Goal: Information Seeking & Learning: Find specific fact

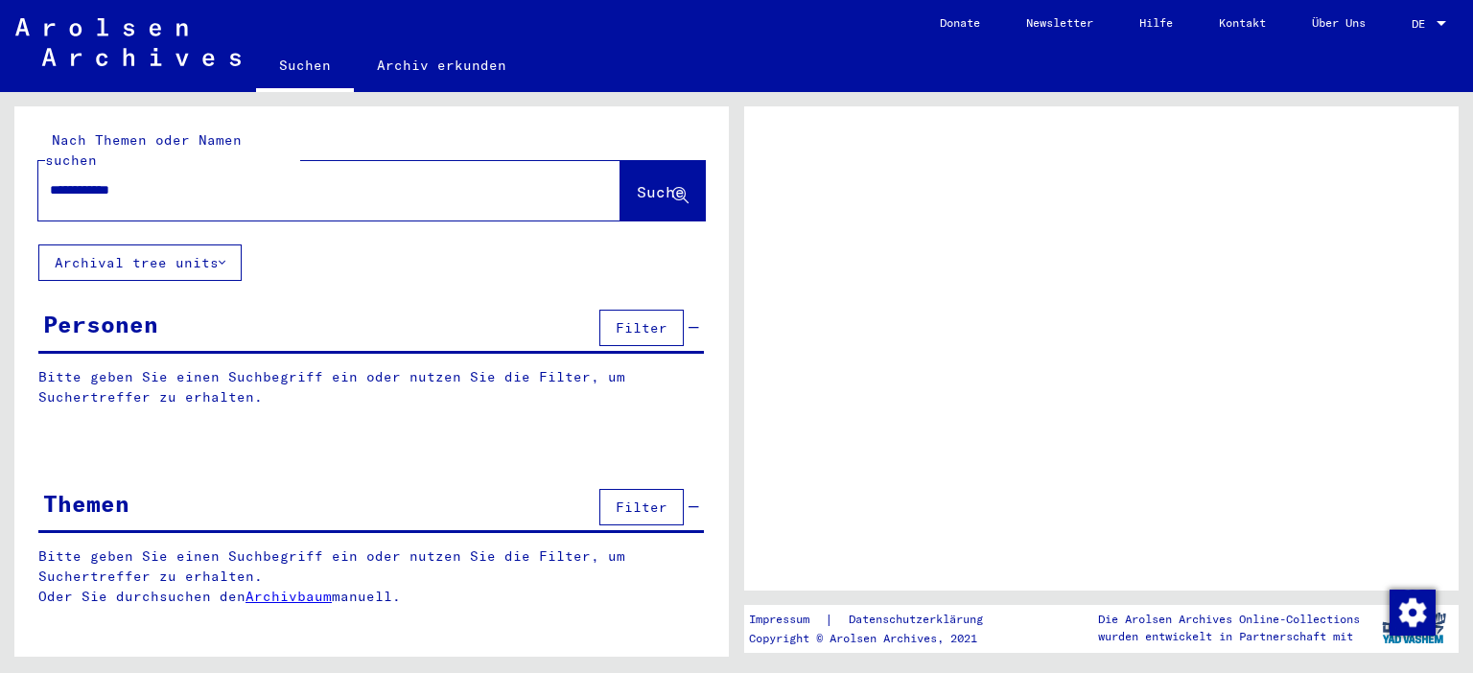
type input "**********"
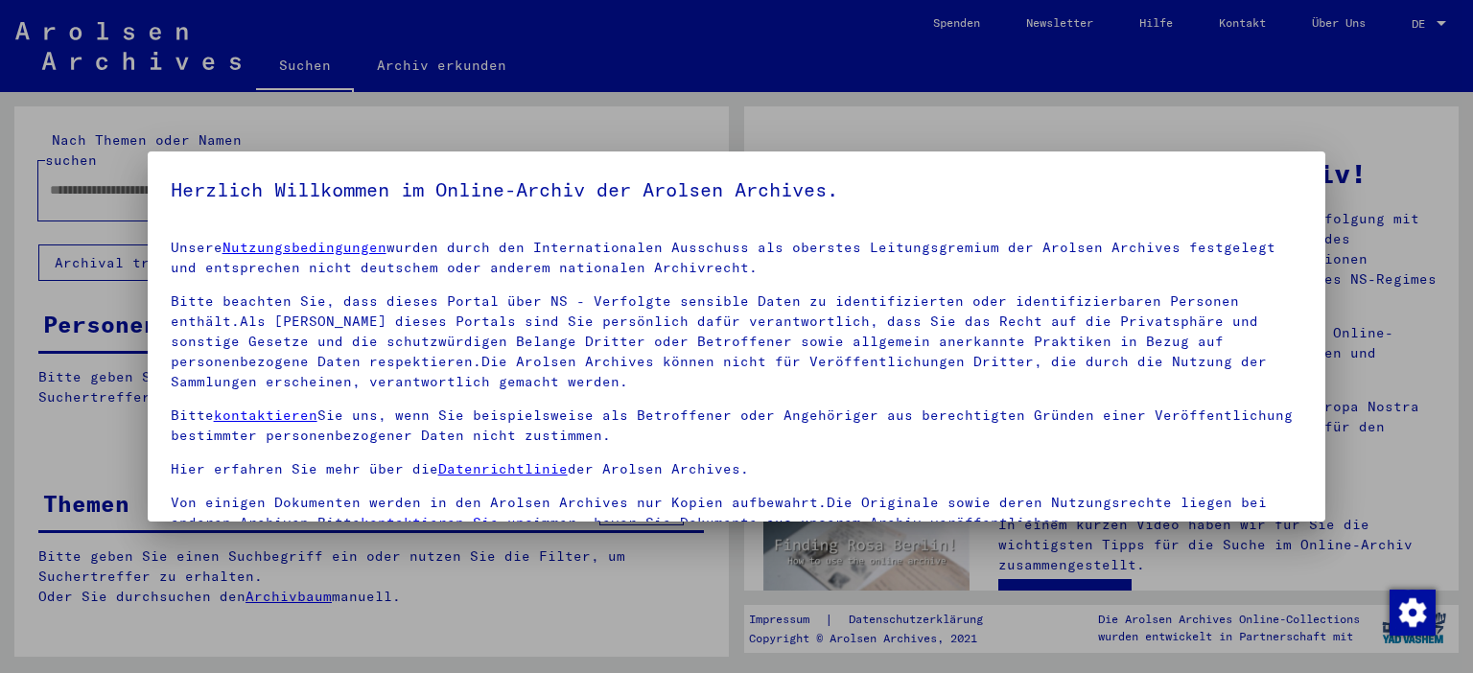
scroll to position [22, 0]
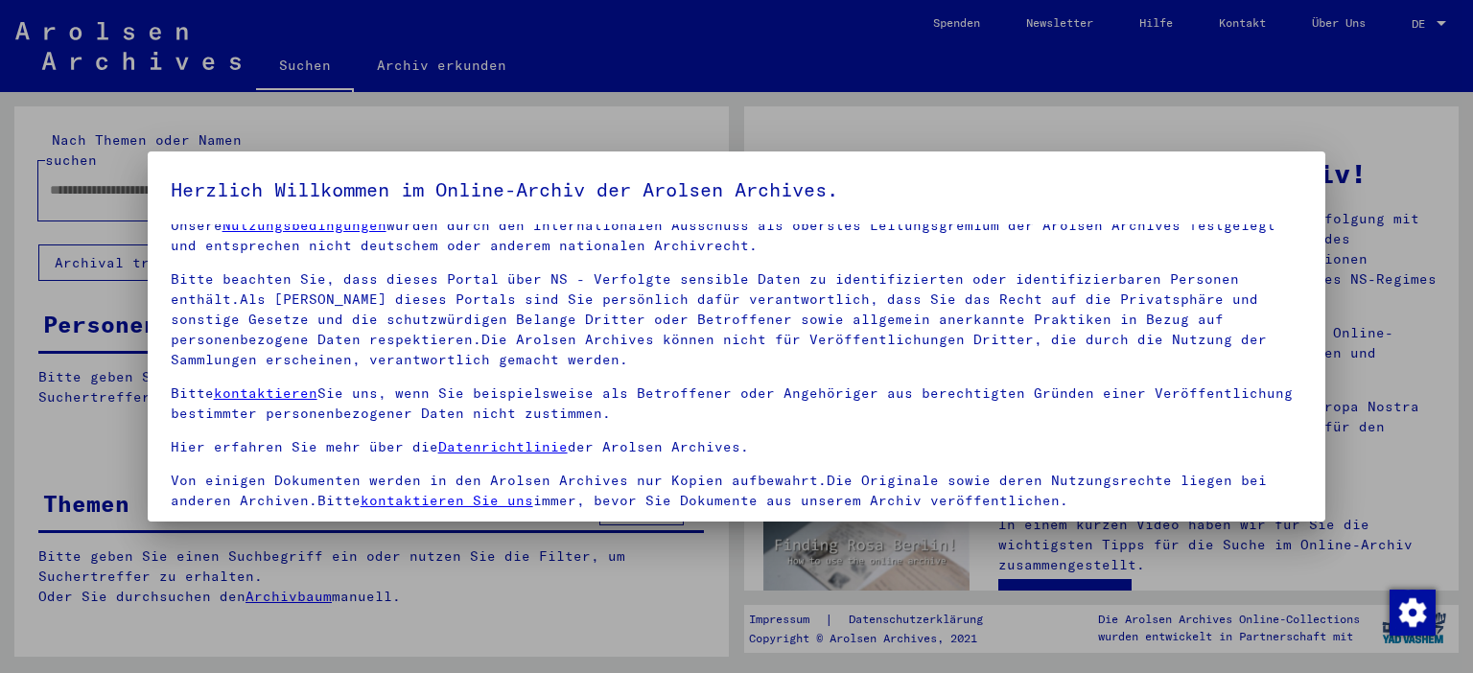
click at [965, 321] on p "Bitte beachten Sie, dass dieses Portal über NS - Verfolgte sensible Daten zu id…" at bounding box center [737, 320] width 1133 height 101
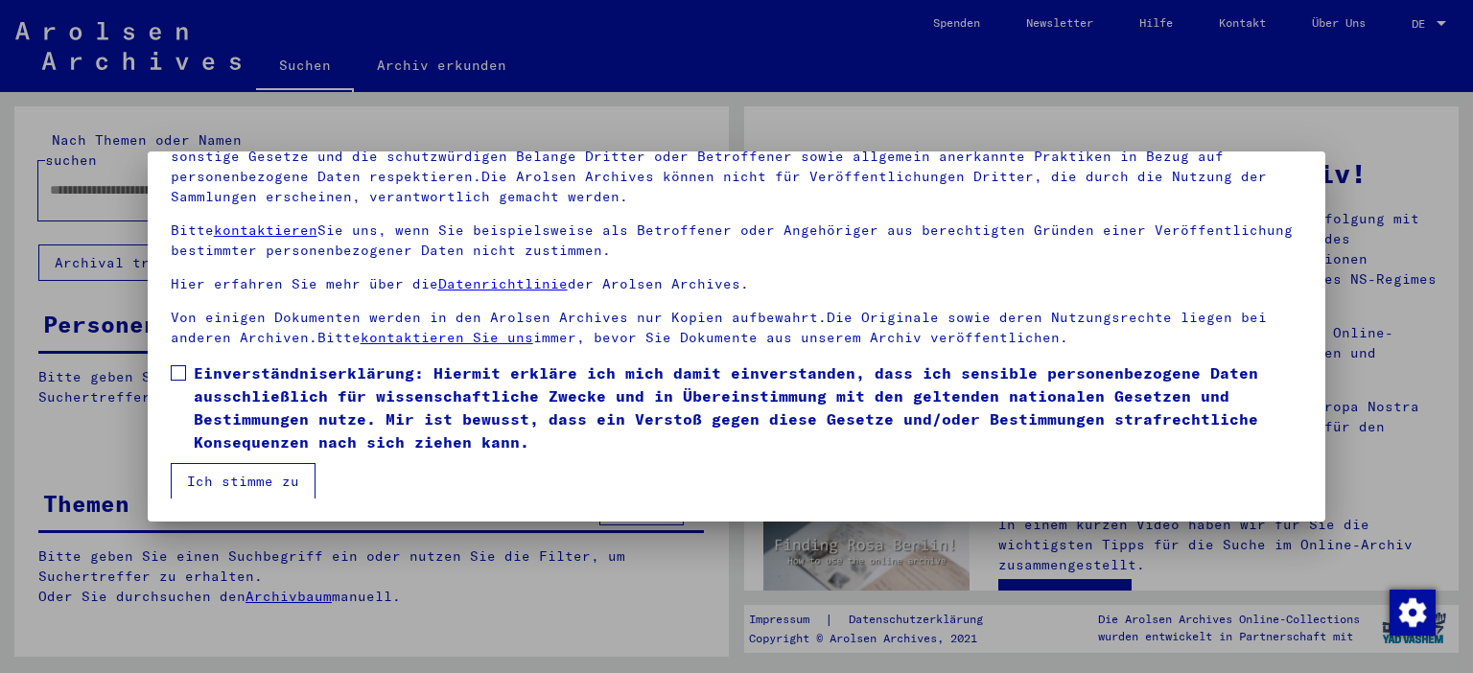
click at [270, 472] on button "Ich stimme zu" at bounding box center [243, 481] width 145 height 36
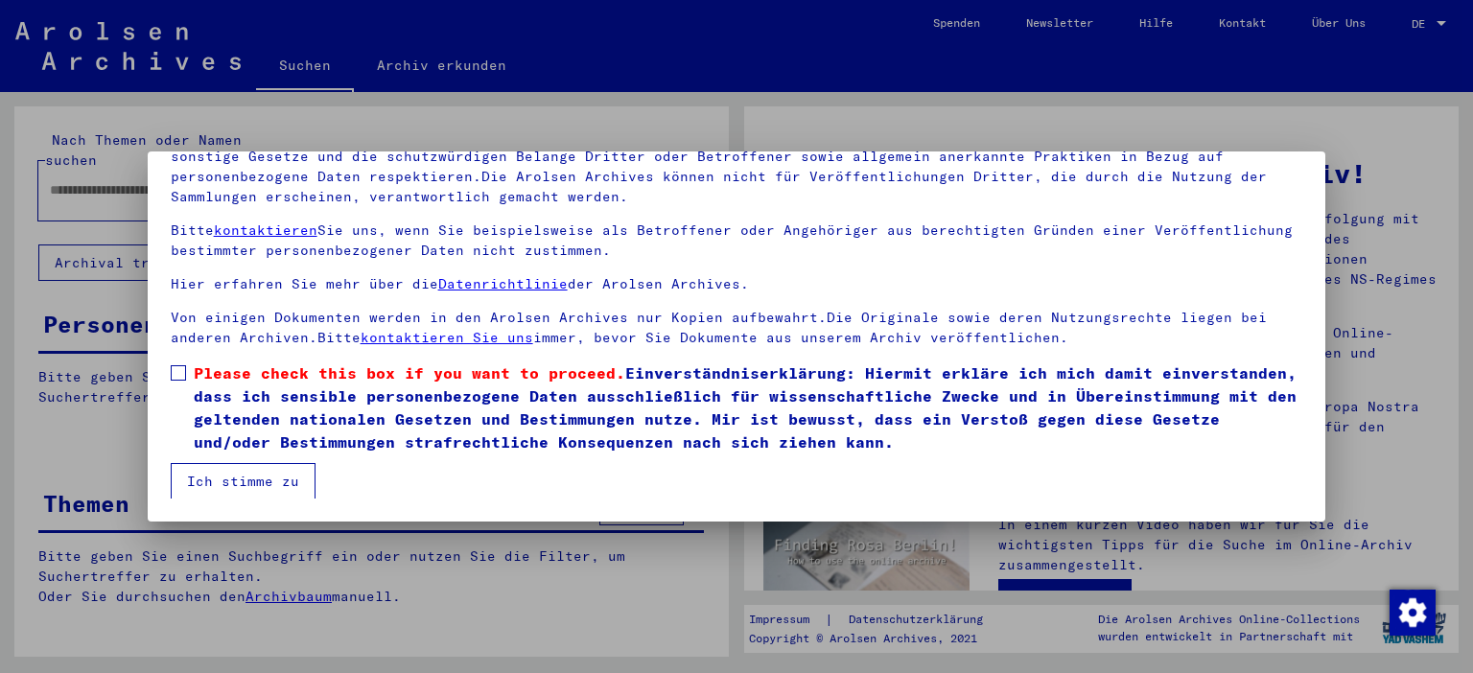
click at [189, 370] on label "Please check this box if you want to proceed. Einverständniserklärung: Hiermit …" at bounding box center [737, 408] width 1133 height 92
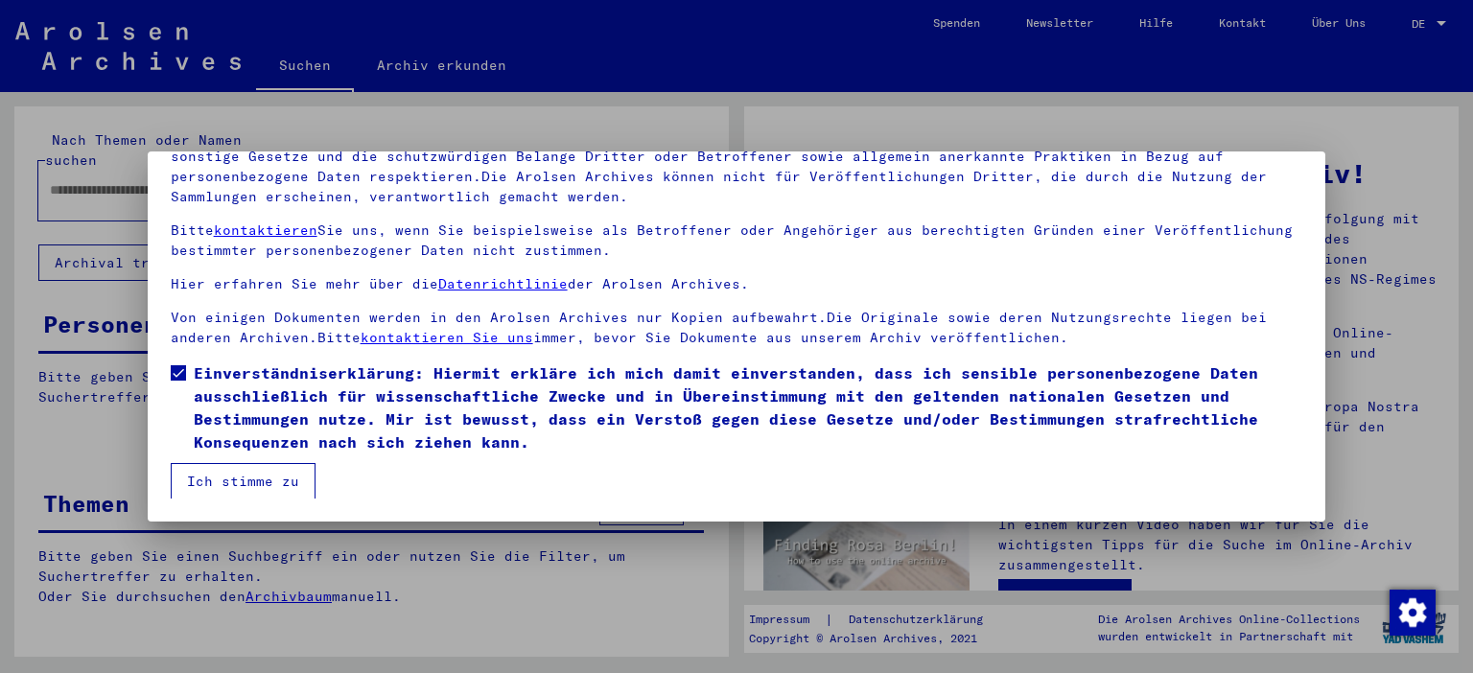
click at [222, 476] on button "Ich stimme zu" at bounding box center [243, 481] width 145 height 36
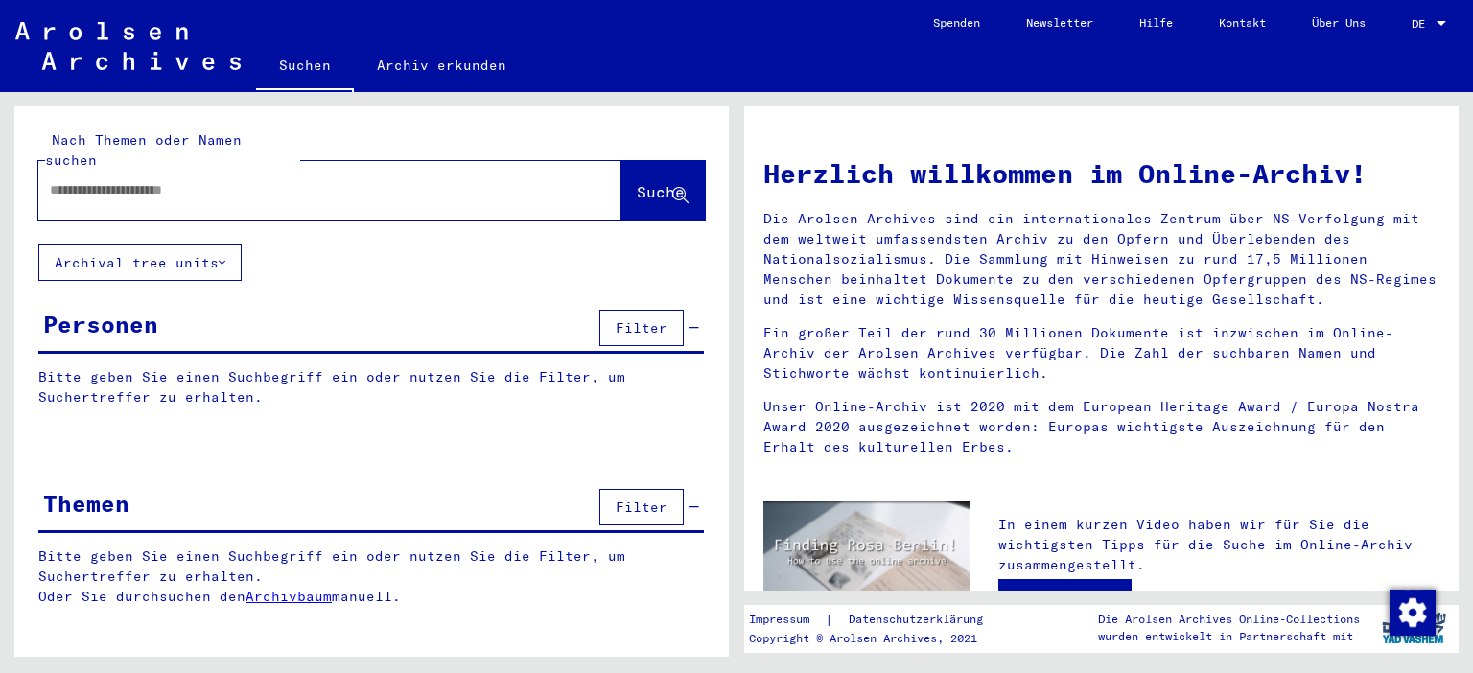
click at [155, 169] on div at bounding box center [300, 190] width 525 height 43
click at [232, 180] on input "text" at bounding box center [306, 190] width 513 height 20
type input "*"
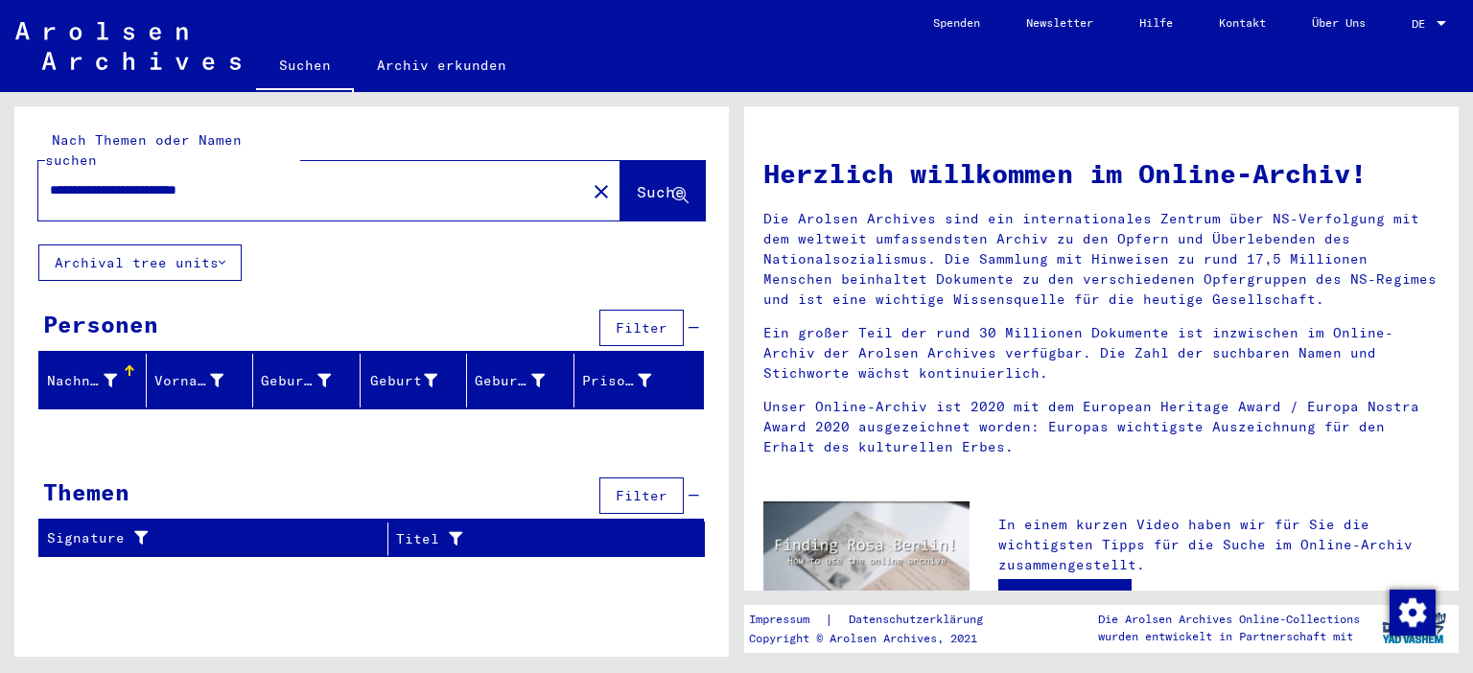
drag, startPoint x: 270, startPoint y: 167, endPoint x: 156, endPoint y: 170, distance: 113.2
click at [156, 180] on input "**********" at bounding box center [306, 190] width 513 height 20
type input "**********"
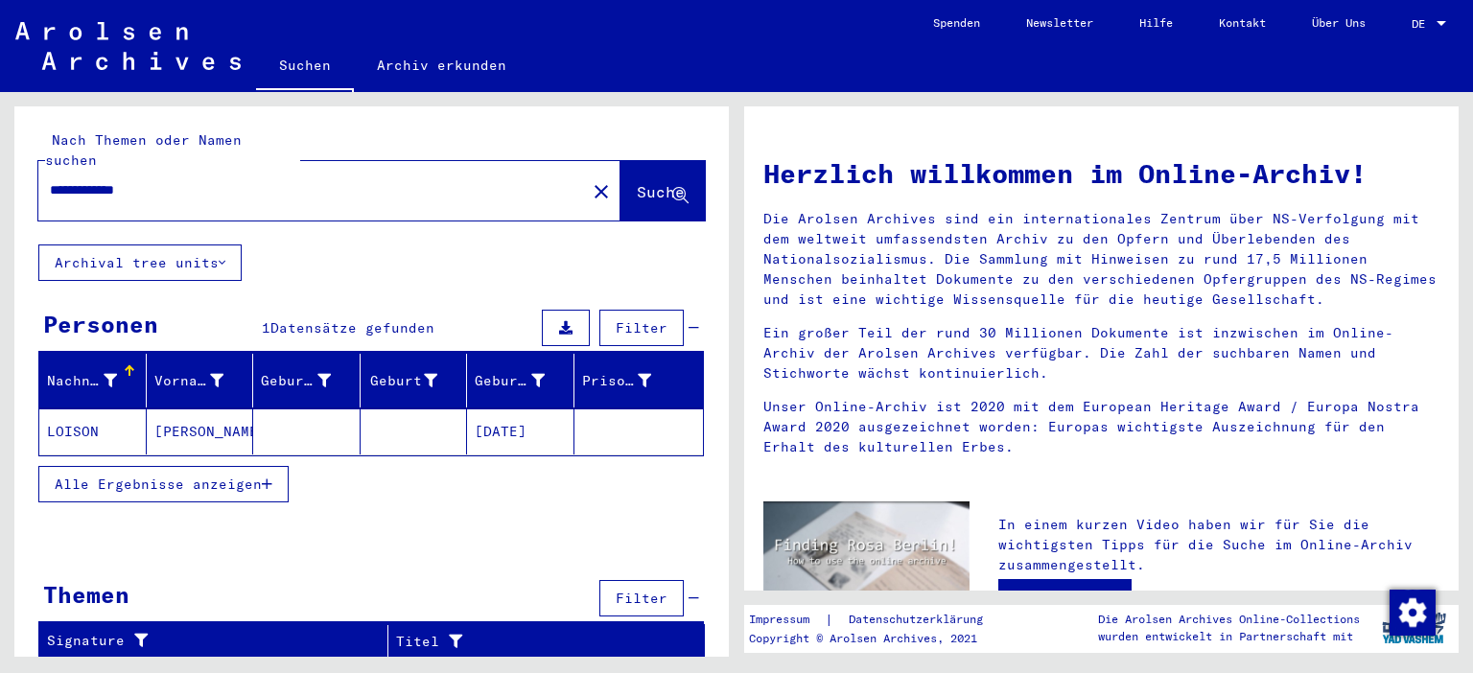
click at [194, 416] on mat-cell "[PERSON_NAME]" at bounding box center [200, 432] width 107 height 46
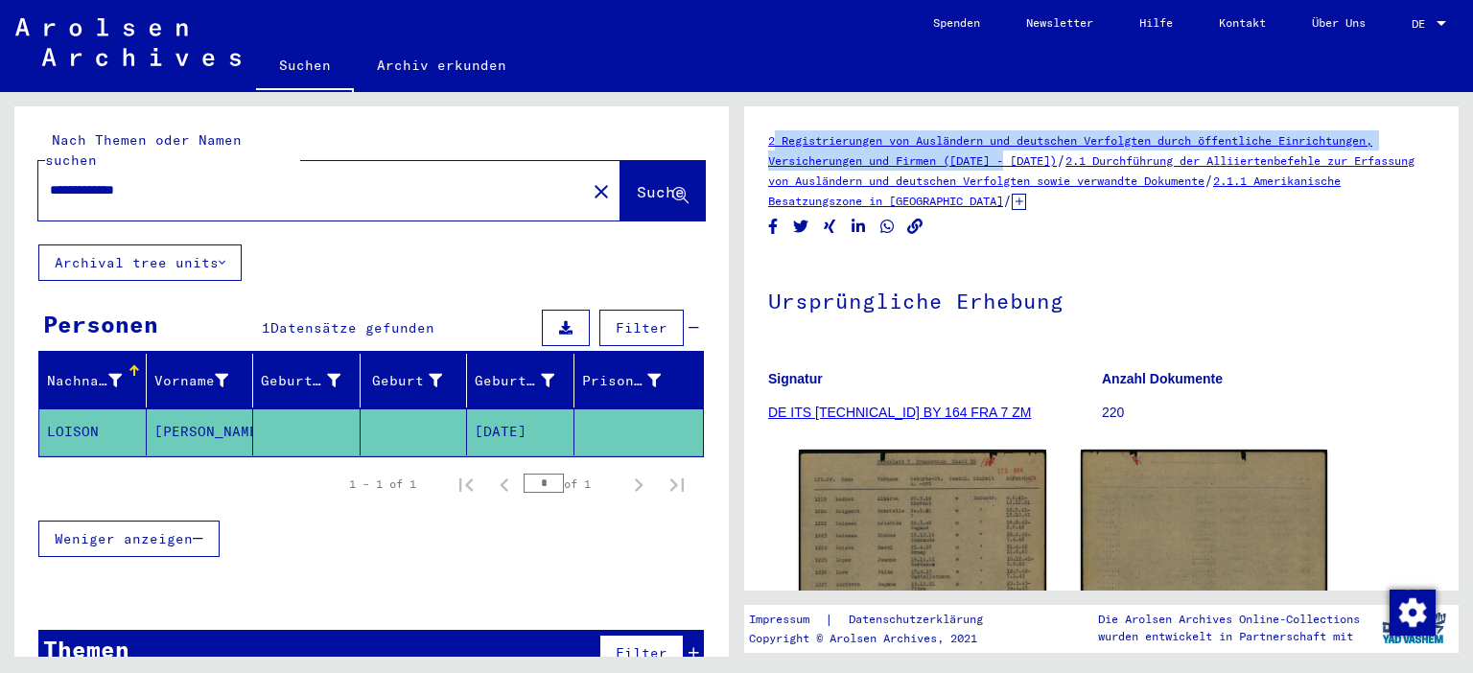
drag, startPoint x: 754, startPoint y: 141, endPoint x: 1076, endPoint y: 176, distance: 324.1
click at [1027, 154] on yv-its-full-details "2 Registrierungen von Ausländern und deutschen Verfolgten durch öffentliche Ein…" at bounding box center [1101, 523] width 715 height 786
click at [1026, 202] on icon at bounding box center [1019, 202] width 14 height 16
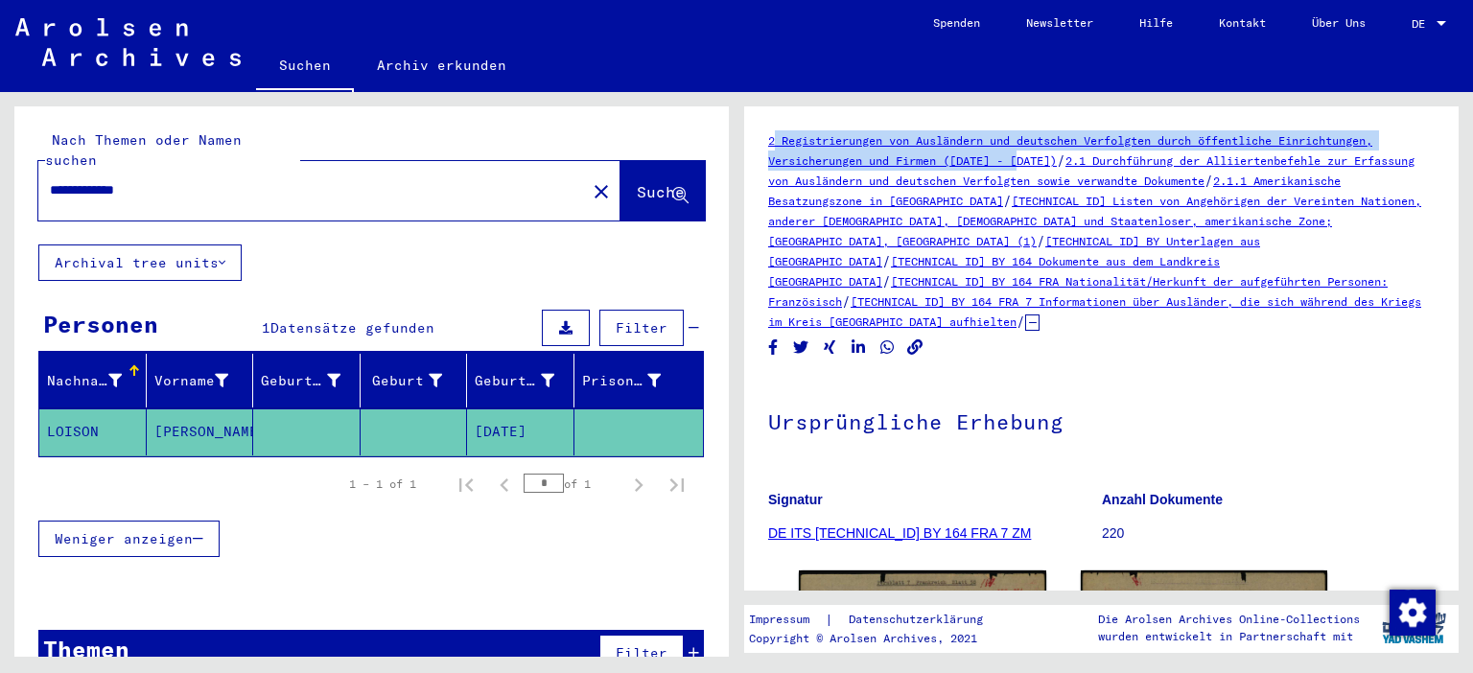
drag, startPoint x: 1022, startPoint y: 307, endPoint x: 765, endPoint y: 137, distance: 308.0
click at [765, 137] on yv-its-full-details "2 Registrierungen von Ausländern und deutschen Verfolgten durch öffentliche Ein…" at bounding box center [1101, 583] width 715 height 906
copy div "2 Registrierungen von Ausländern und deutschen Verfolgten durch öffentliche Ein…"
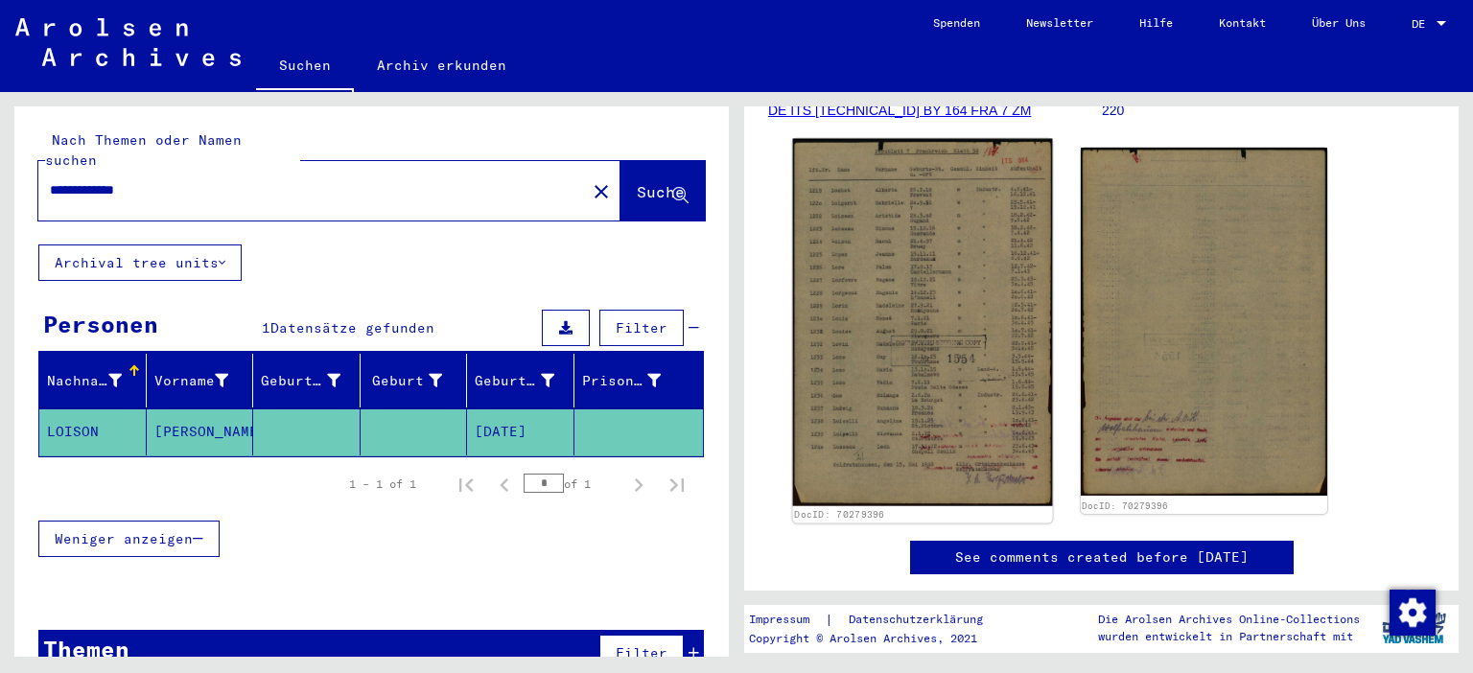
click at [936, 339] on img at bounding box center [922, 322] width 259 height 367
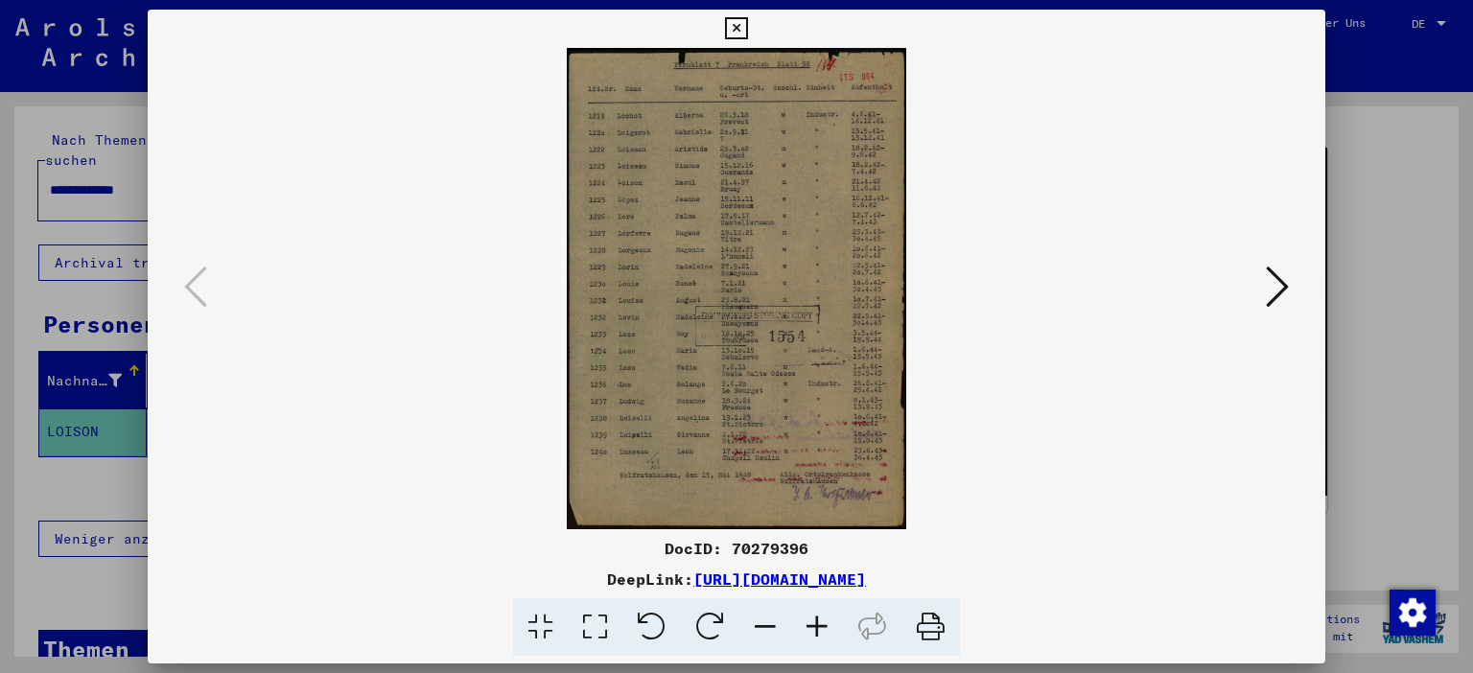
click at [817, 635] on icon at bounding box center [817, 627] width 52 height 59
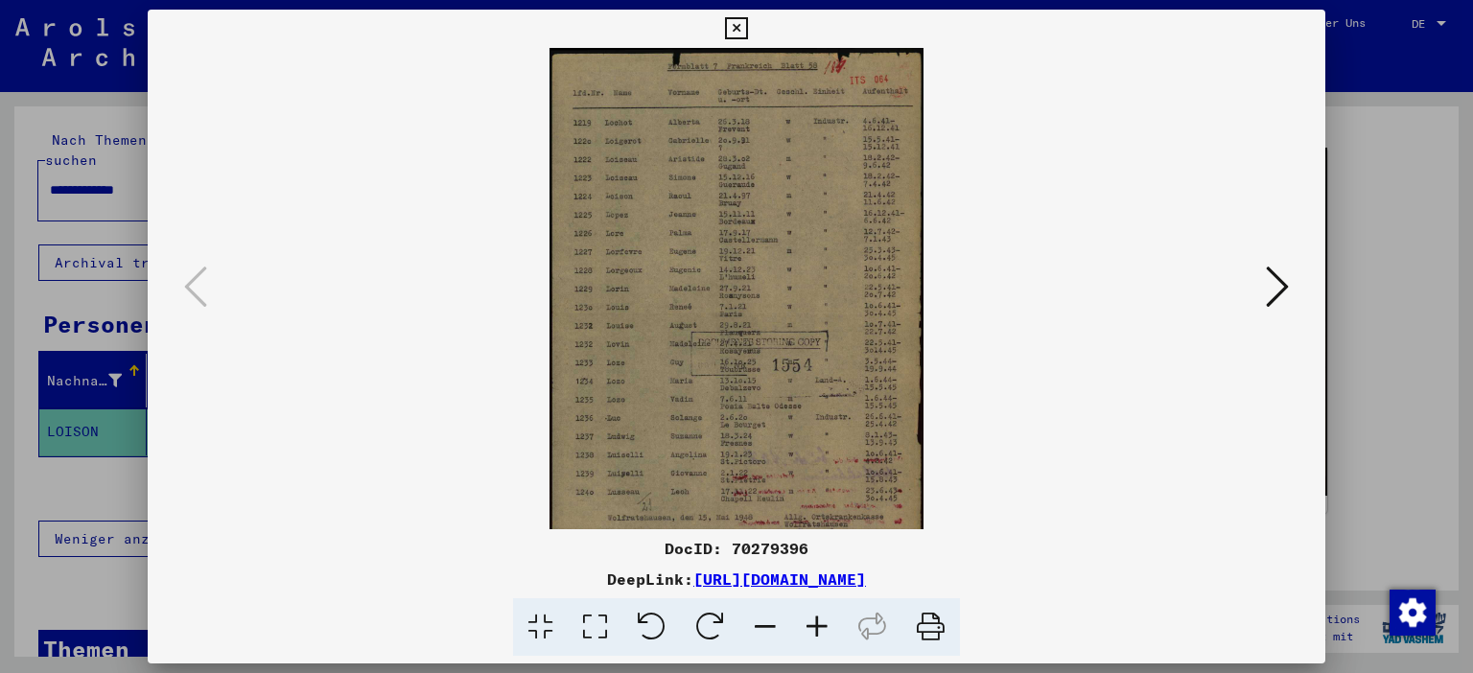
click at [817, 635] on icon at bounding box center [817, 627] width 52 height 59
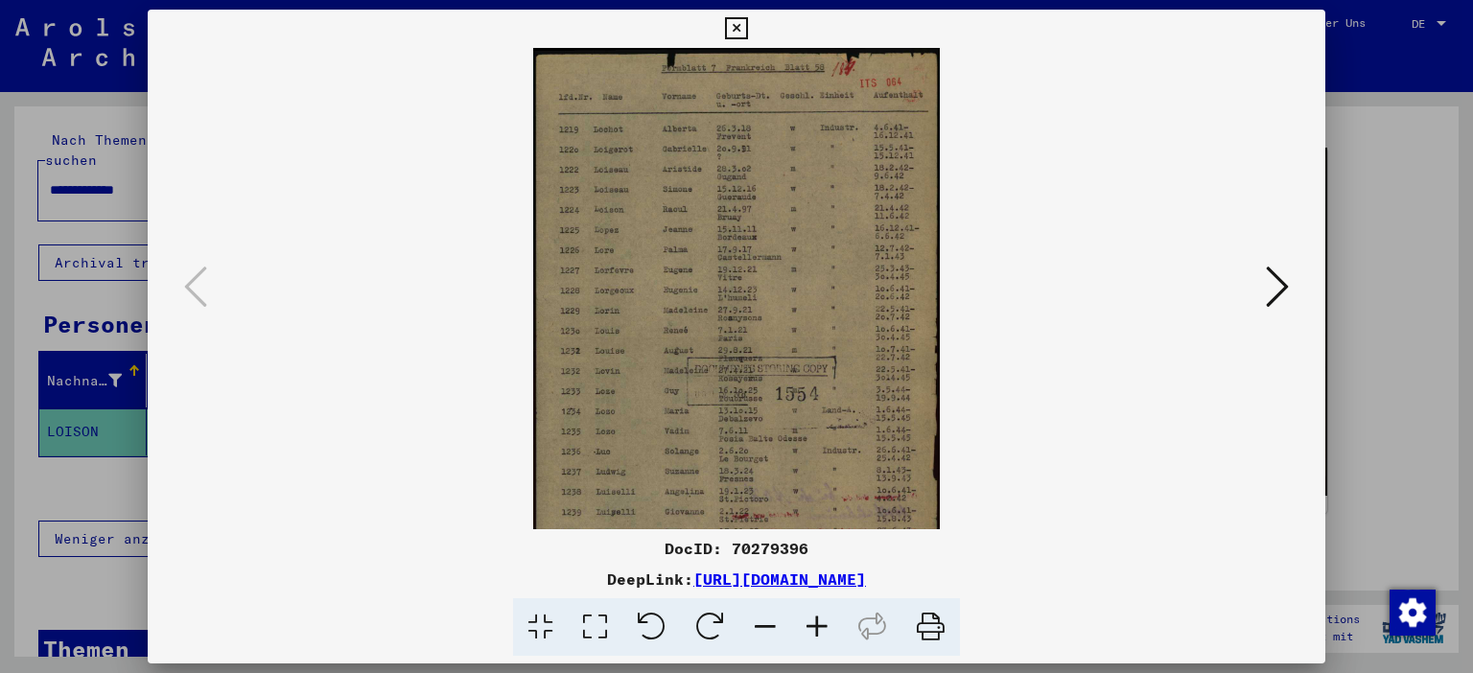
click at [817, 635] on icon at bounding box center [817, 627] width 52 height 59
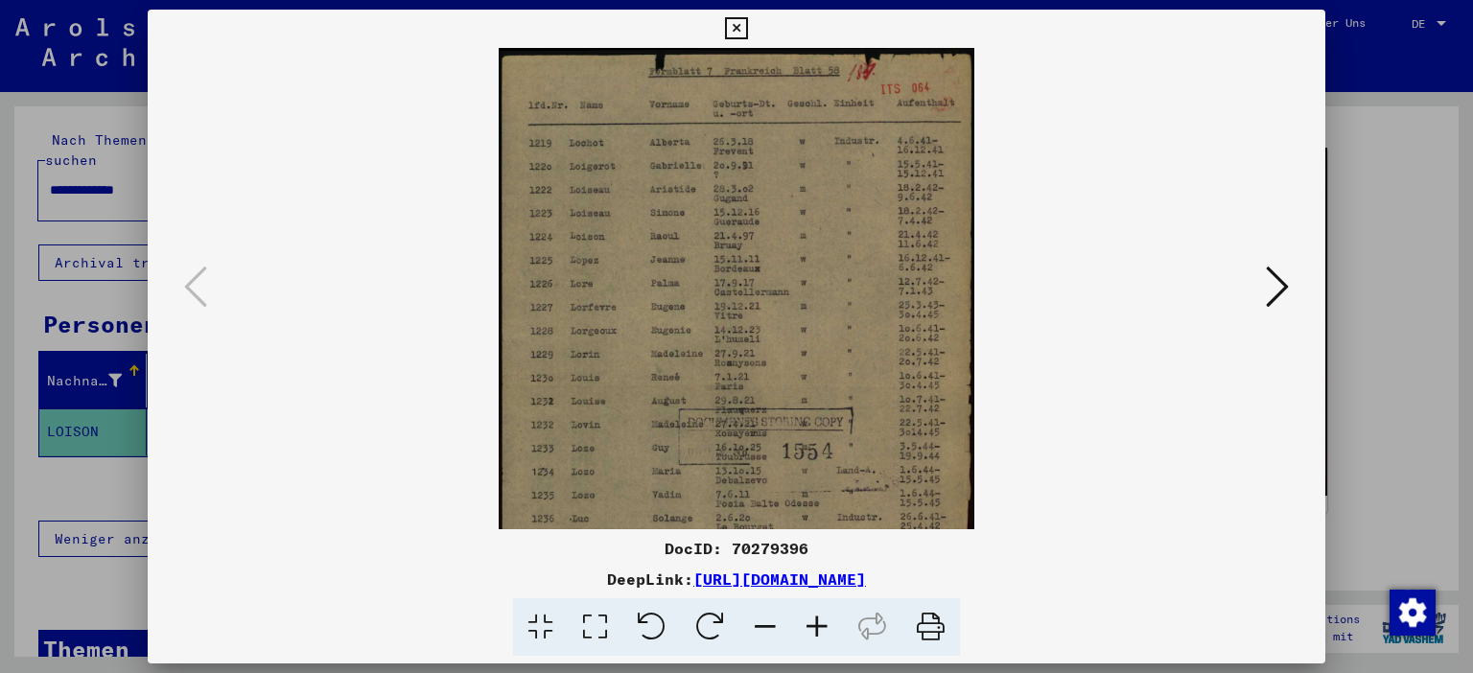
click at [817, 635] on icon at bounding box center [817, 627] width 52 height 59
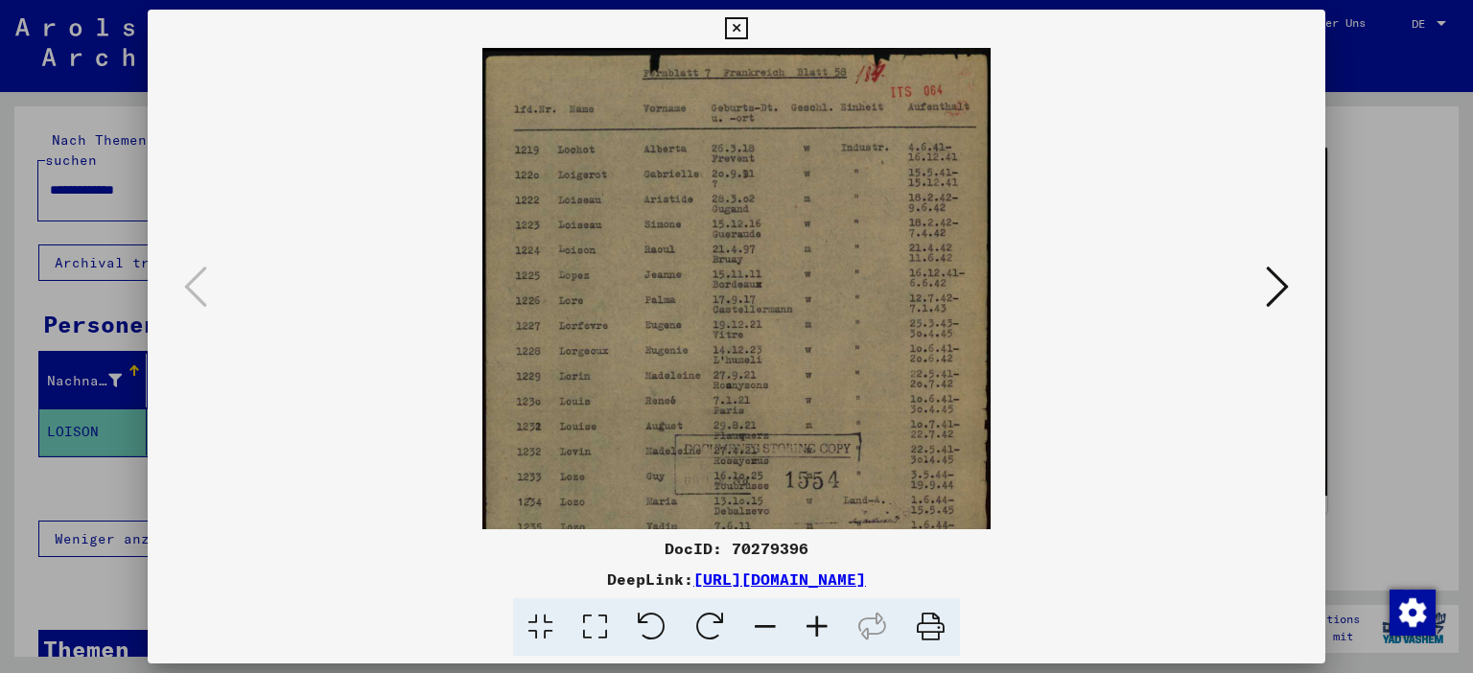
click at [817, 635] on icon at bounding box center [817, 627] width 52 height 59
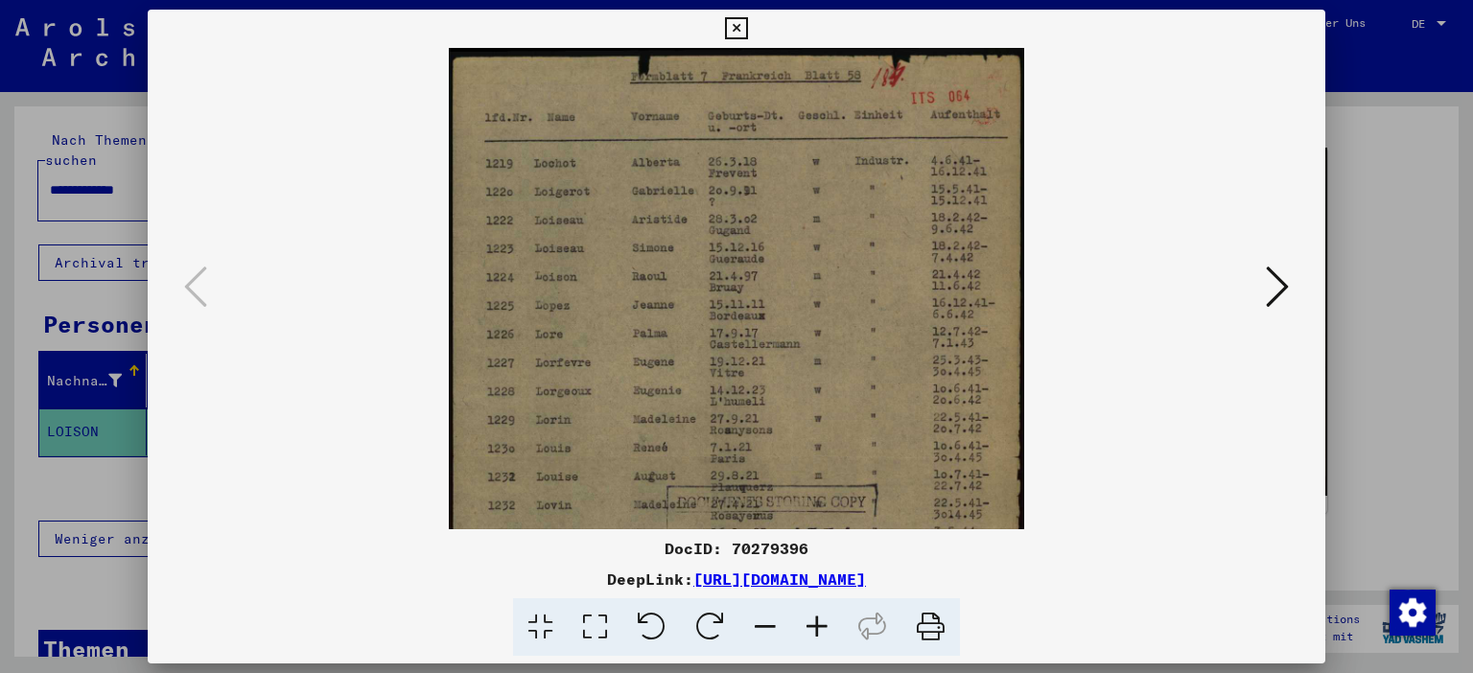
click at [817, 635] on icon at bounding box center [817, 627] width 52 height 59
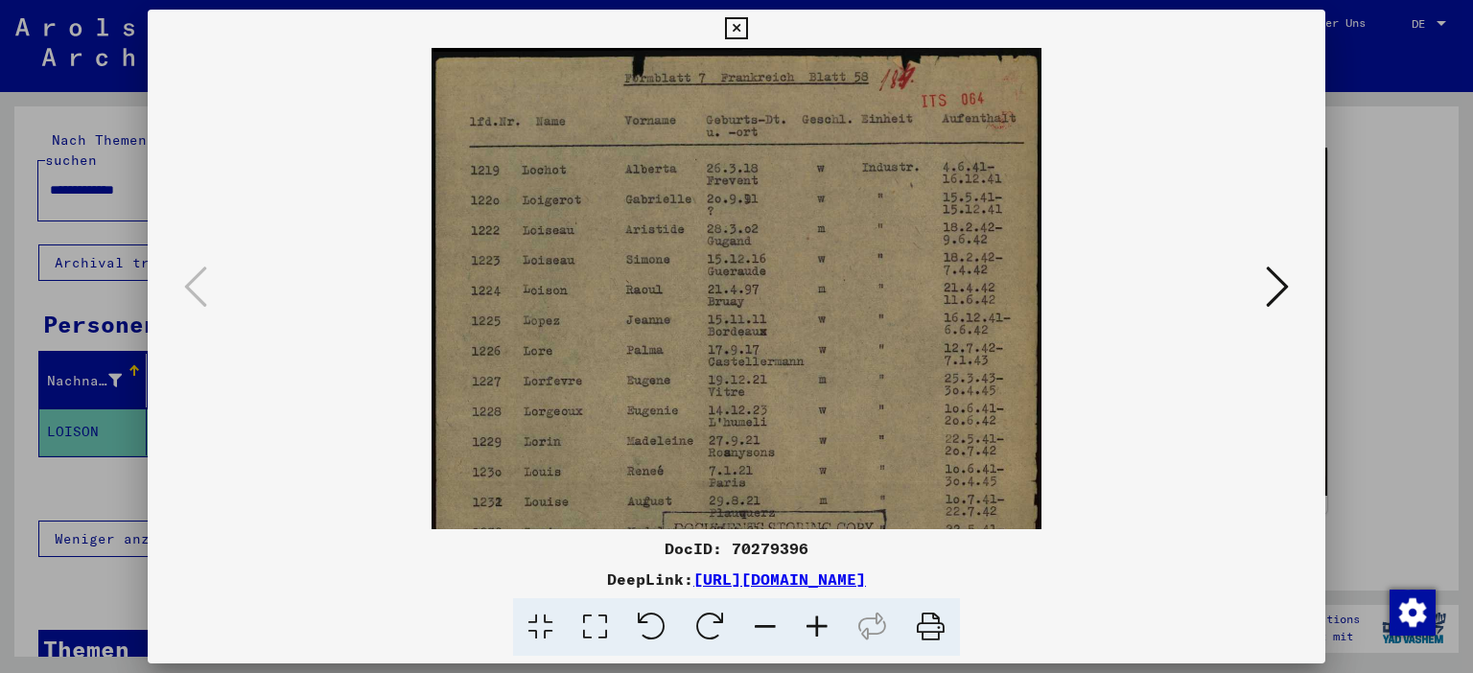
click at [817, 635] on icon at bounding box center [817, 627] width 52 height 59
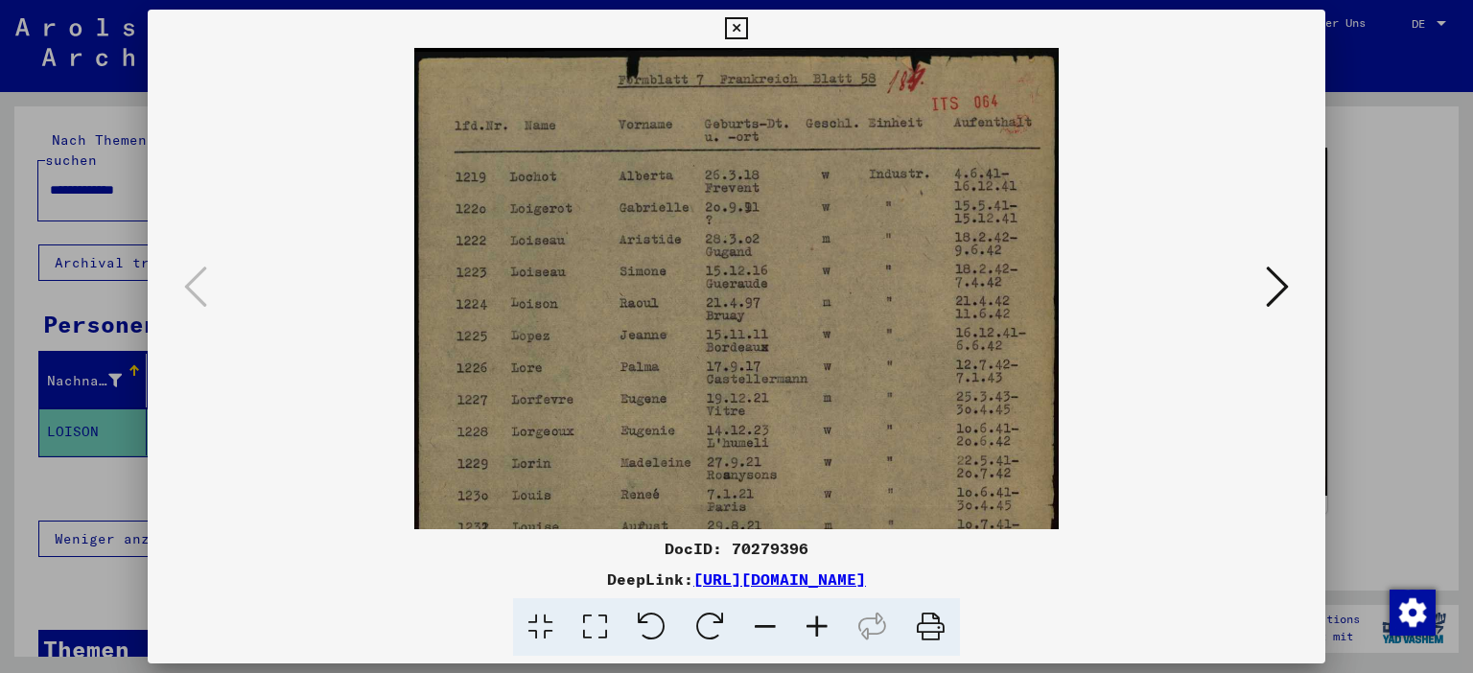
click at [817, 635] on icon at bounding box center [817, 627] width 52 height 59
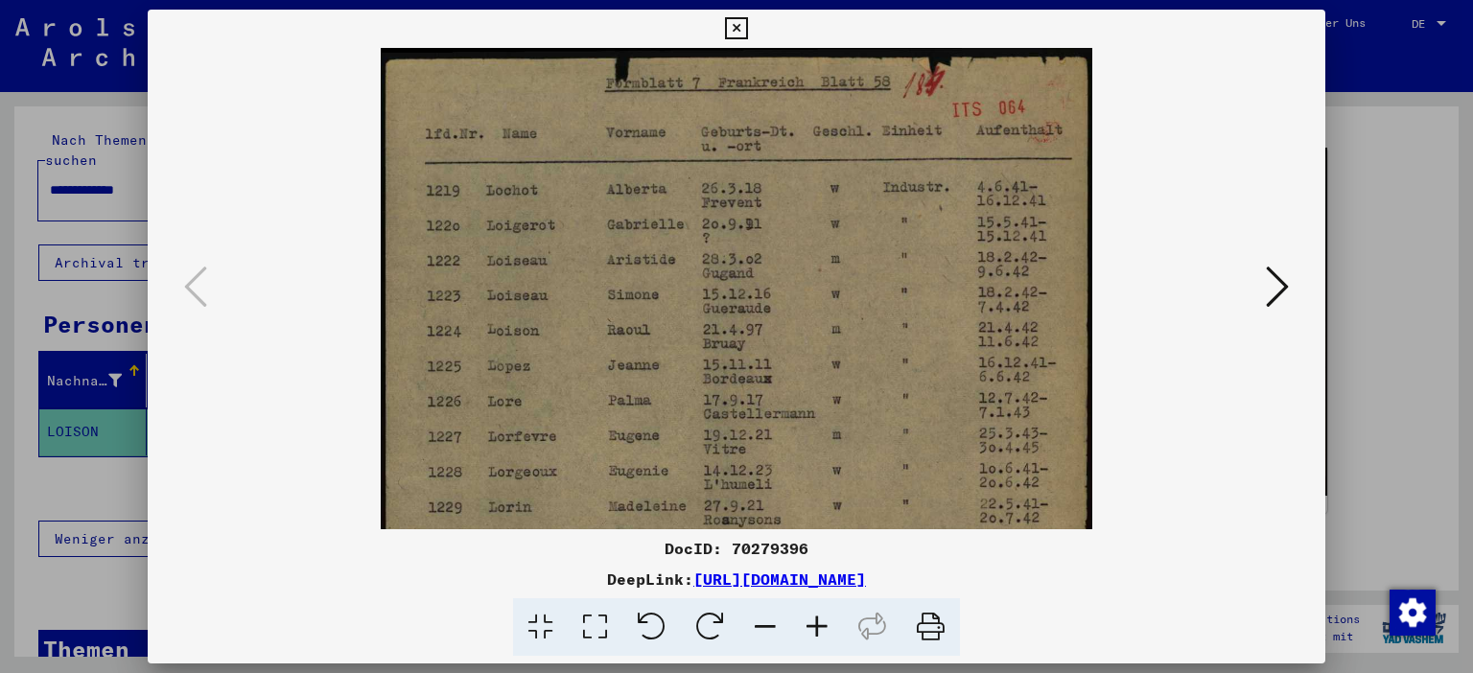
click at [817, 635] on icon at bounding box center [817, 627] width 52 height 59
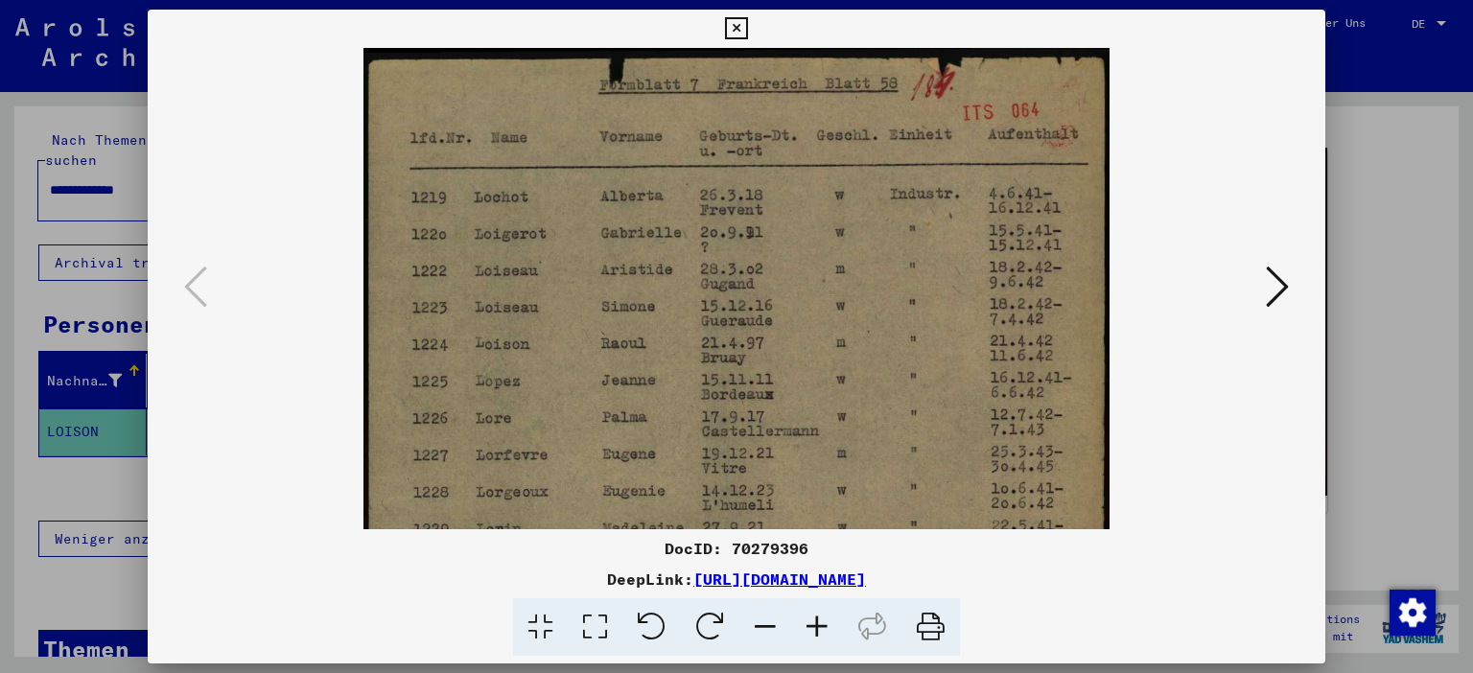
click at [817, 635] on icon at bounding box center [817, 627] width 52 height 59
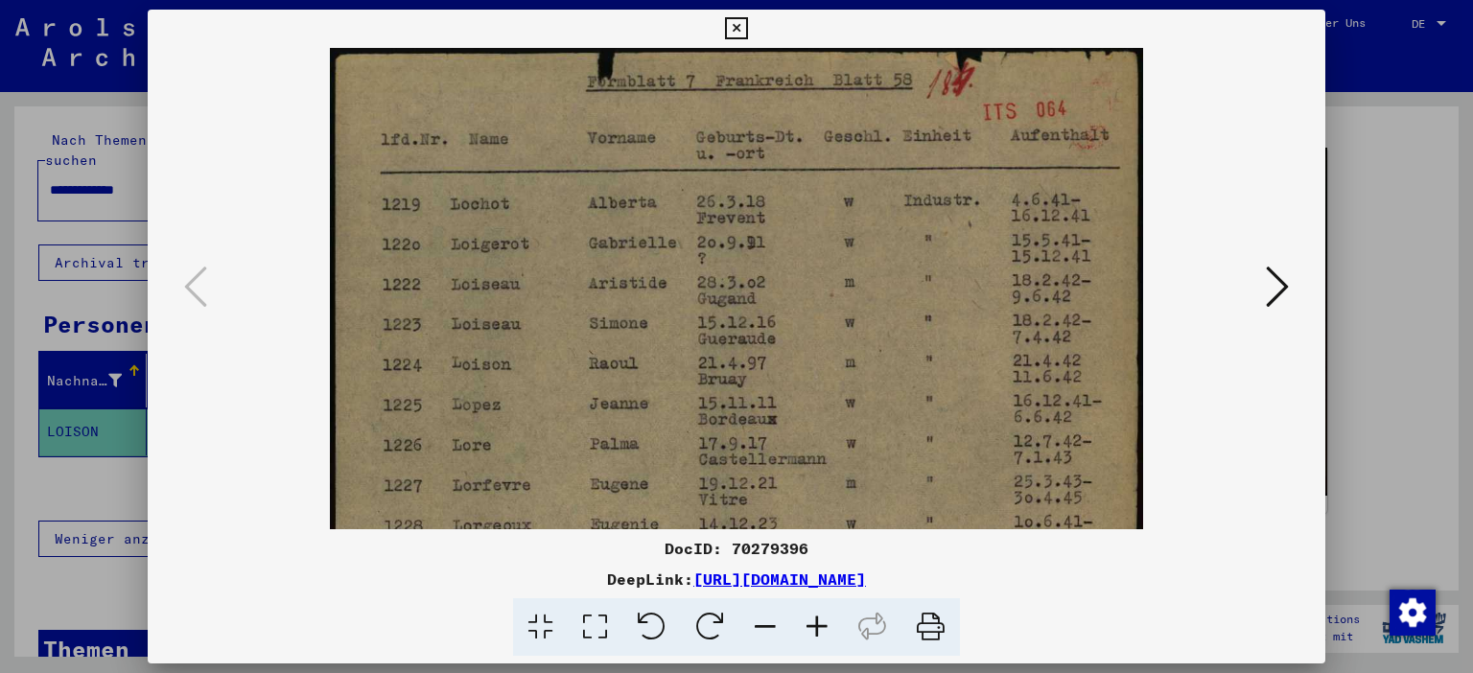
scroll to position [9, 0]
drag, startPoint x: 375, startPoint y: 370, endPoint x: 1079, endPoint y: 384, distance: 704.1
click at [1079, 384] on img at bounding box center [736, 615] width 813 height 1153
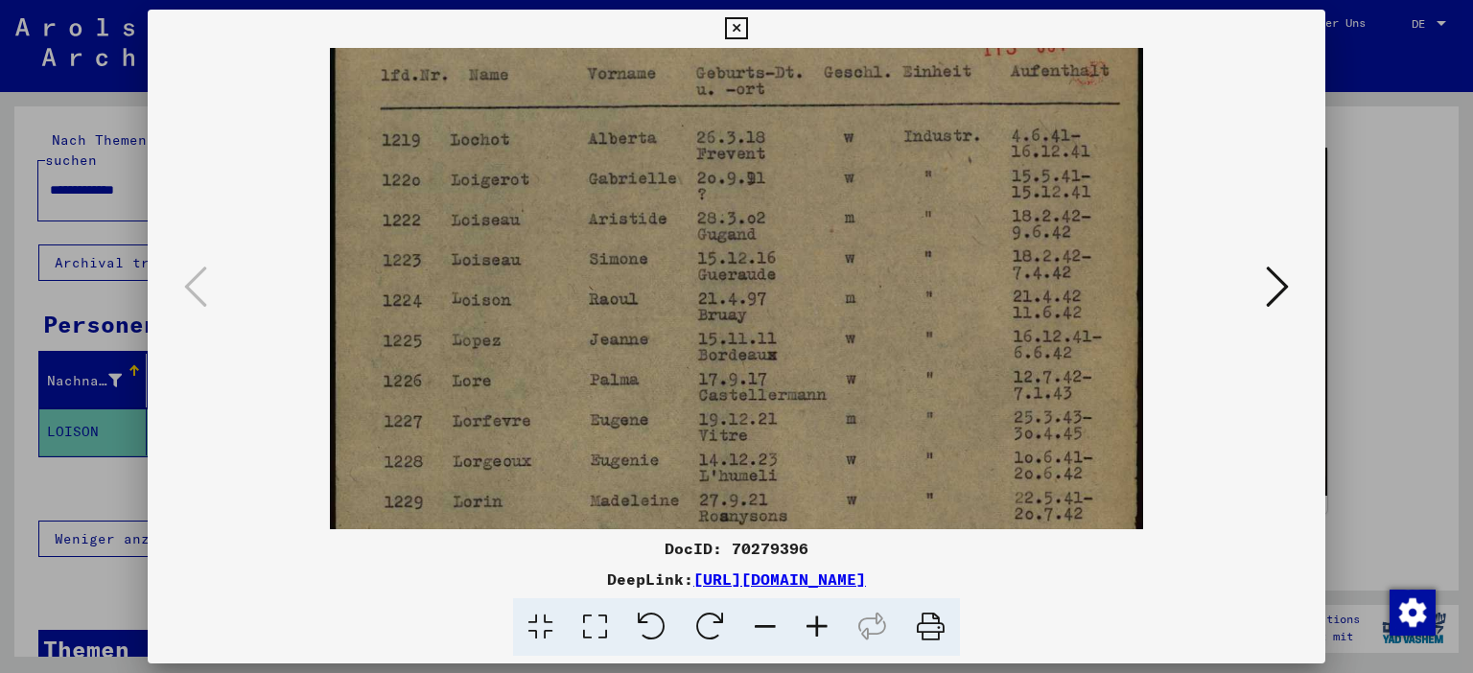
scroll to position [73, 0]
drag, startPoint x: 1006, startPoint y: 358, endPoint x: 1089, endPoint y: 297, distance: 102.2
click at [1089, 297] on img at bounding box center [736, 551] width 813 height 1153
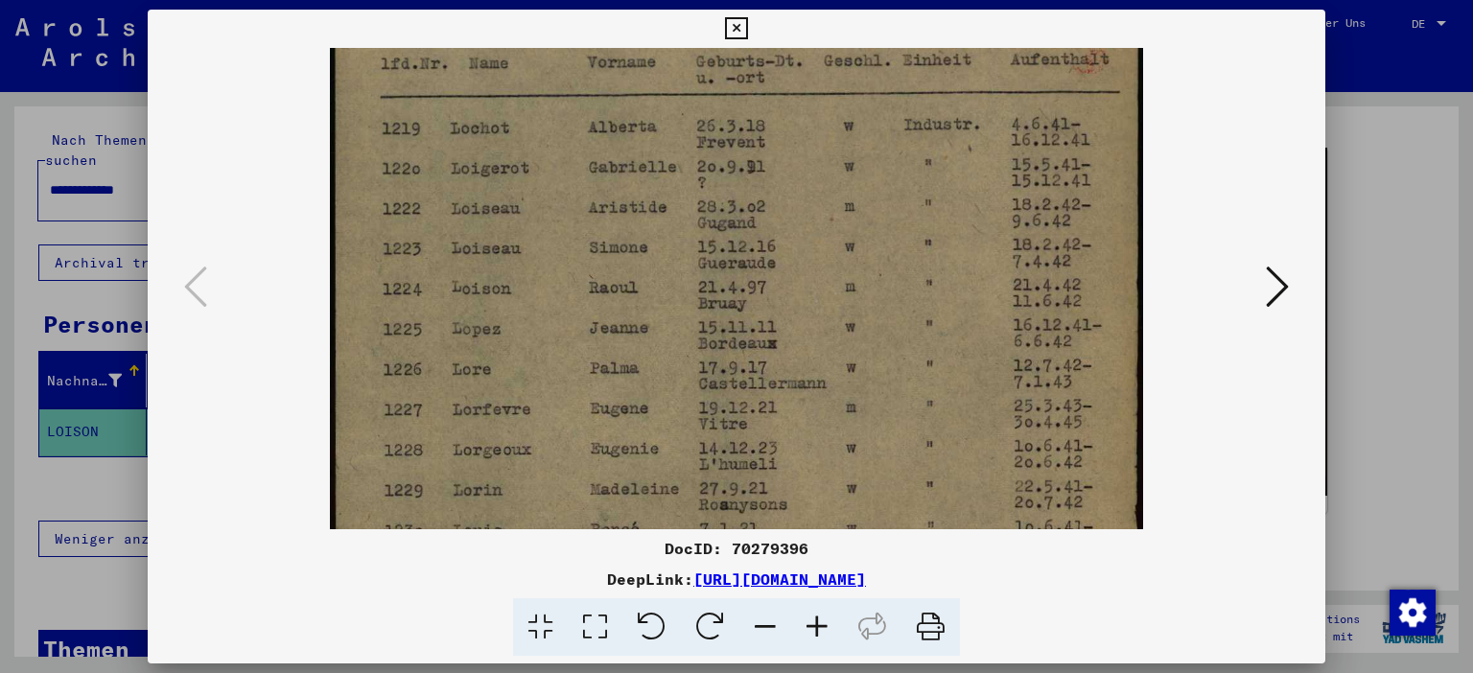
scroll to position [87, 0]
drag, startPoint x: 1094, startPoint y: 315, endPoint x: 1016, endPoint y: 301, distance: 79.8
click at [1016, 301] on img at bounding box center [736, 537] width 813 height 1153
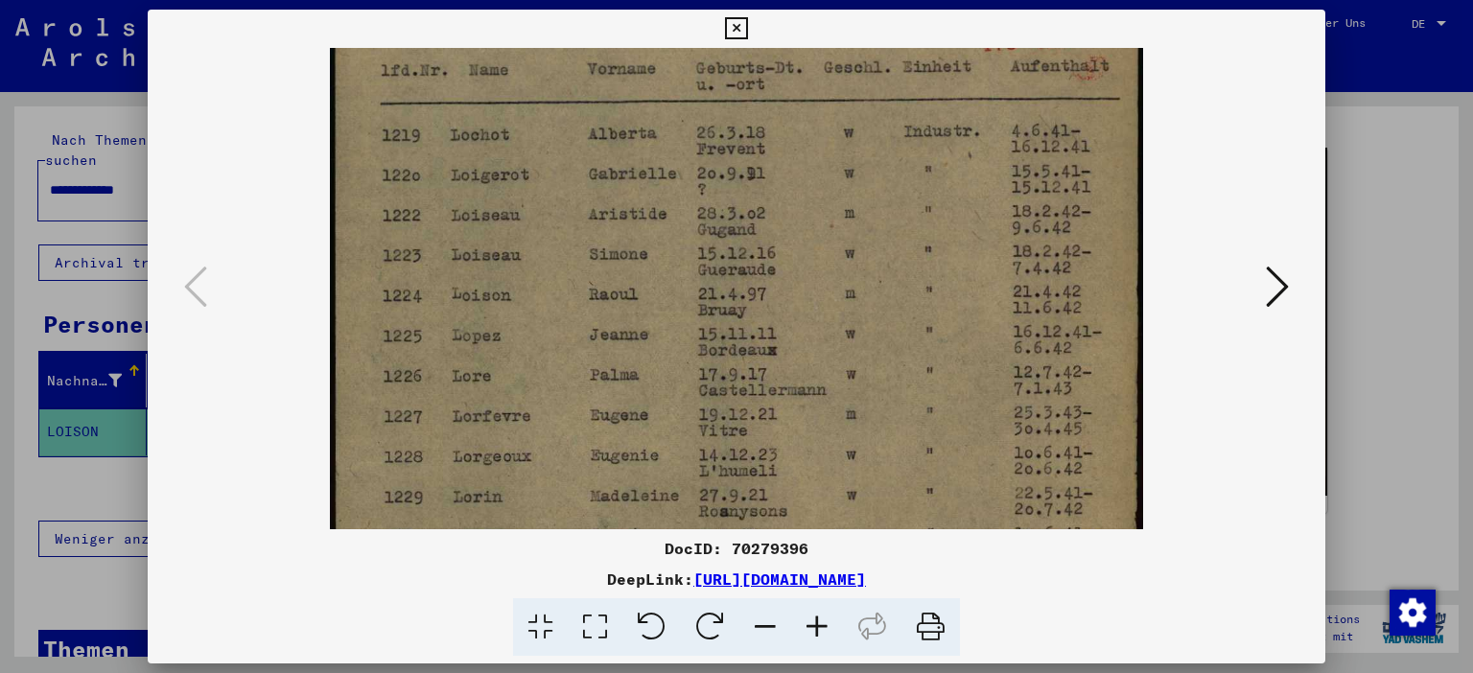
drag, startPoint x: 1014, startPoint y: 278, endPoint x: 1083, endPoint y: 291, distance: 70.2
click at [1083, 291] on img at bounding box center [736, 548] width 813 height 1153
click at [1395, 131] on div at bounding box center [736, 336] width 1473 height 673
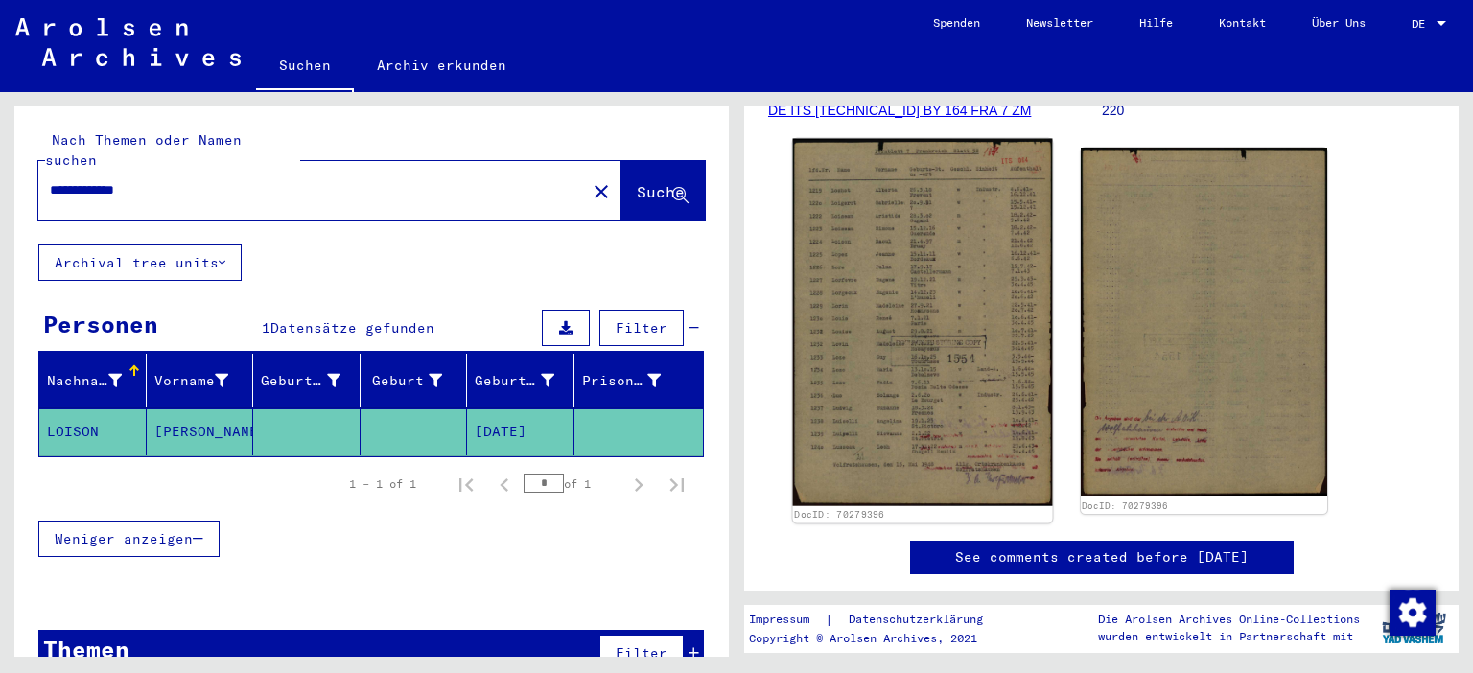
click at [895, 273] on img at bounding box center [922, 322] width 259 height 367
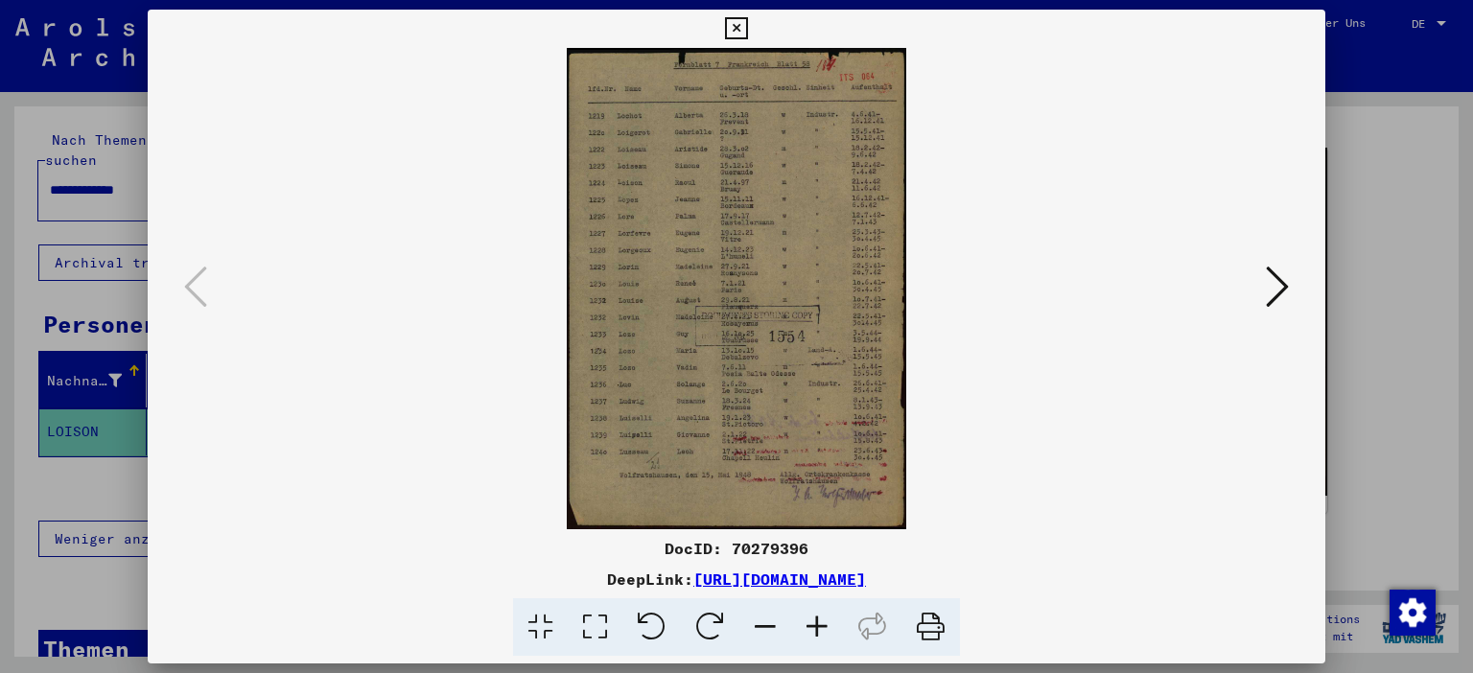
click at [833, 620] on icon at bounding box center [817, 627] width 52 height 59
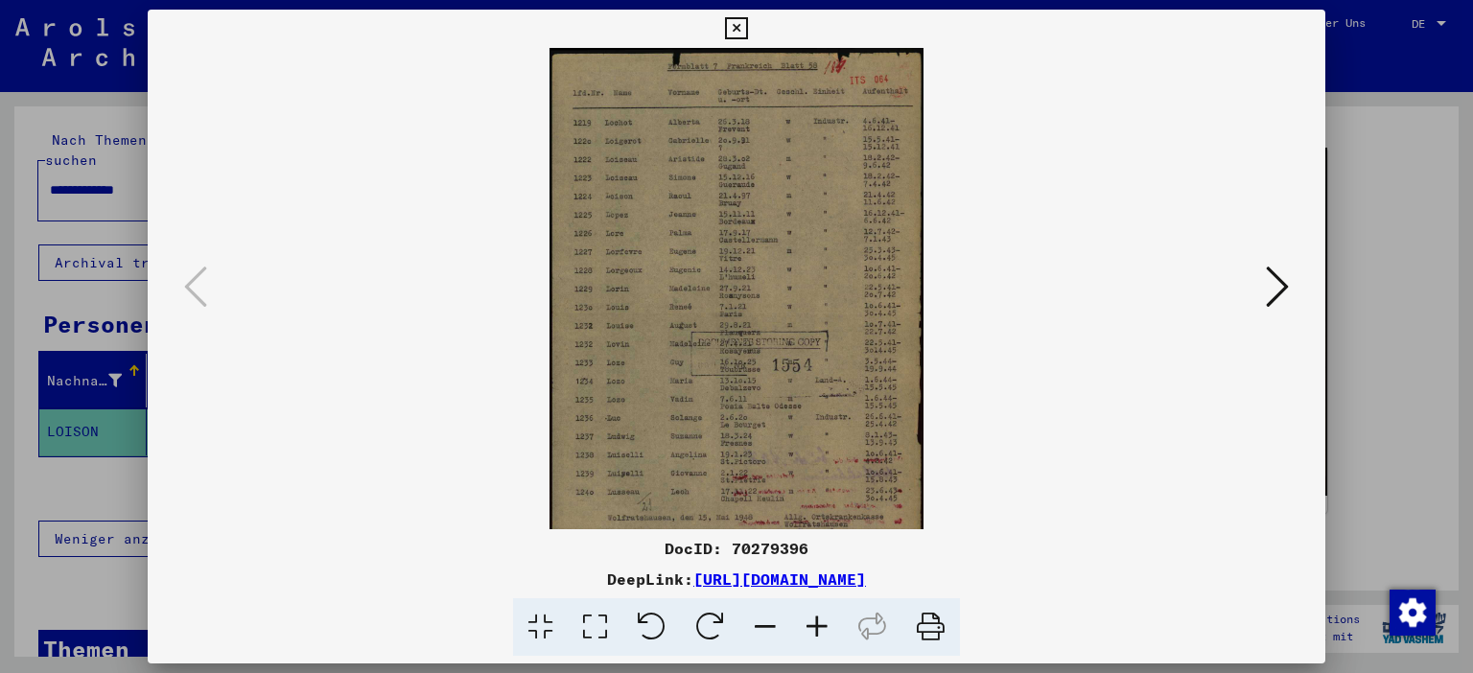
click at [830, 622] on icon at bounding box center [817, 627] width 52 height 59
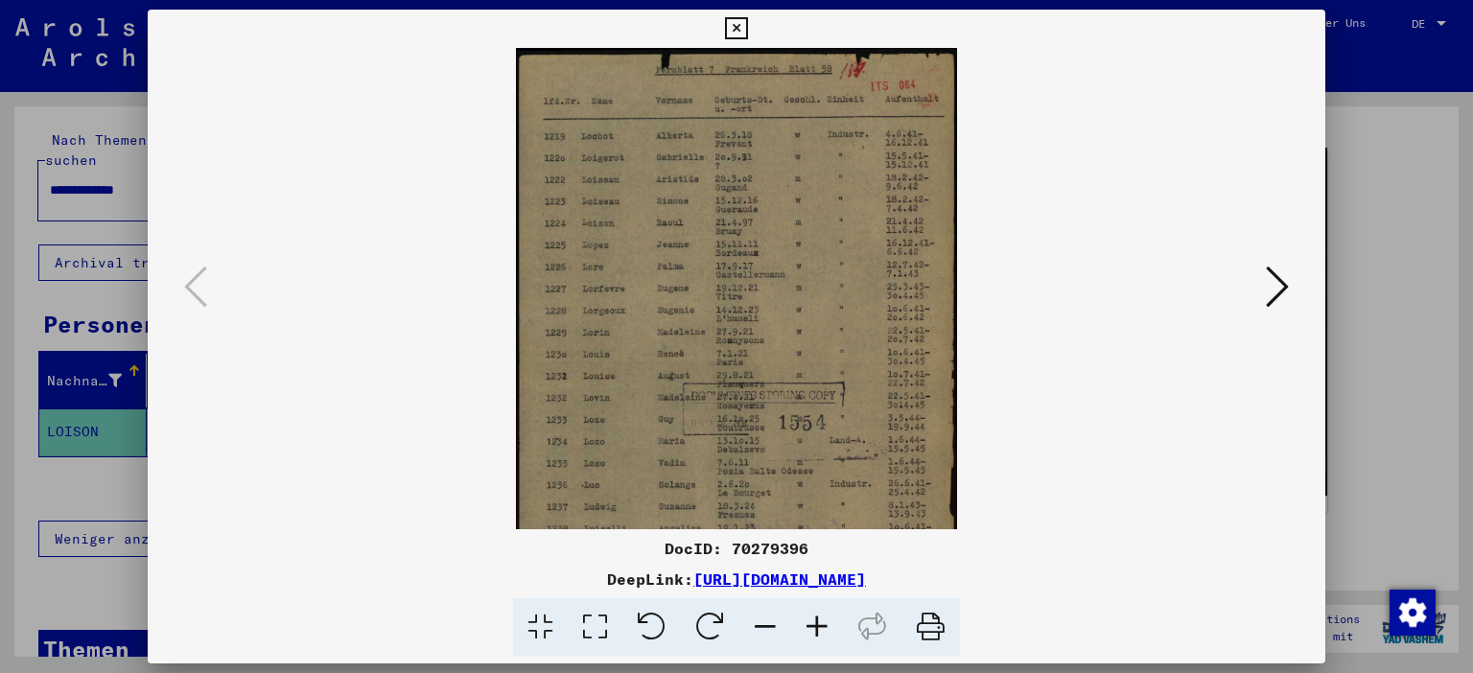
click at [830, 622] on icon at bounding box center [817, 627] width 52 height 59
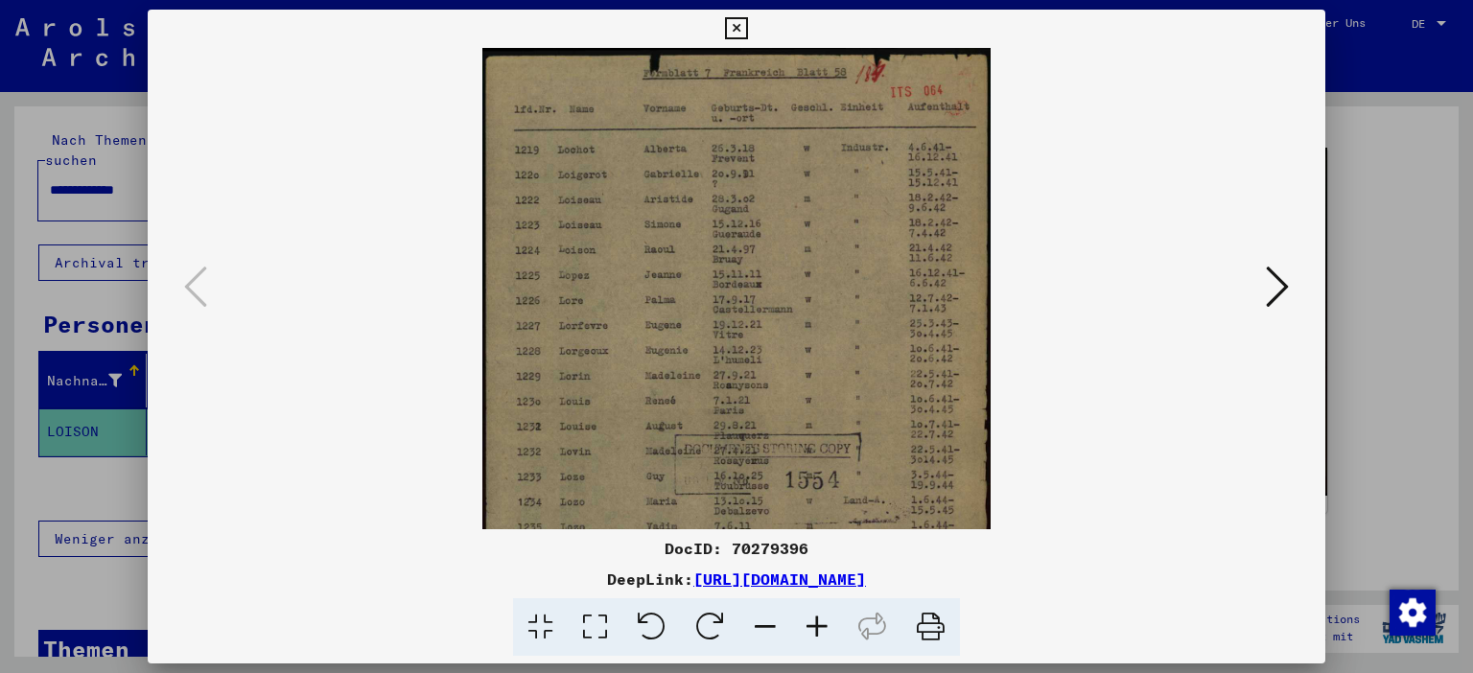
click at [830, 622] on icon at bounding box center [817, 627] width 52 height 59
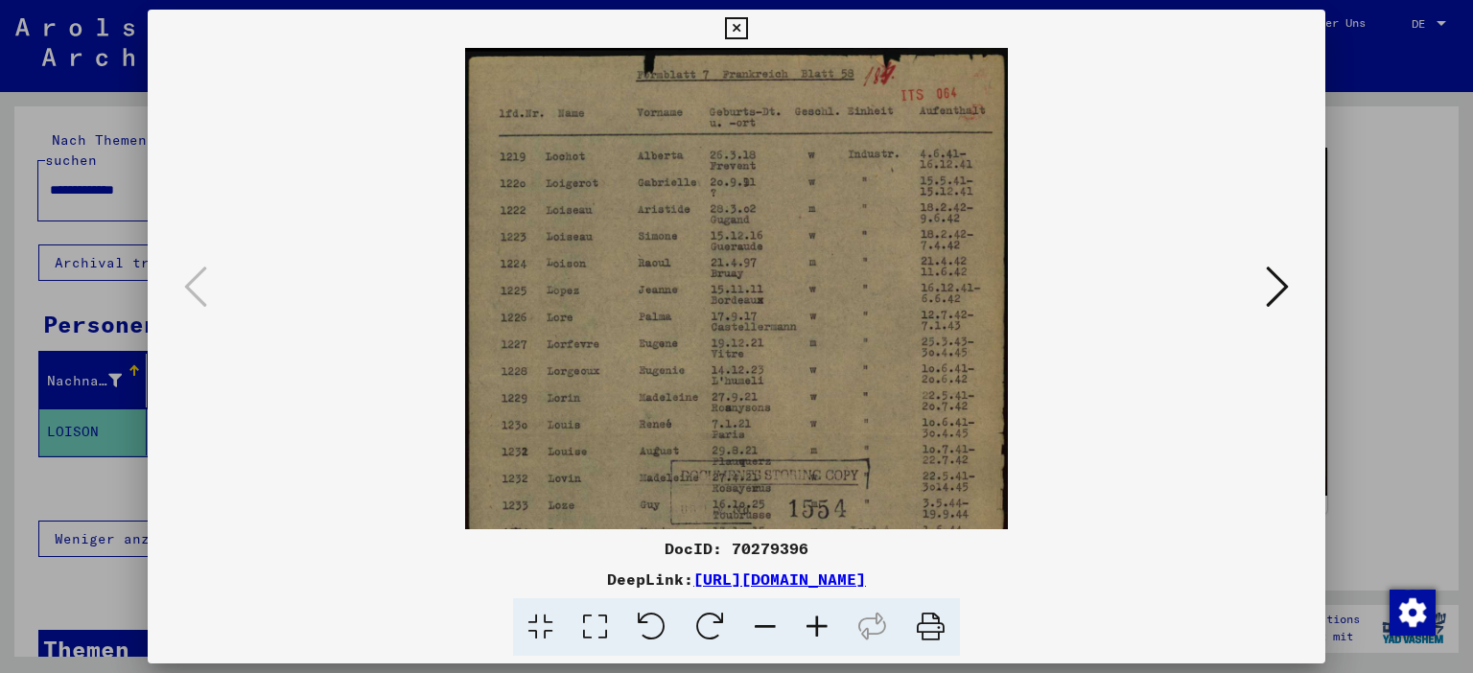
click at [830, 622] on icon at bounding box center [817, 627] width 52 height 59
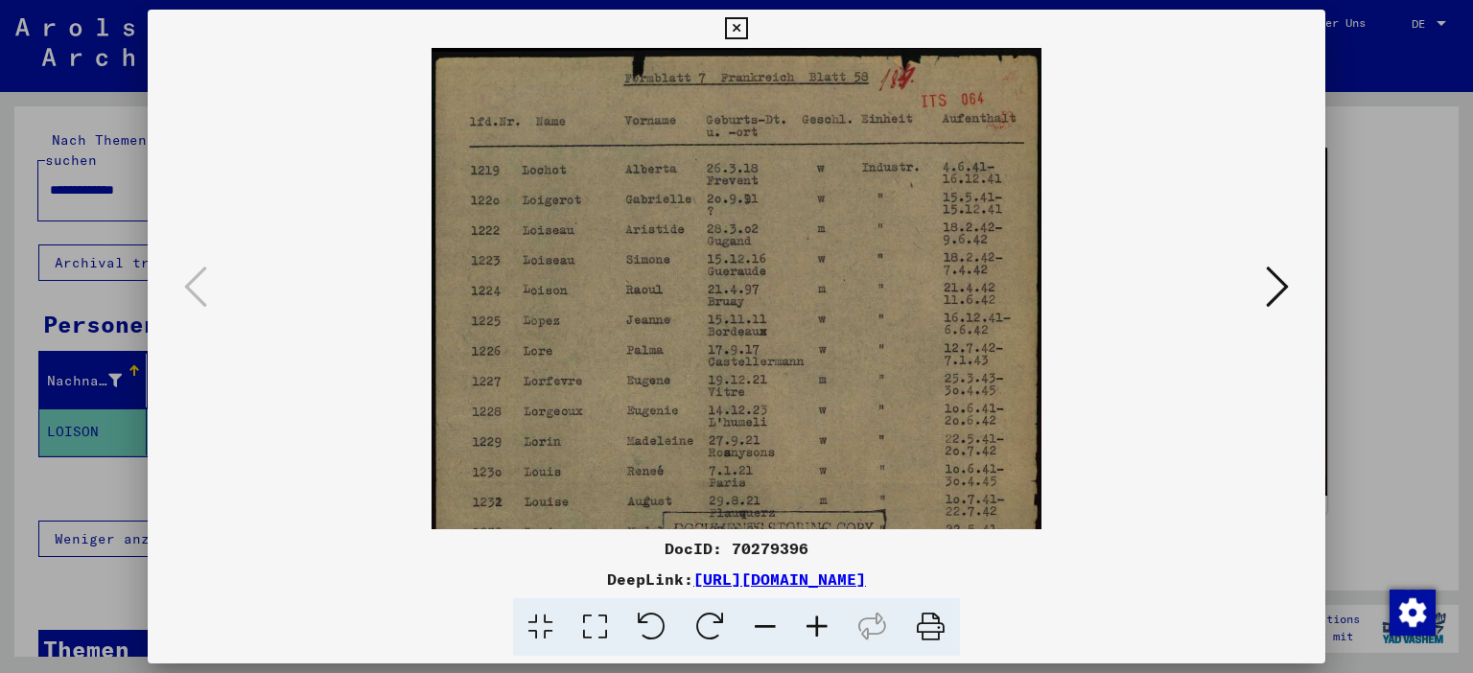
click at [830, 622] on icon at bounding box center [817, 627] width 52 height 59
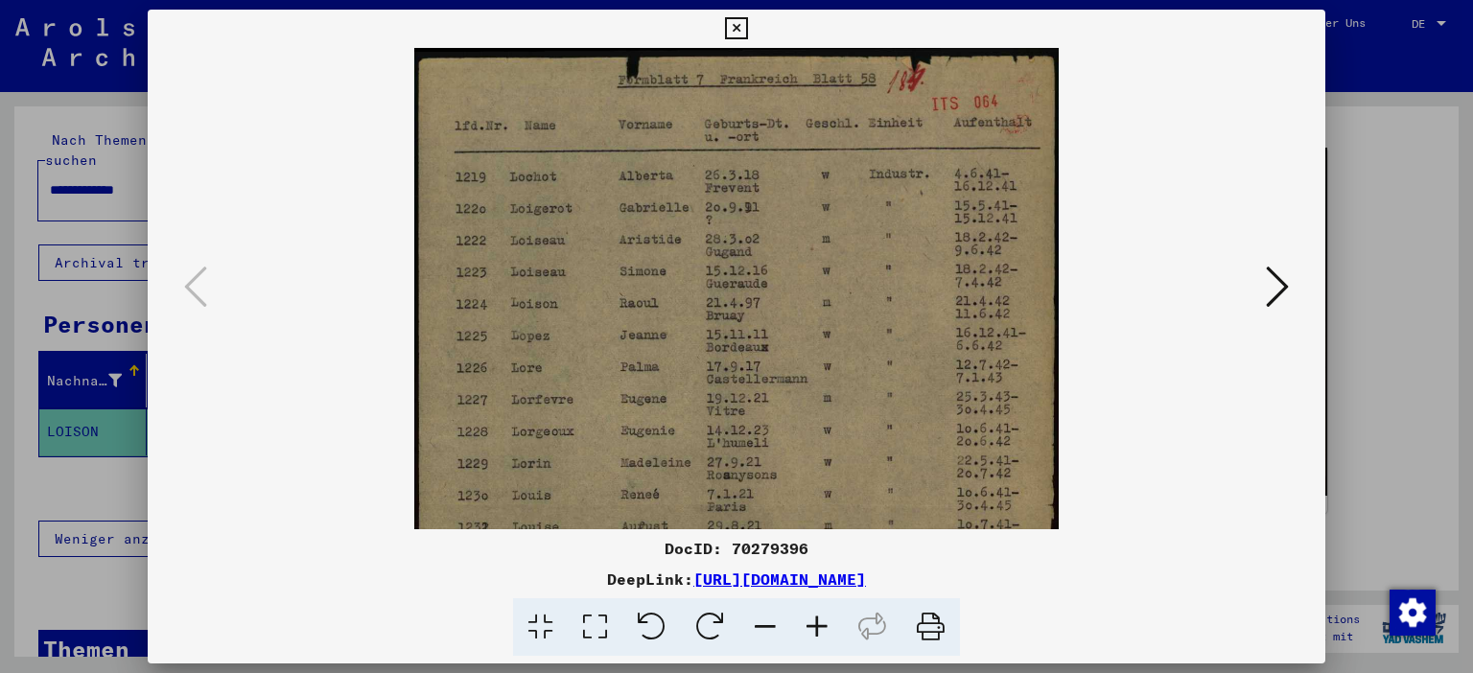
click at [830, 622] on icon at bounding box center [817, 627] width 52 height 59
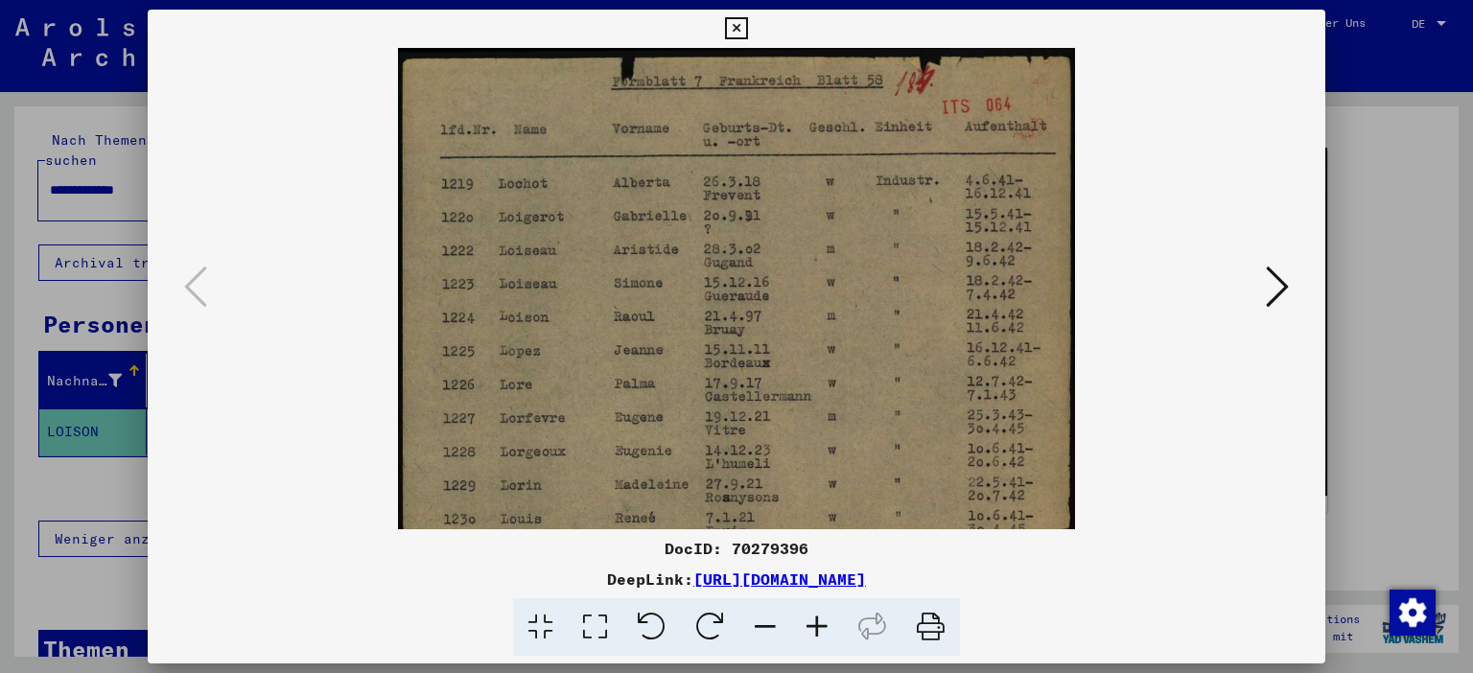
click at [830, 622] on icon at bounding box center [817, 627] width 52 height 59
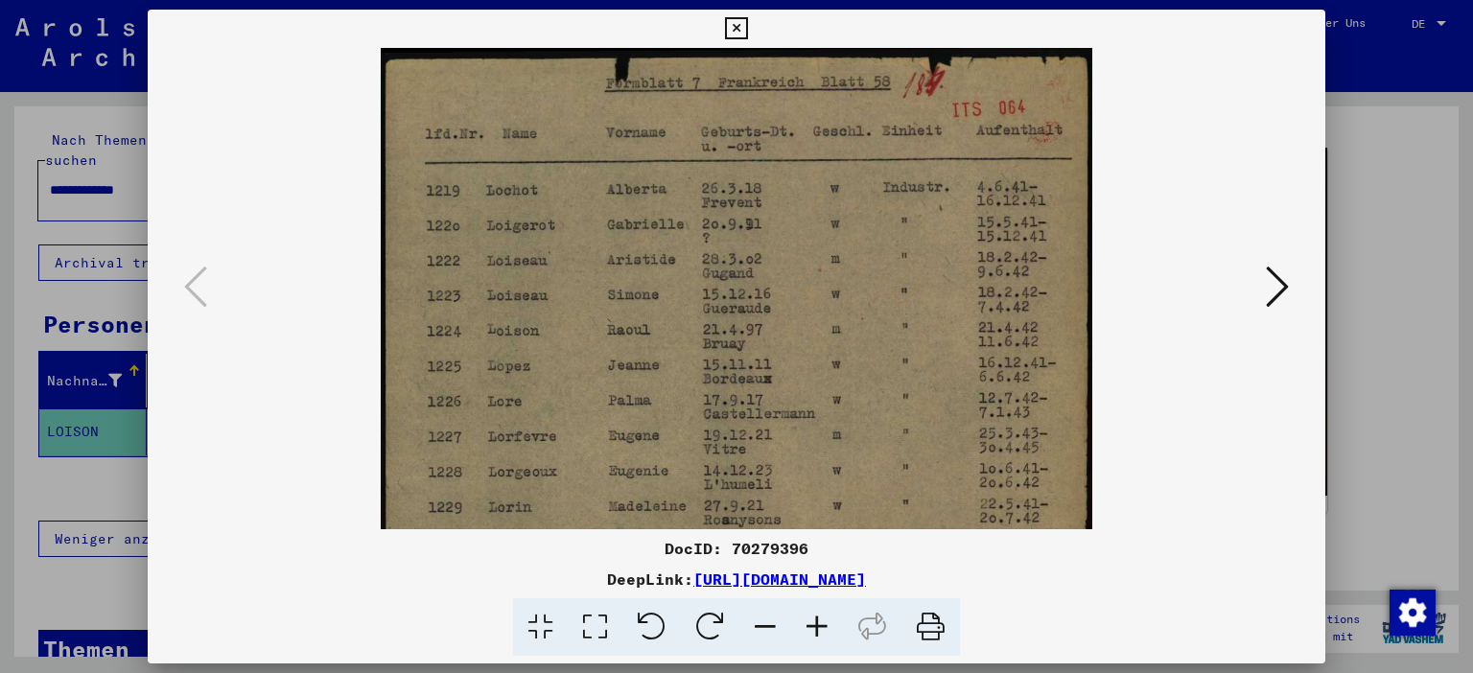
click at [830, 622] on icon at bounding box center [817, 627] width 52 height 59
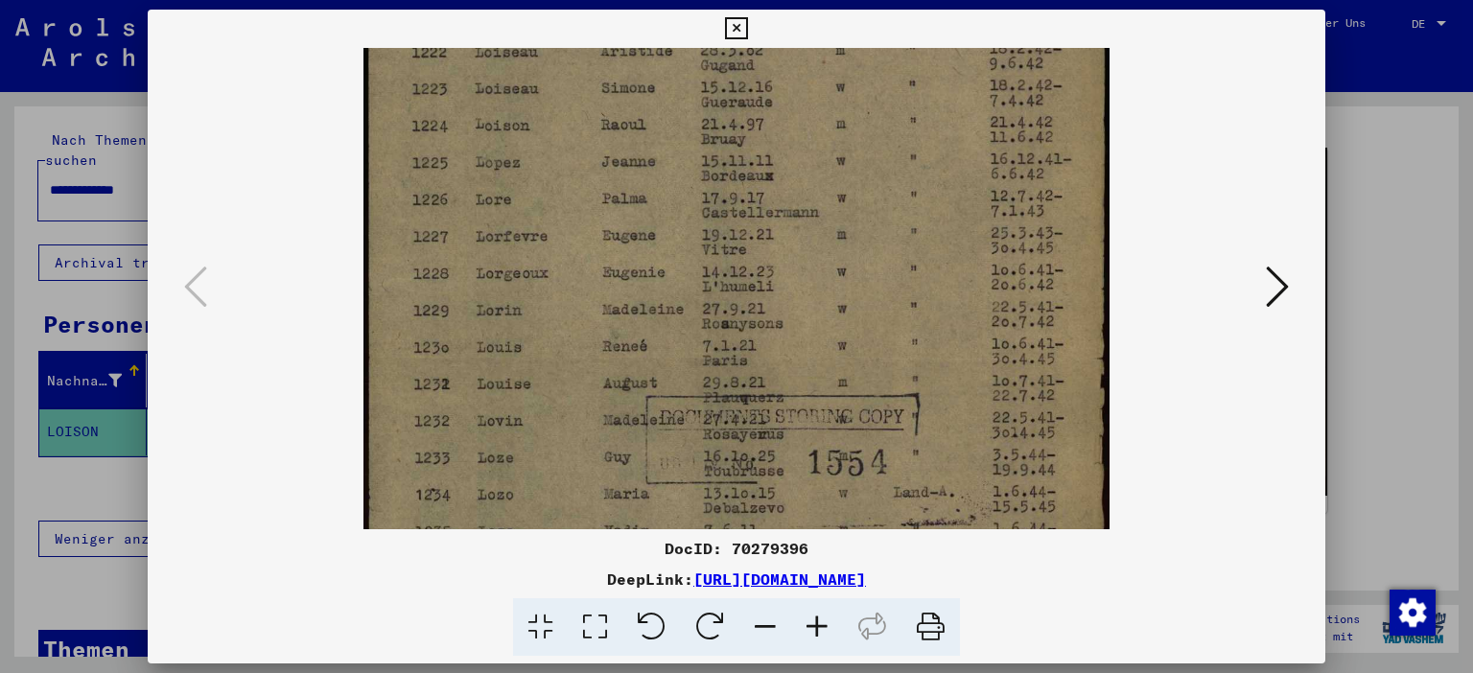
scroll to position [276, 0]
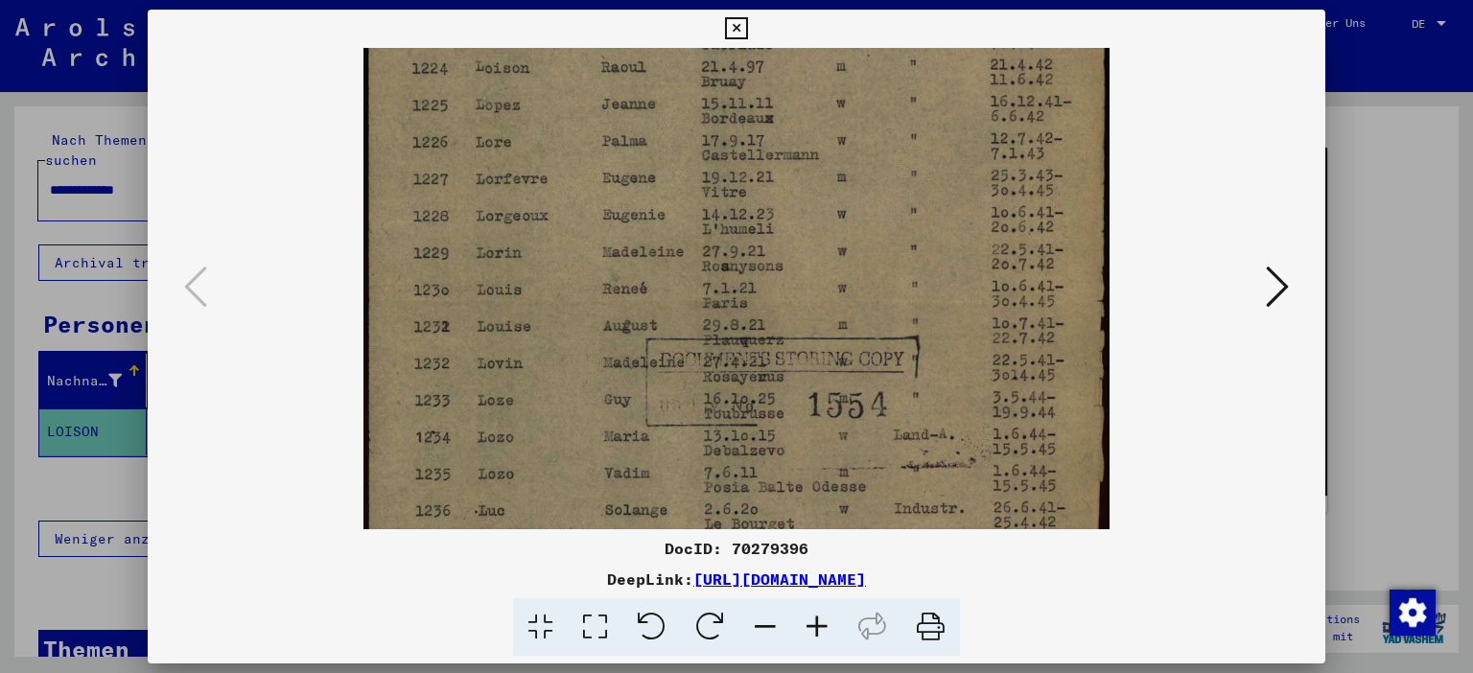
drag, startPoint x: 659, startPoint y: 449, endPoint x: 646, endPoint y: 176, distance: 273.6
click at [646, 176] on img at bounding box center [736, 300] width 745 height 1057
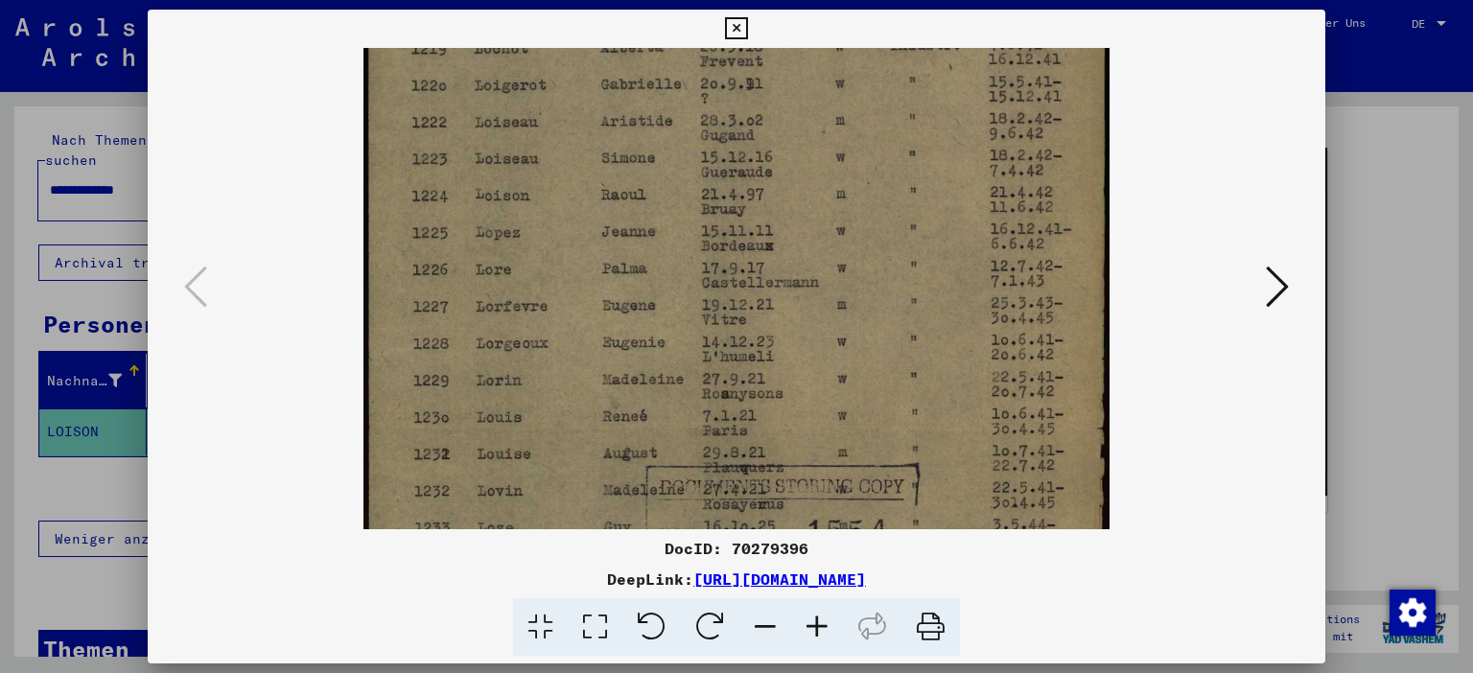
drag, startPoint x: 515, startPoint y: 165, endPoint x: 504, endPoint y: 293, distance: 128.0
click at [504, 293] on img at bounding box center [736, 427] width 745 height 1057
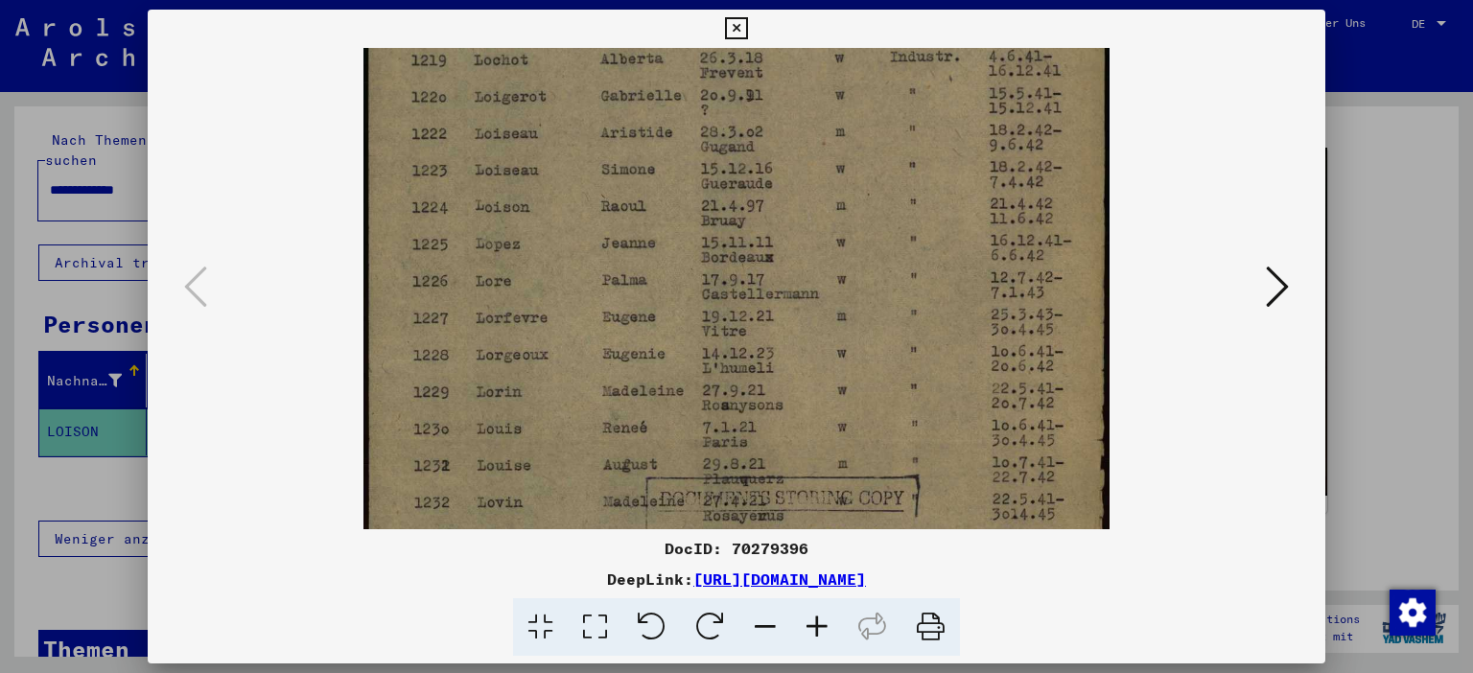
scroll to position [140, 0]
drag, startPoint x: 475, startPoint y: 189, endPoint x: 765, endPoint y: 198, distance: 290.7
click at [765, 198] on img at bounding box center [736, 436] width 745 height 1057
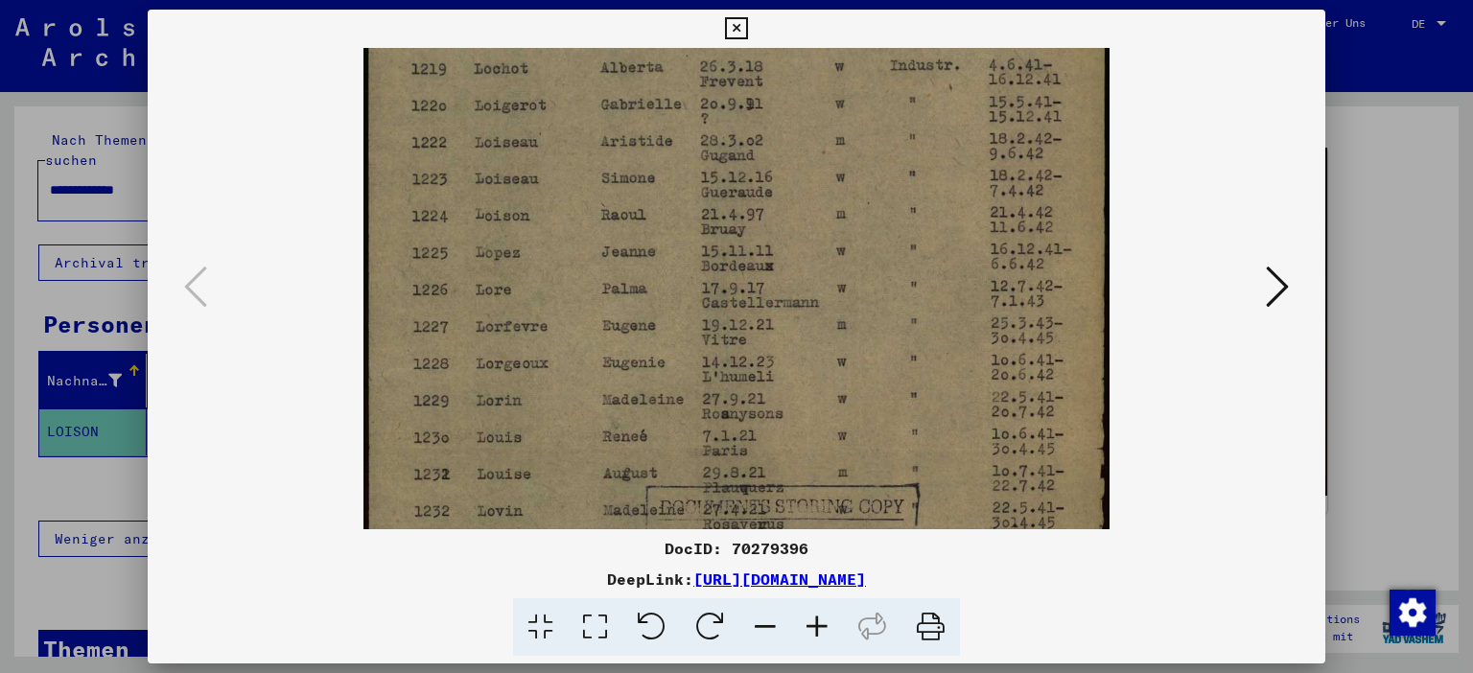
drag, startPoint x: 990, startPoint y: 198, endPoint x: 1067, endPoint y: 209, distance: 78.5
click at [1067, 209] on img at bounding box center [736, 447] width 745 height 1057
drag, startPoint x: 1064, startPoint y: 227, endPoint x: 1024, endPoint y: 224, distance: 39.4
click at [1024, 224] on img at bounding box center [736, 446] width 745 height 1057
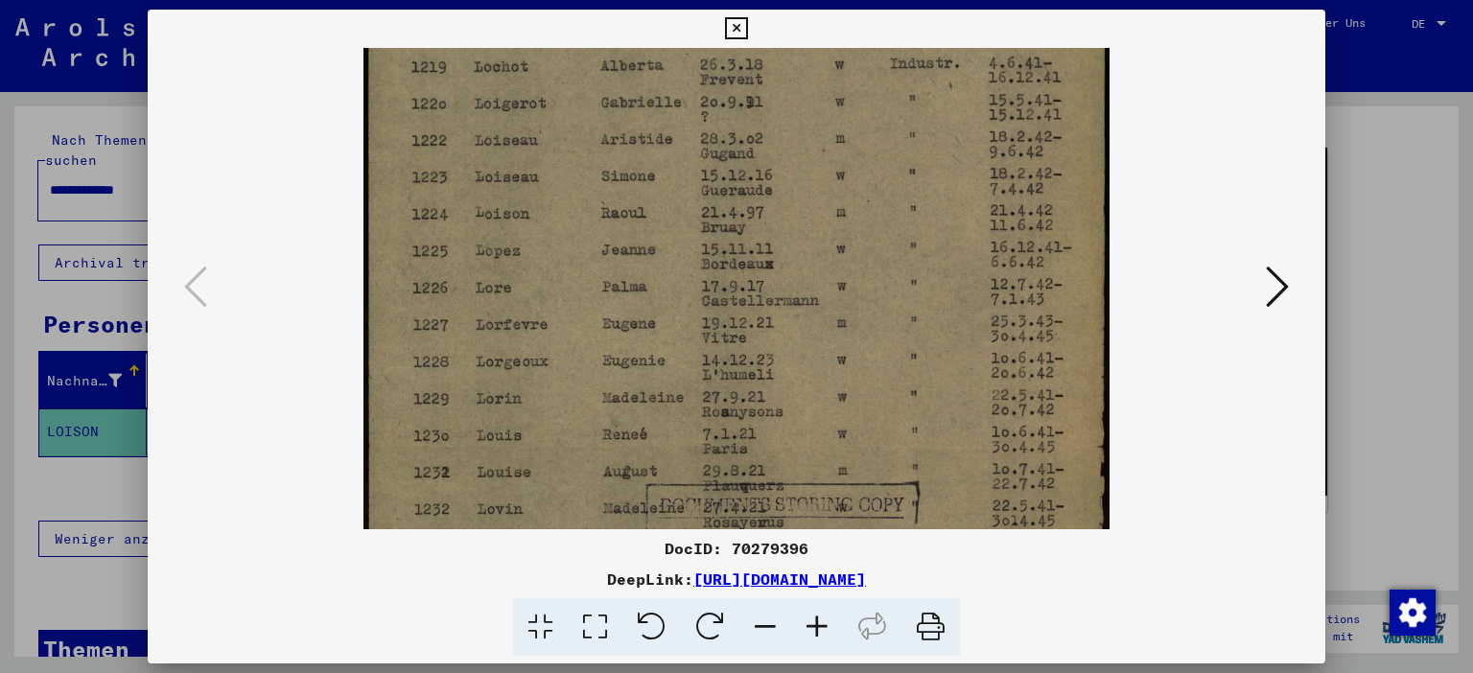
click at [1299, 279] on div at bounding box center [737, 288] width 1179 height 481
click at [1282, 293] on icon at bounding box center [1277, 287] width 23 height 46
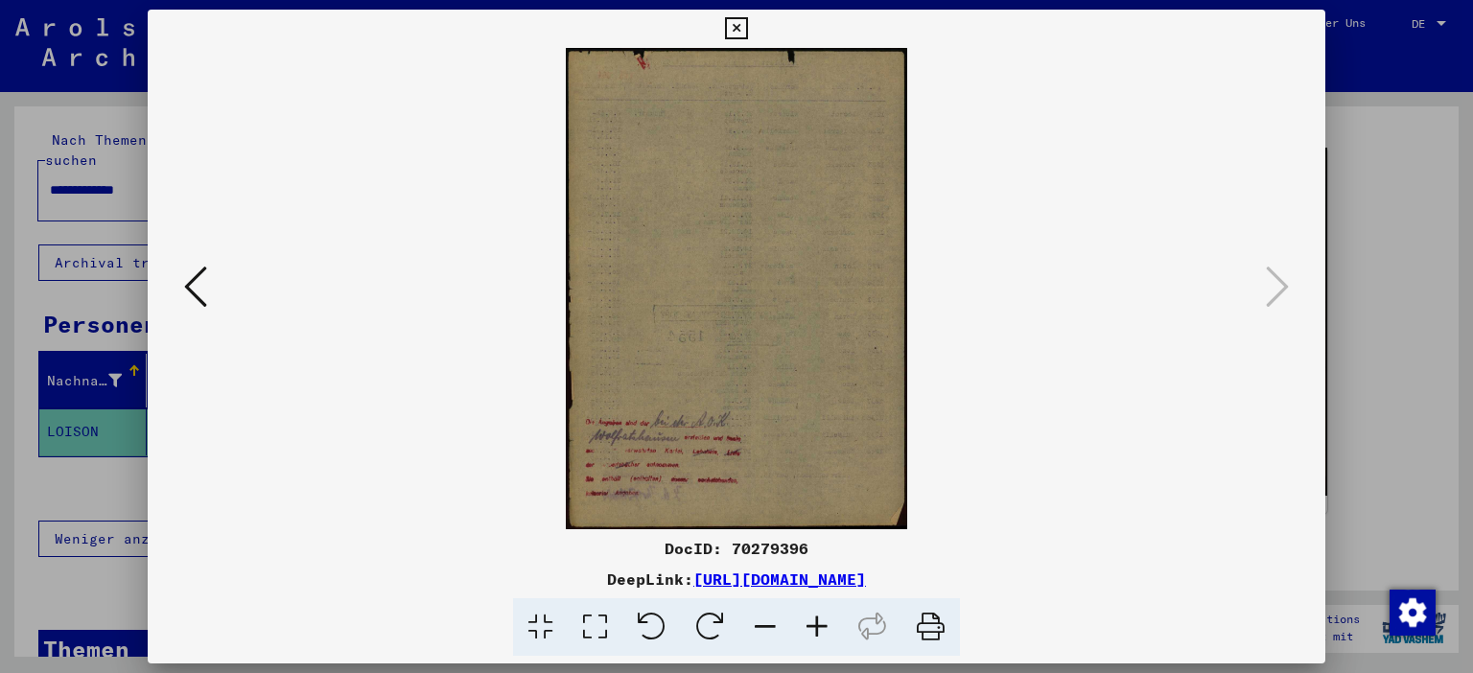
click at [831, 628] on icon at bounding box center [817, 627] width 52 height 59
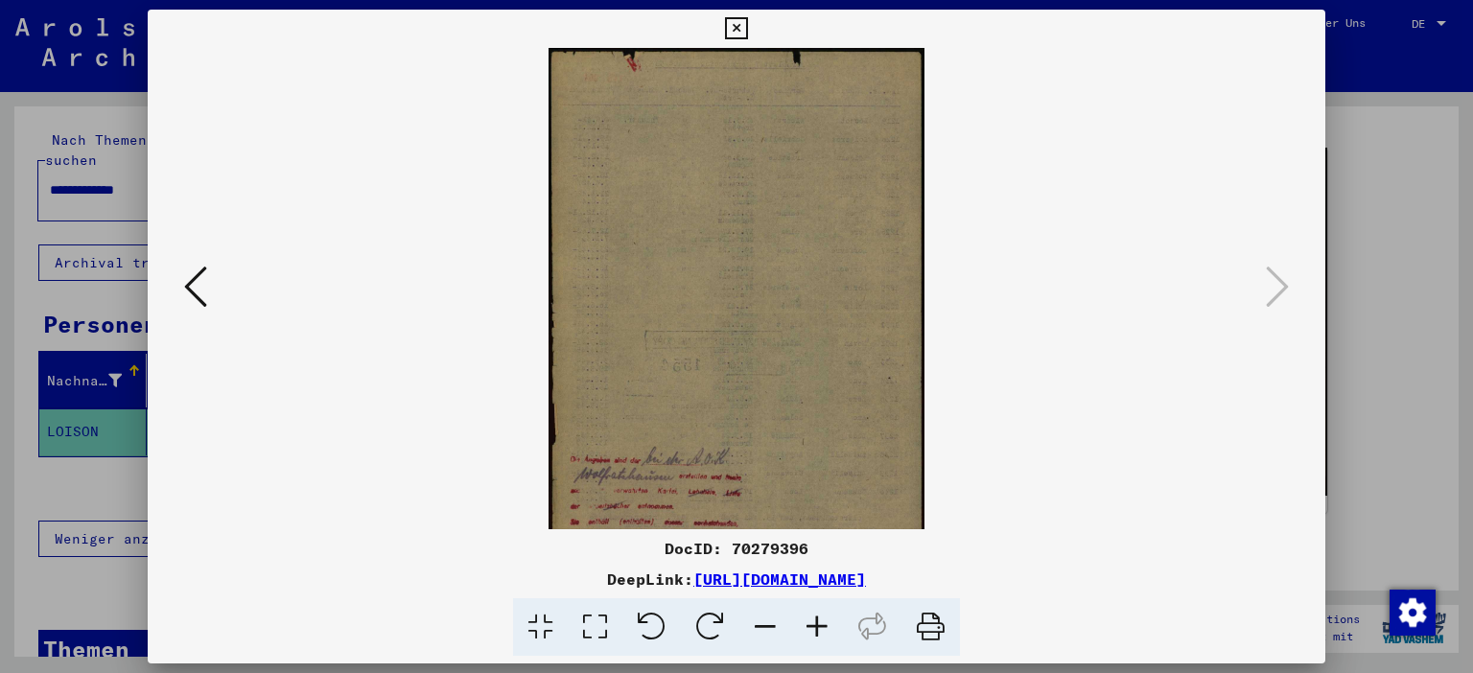
click at [831, 630] on icon at bounding box center [817, 627] width 52 height 59
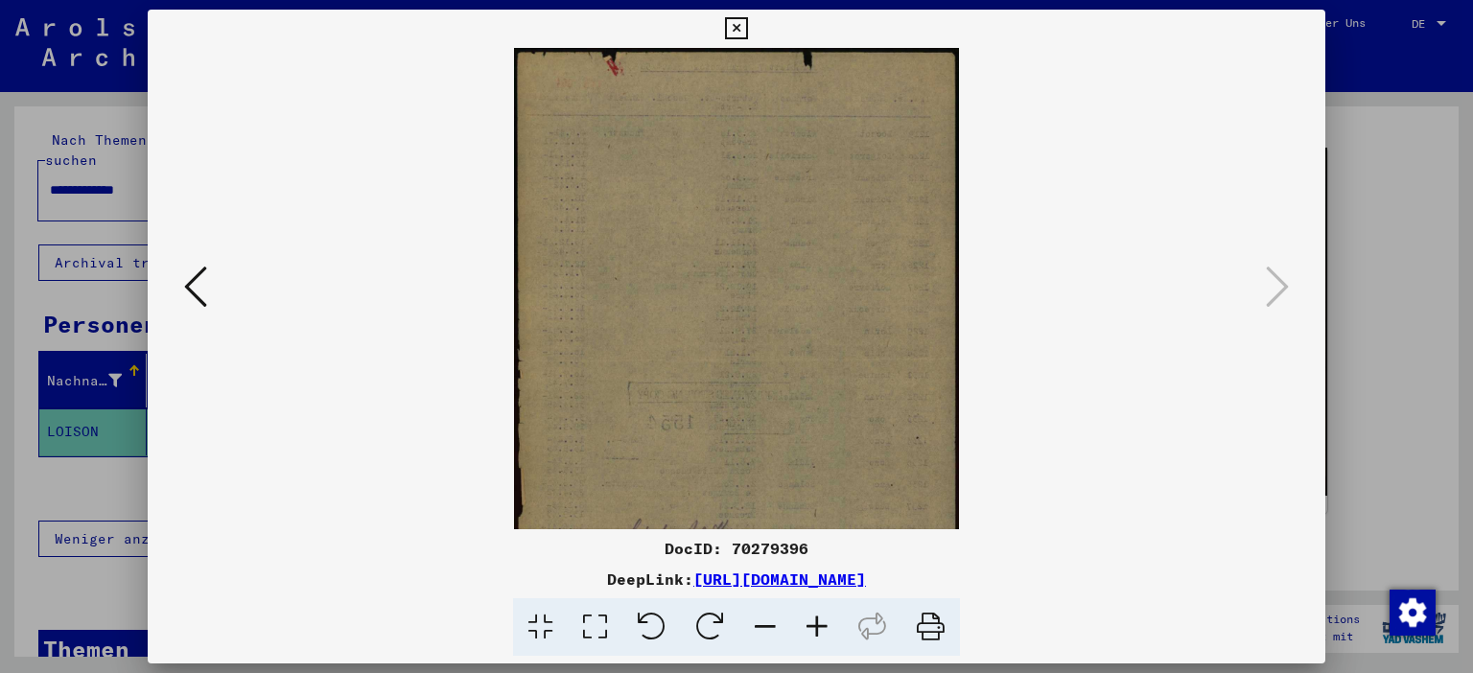
click at [831, 630] on icon at bounding box center [817, 627] width 52 height 59
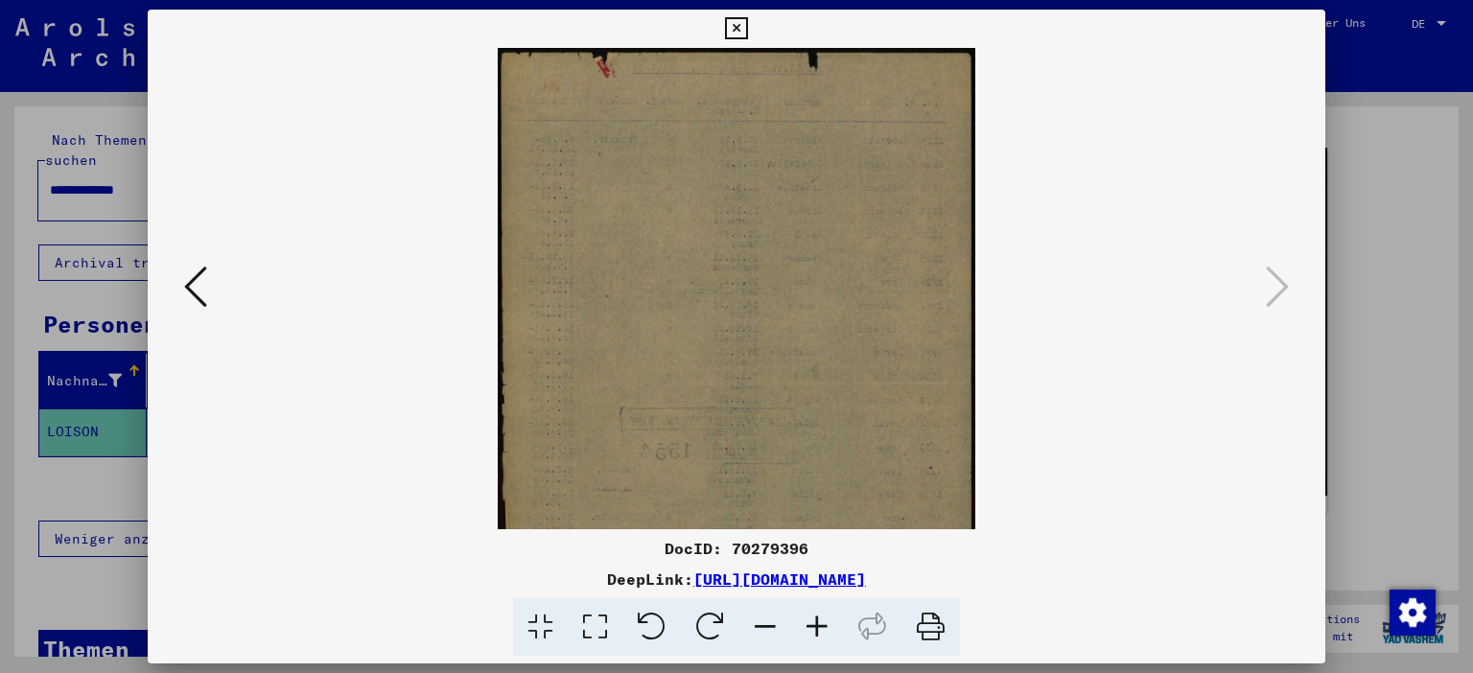
click at [831, 630] on icon at bounding box center [817, 627] width 52 height 59
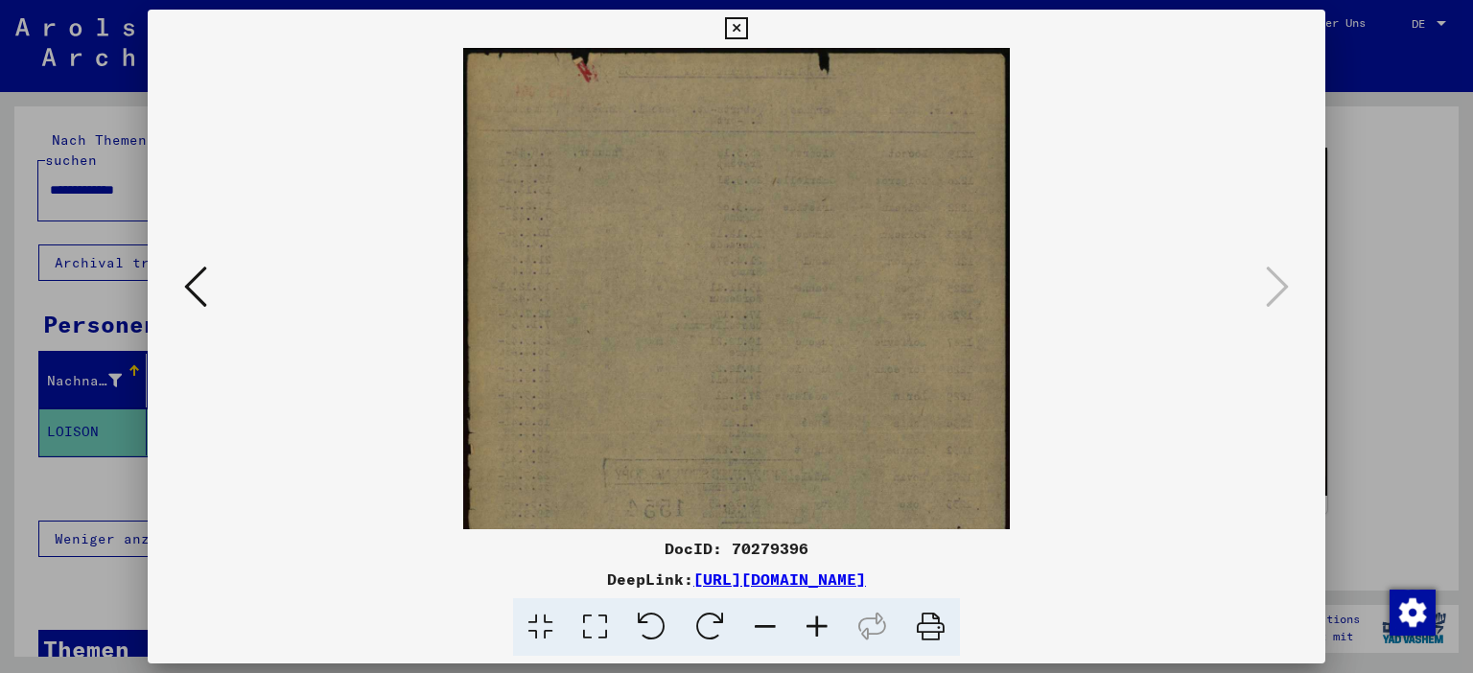
click at [831, 630] on icon at bounding box center [817, 627] width 52 height 59
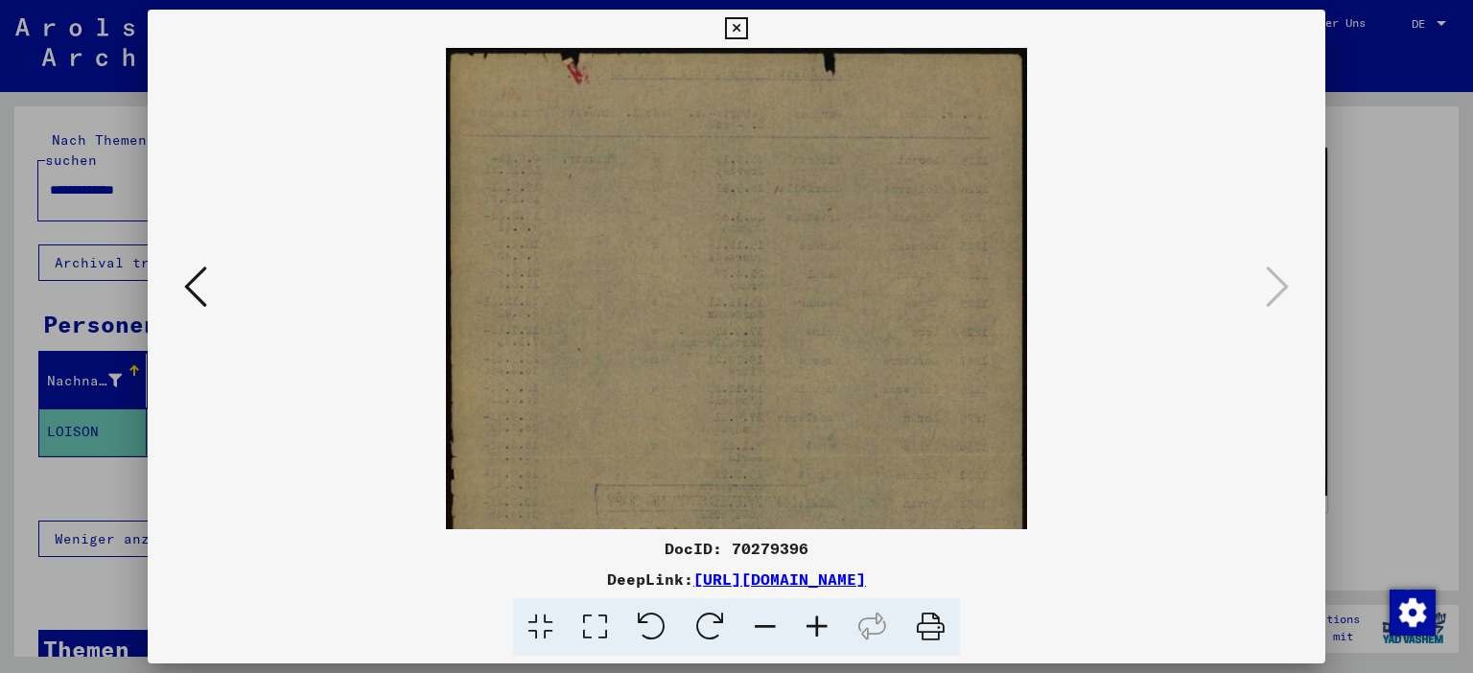
click at [831, 630] on icon at bounding box center [817, 627] width 52 height 59
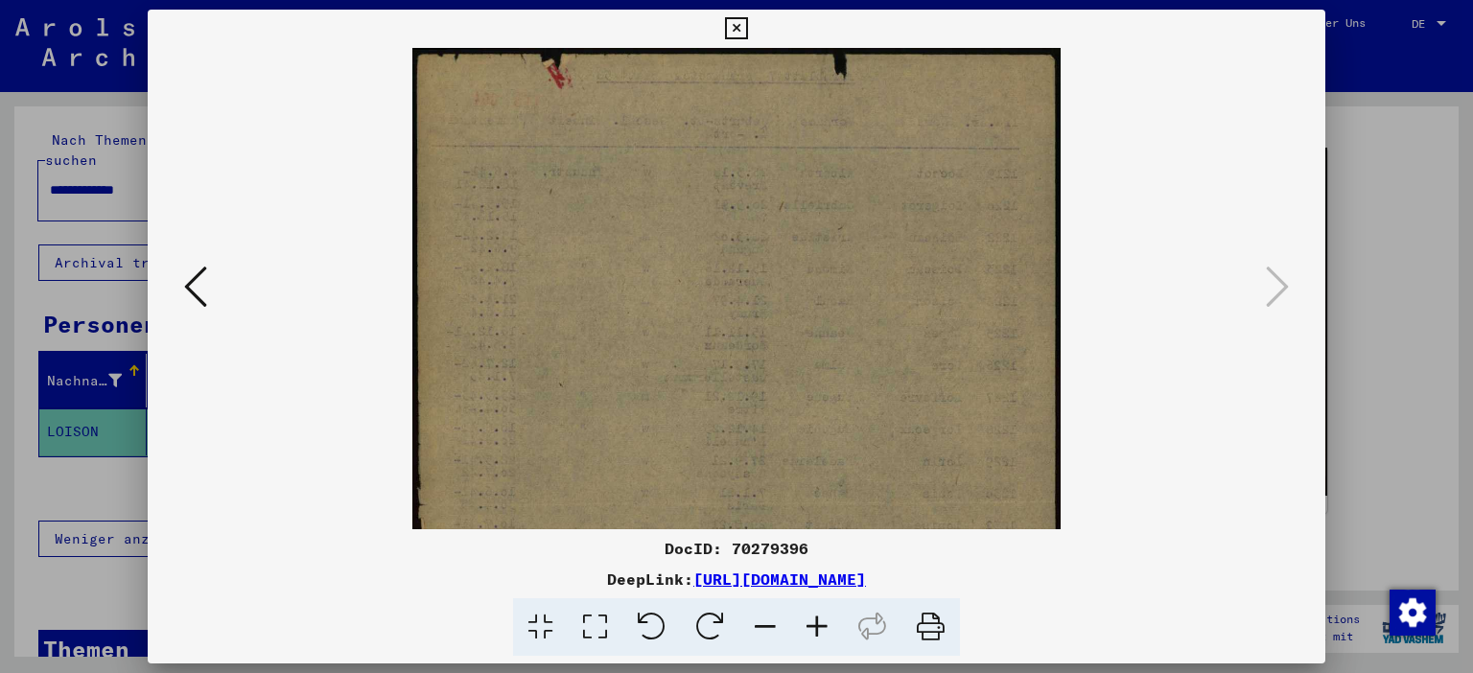
click at [831, 630] on icon at bounding box center [817, 627] width 52 height 59
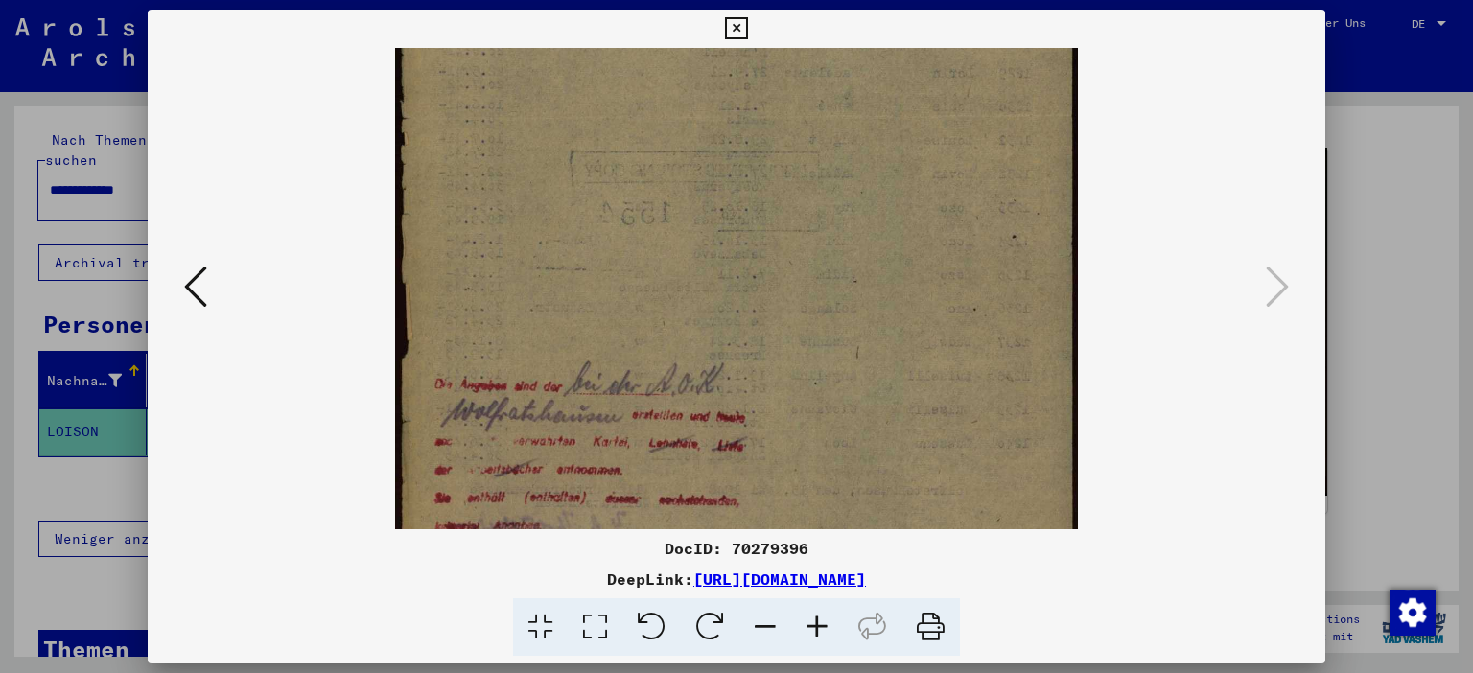
scroll to position [480, 0]
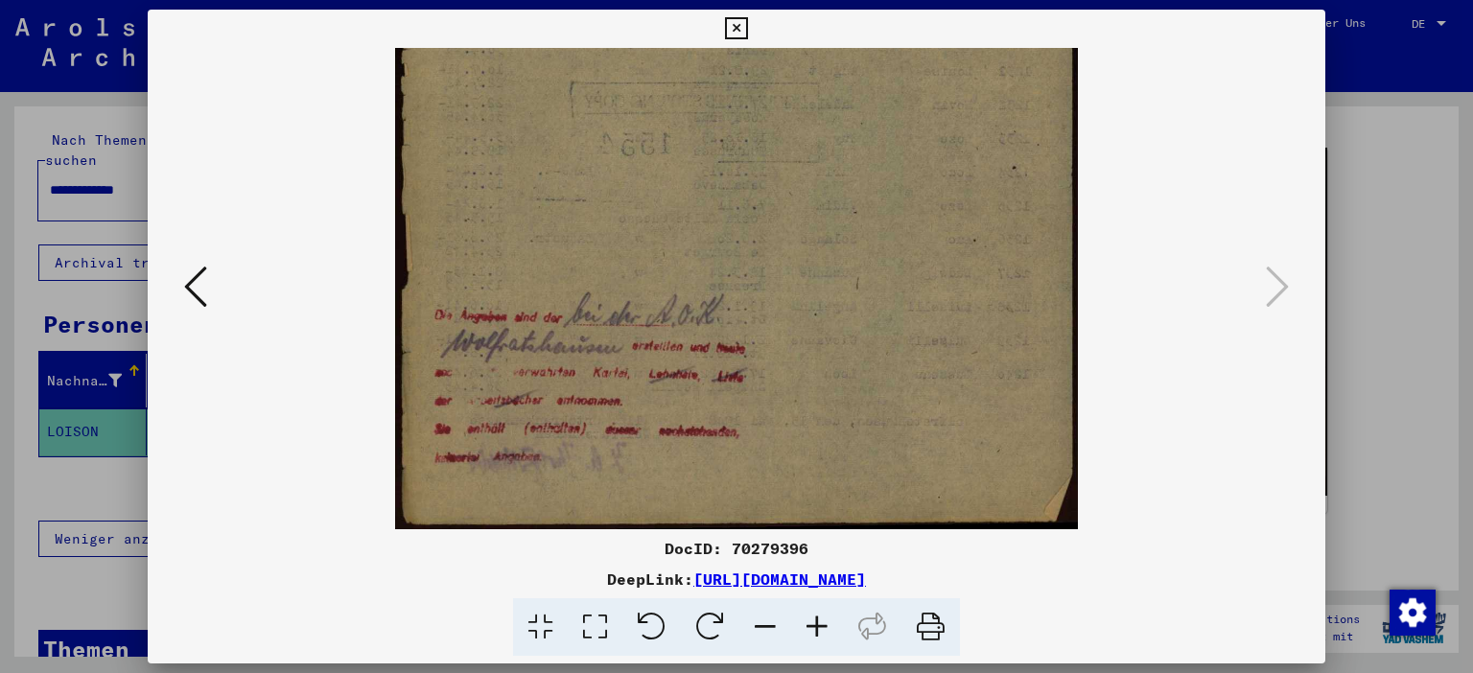
drag, startPoint x: 712, startPoint y: 481, endPoint x: 730, endPoint y: -24, distance: 505.8
drag, startPoint x: 605, startPoint y: 422, endPoint x: 639, endPoint y: 295, distance: 131.0
click at [639, 295] on img at bounding box center [736, 48] width 683 height 961
click at [809, 623] on icon at bounding box center [817, 627] width 52 height 59
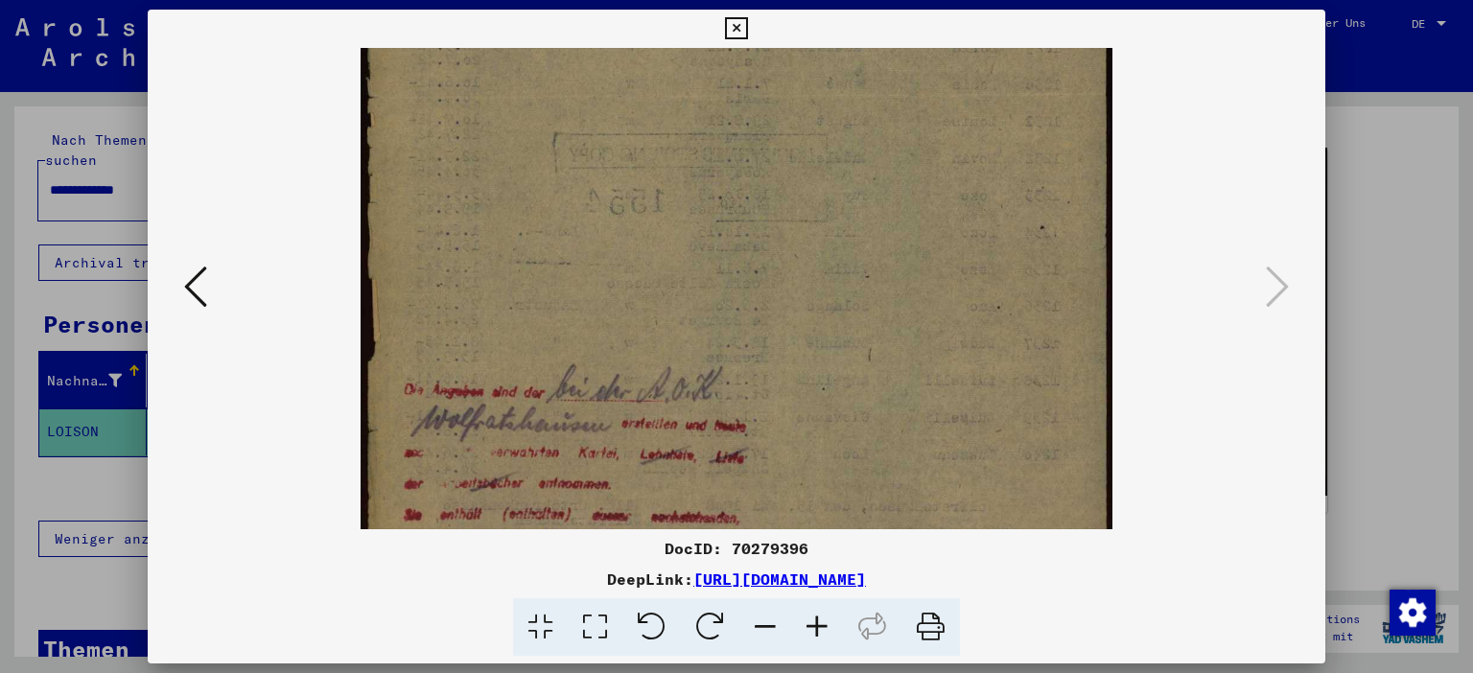
click at [809, 623] on icon at bounding box center [817, 627] width 52 height 59
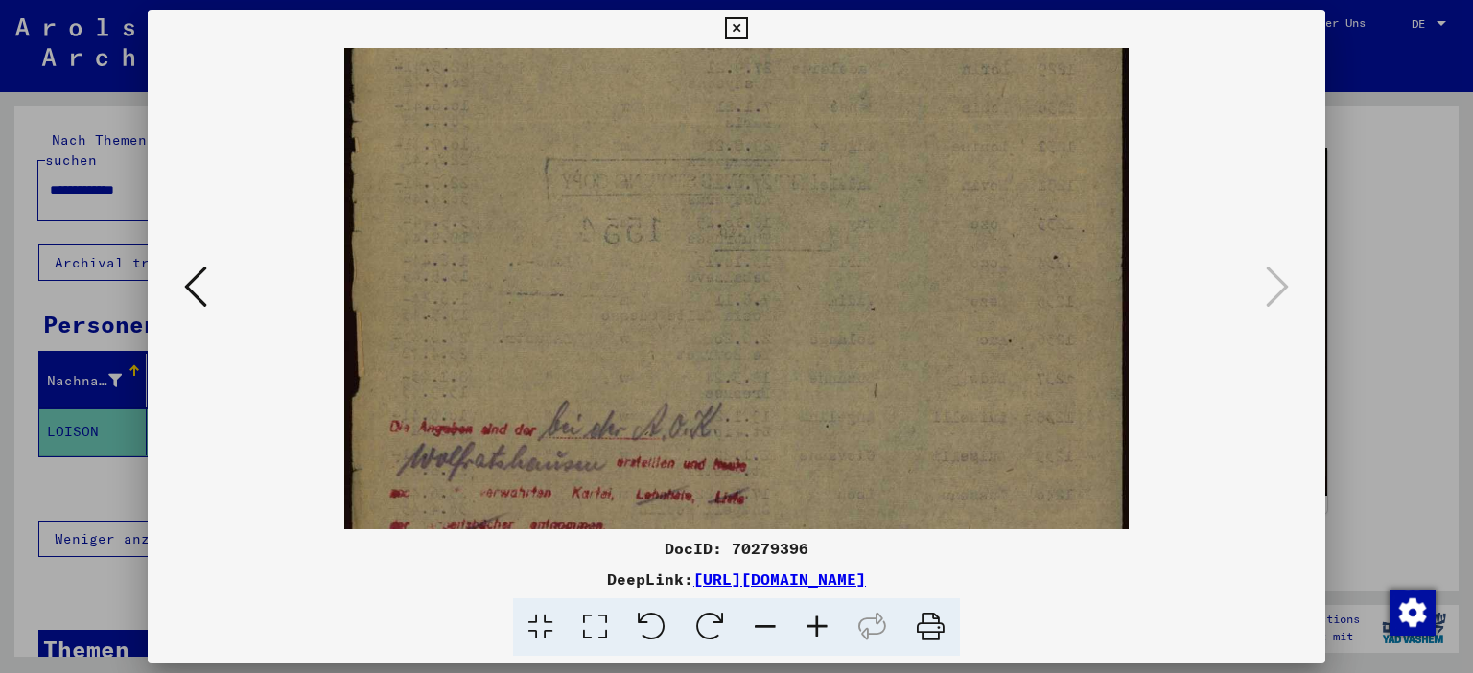
click at [809, 623] on icon at bounding box center [817, 627] width 52 height 59
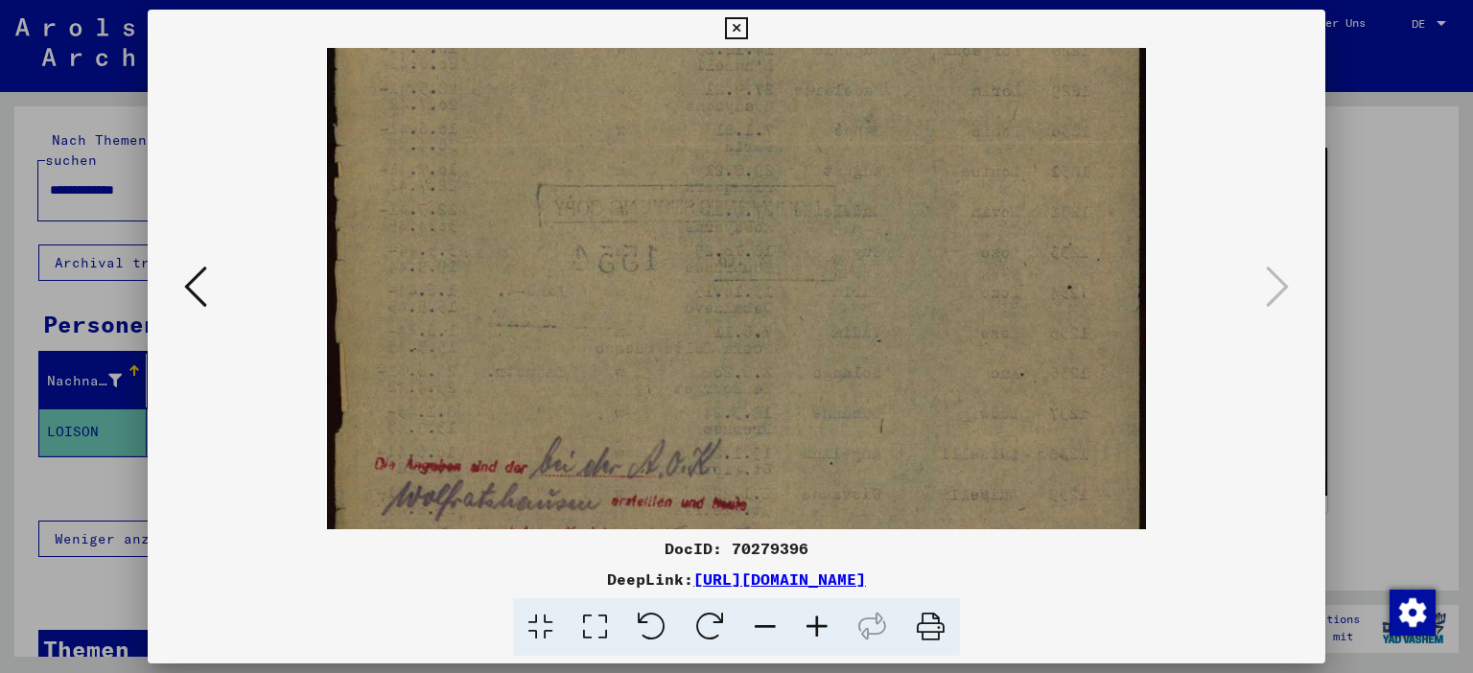
click at [809, 623] on icon at bounding box center [817, 627] width 52 height 59
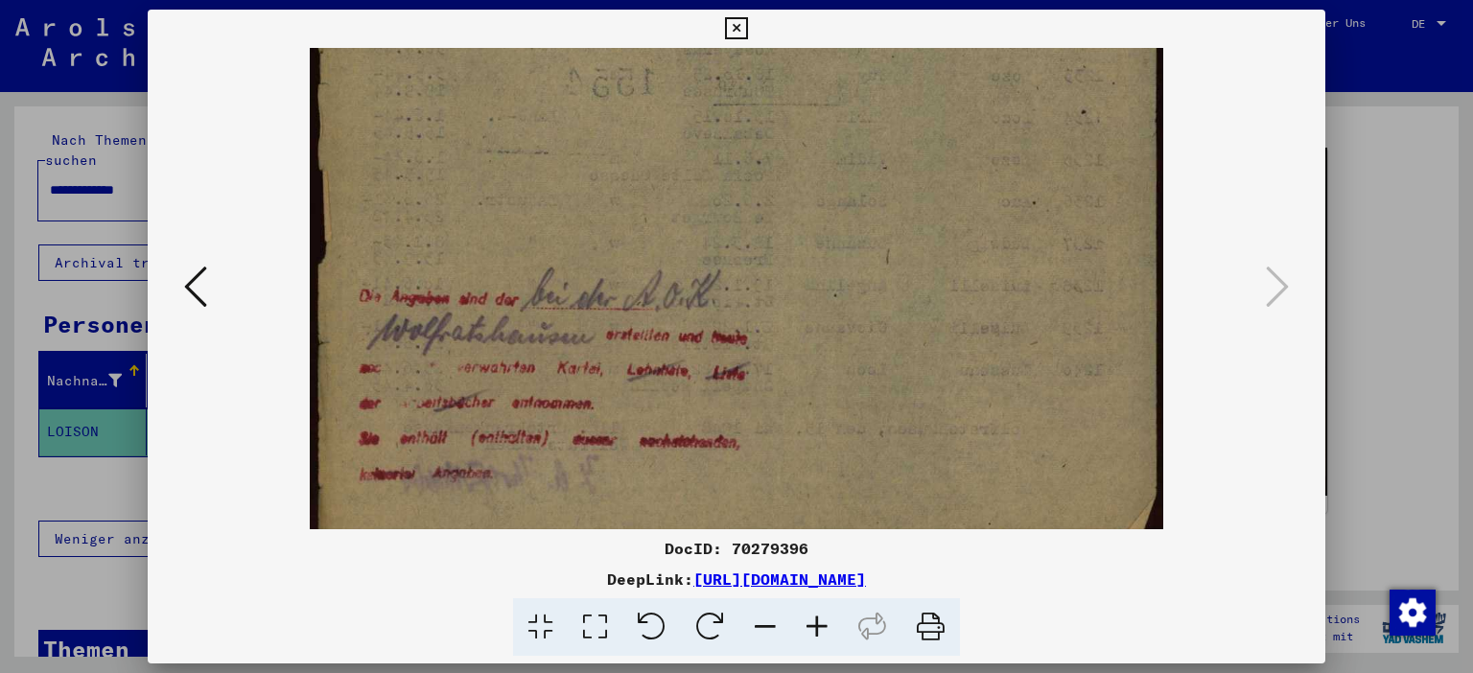
scroll to position [718, 0]
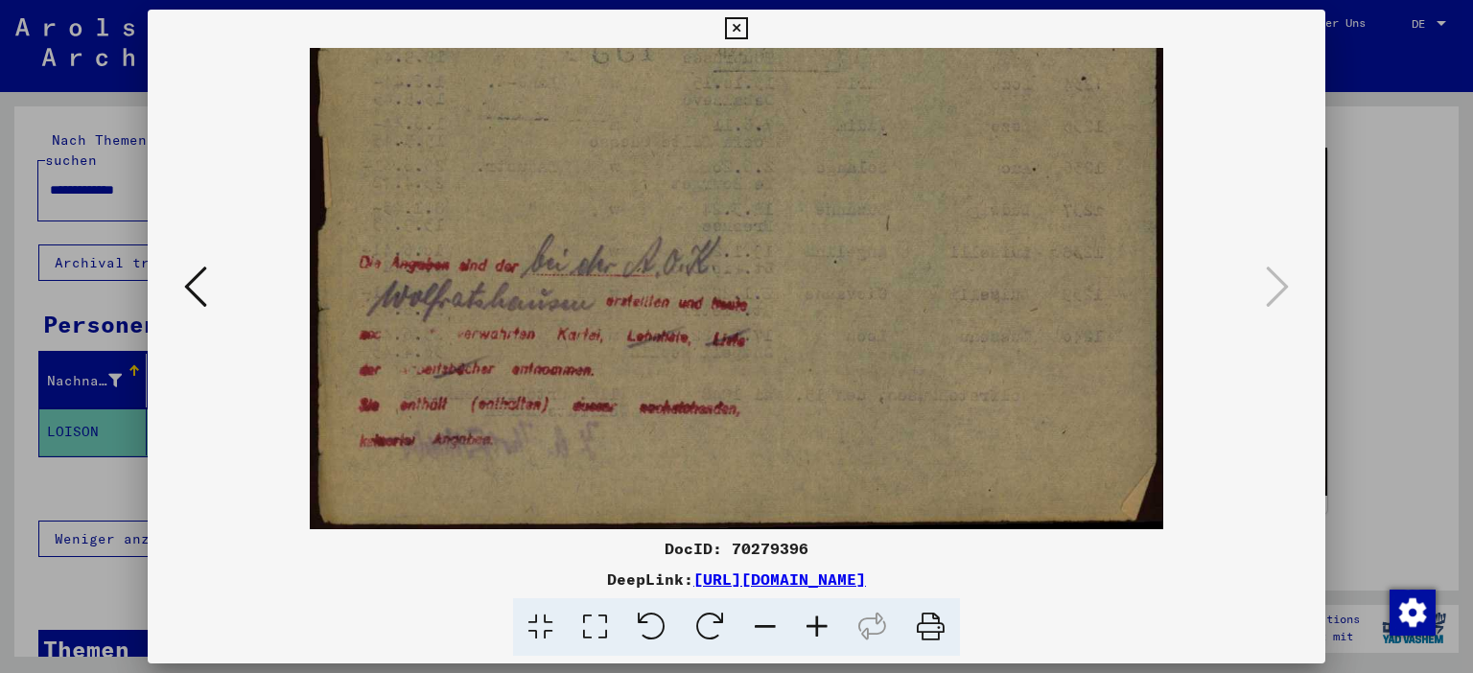
drag, startPoint x: 565, startPoint y: 394, endPoint x: 607, endPoint y: -9, distance: 405.0
click at [747, 36] on icon at bounding box center [736, 28] width 22 height 23
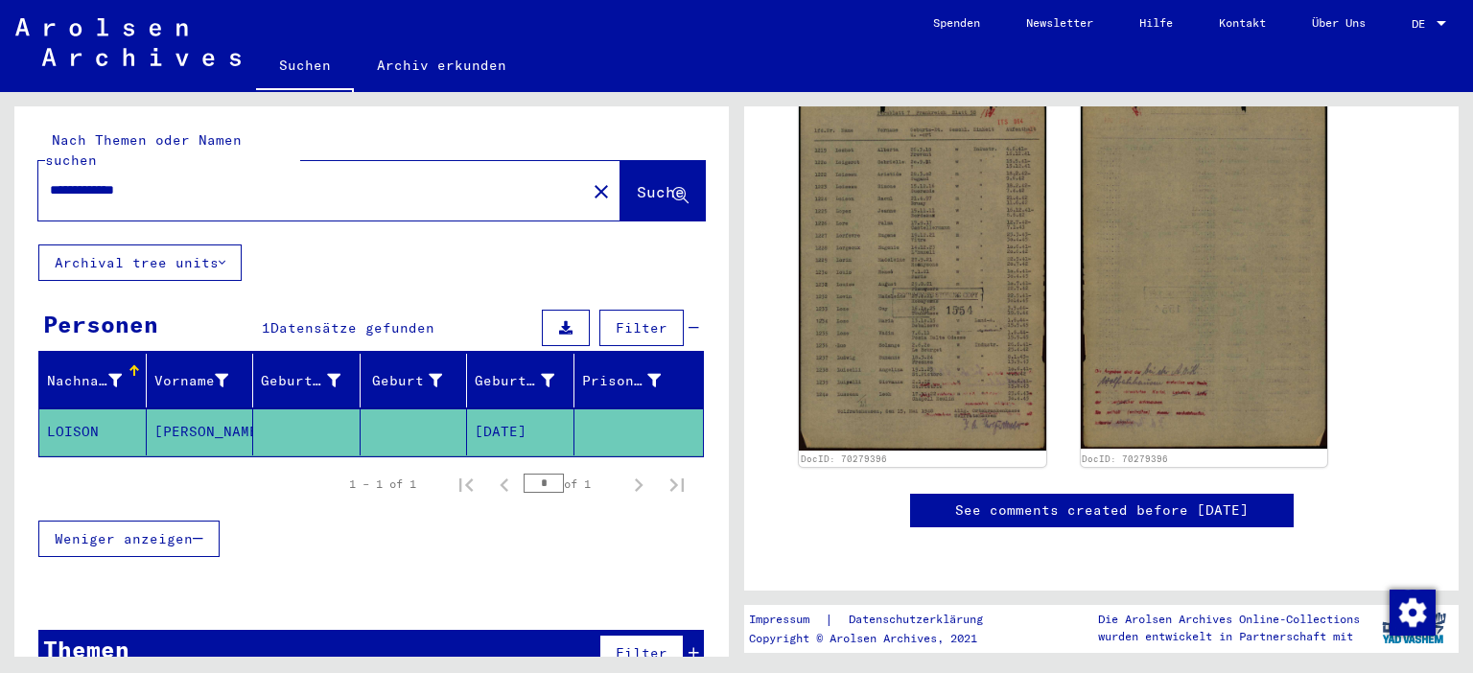
scroll to position [106, 0]
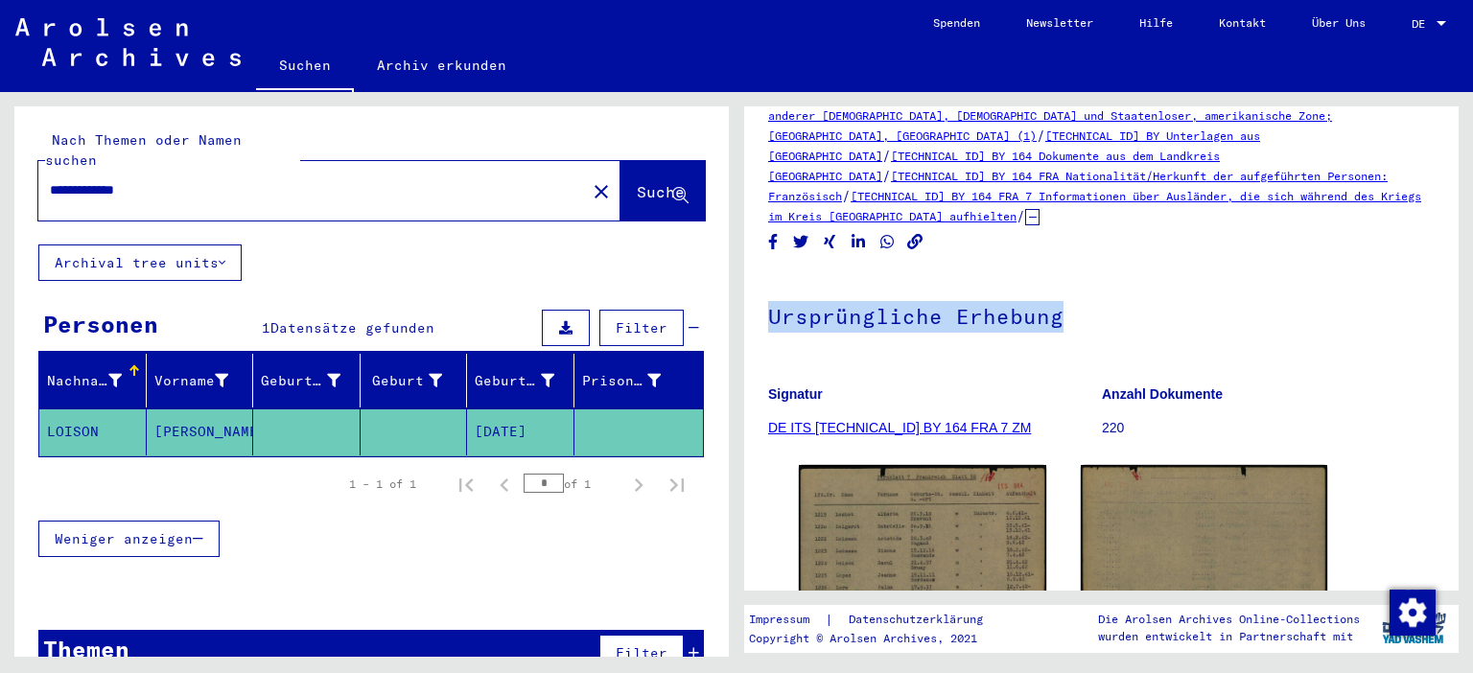
drag, startPoint x: 750, startPoint y: 282, endPoint x: 1089, endPoint y: 306, distance: 339.4
click at [1089, 306] on yv-its-full-details "2 Registrierungen von Ausländern und deutschen Verfolgten durch öffentliche Ein…" at bounding box center [1101, 478] width 715 height 906
copy h1 "Ursprüngliche Erhebung"
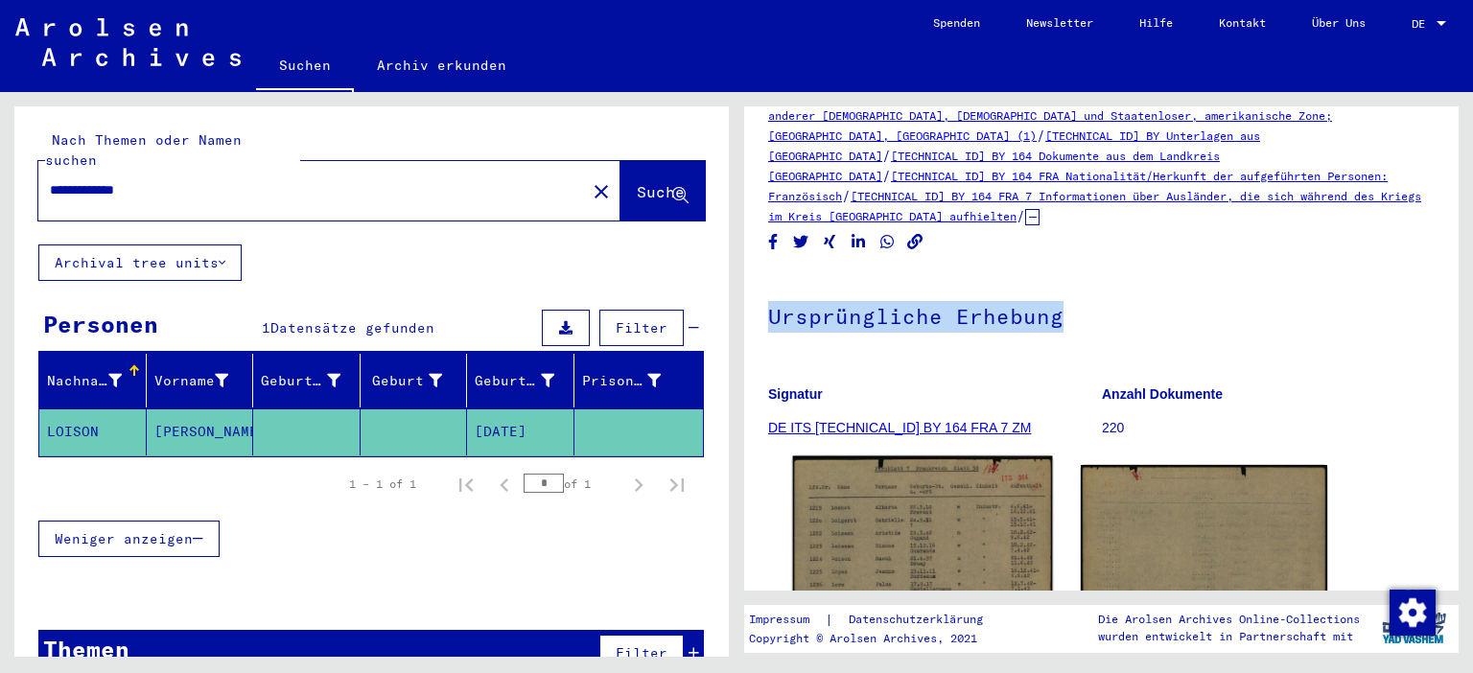
click at [839, 526] on img at bounding box center [922, 640] width 259 height 367
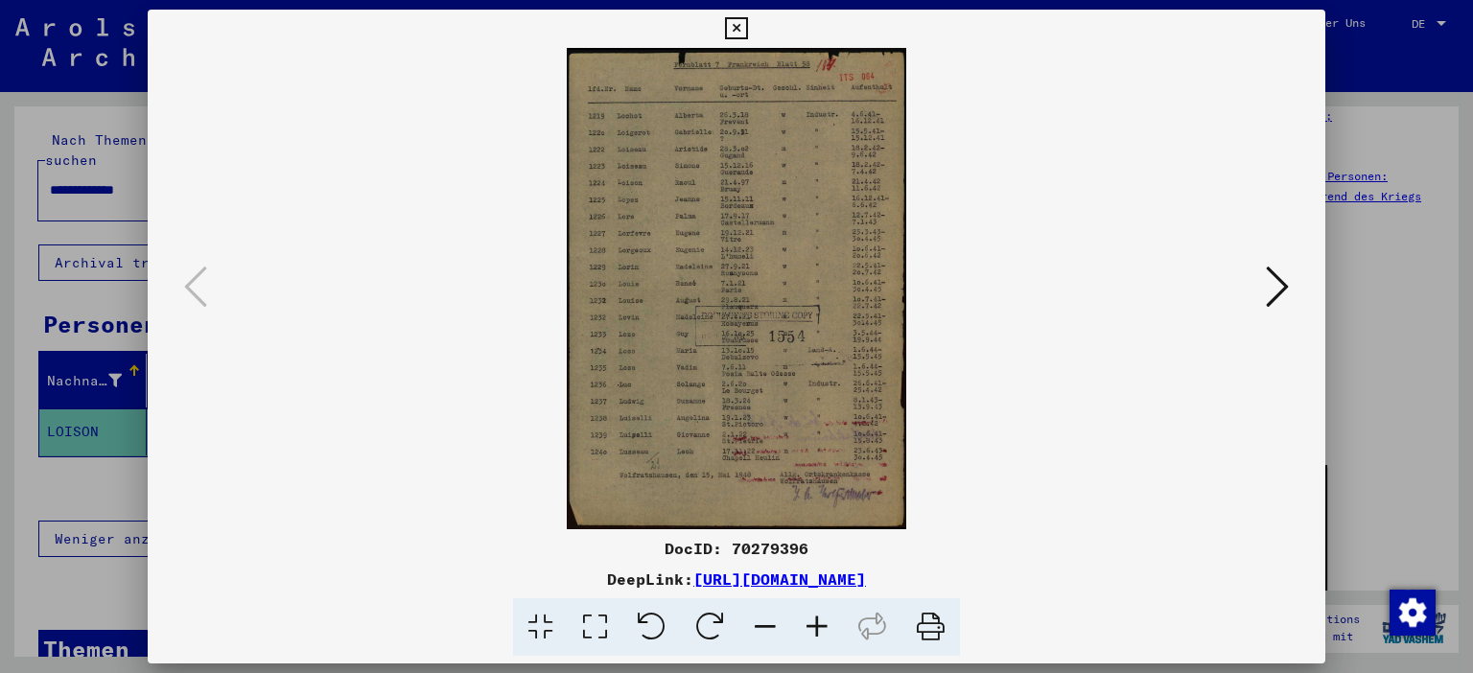
click at [825, 619] on icon at bounding box center [817, 627] width 52 height 59
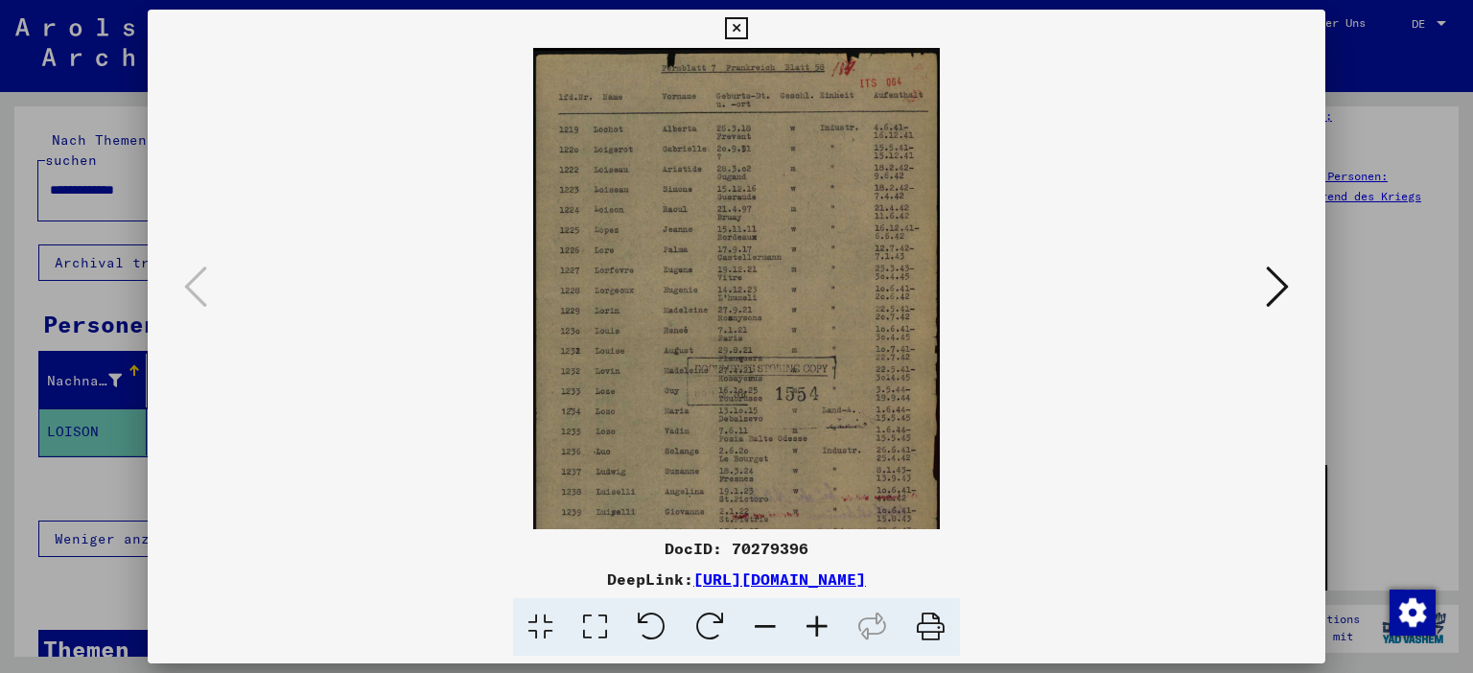
click at [825, 619] on icon at bounding box center [817, 627] width 52 height 59
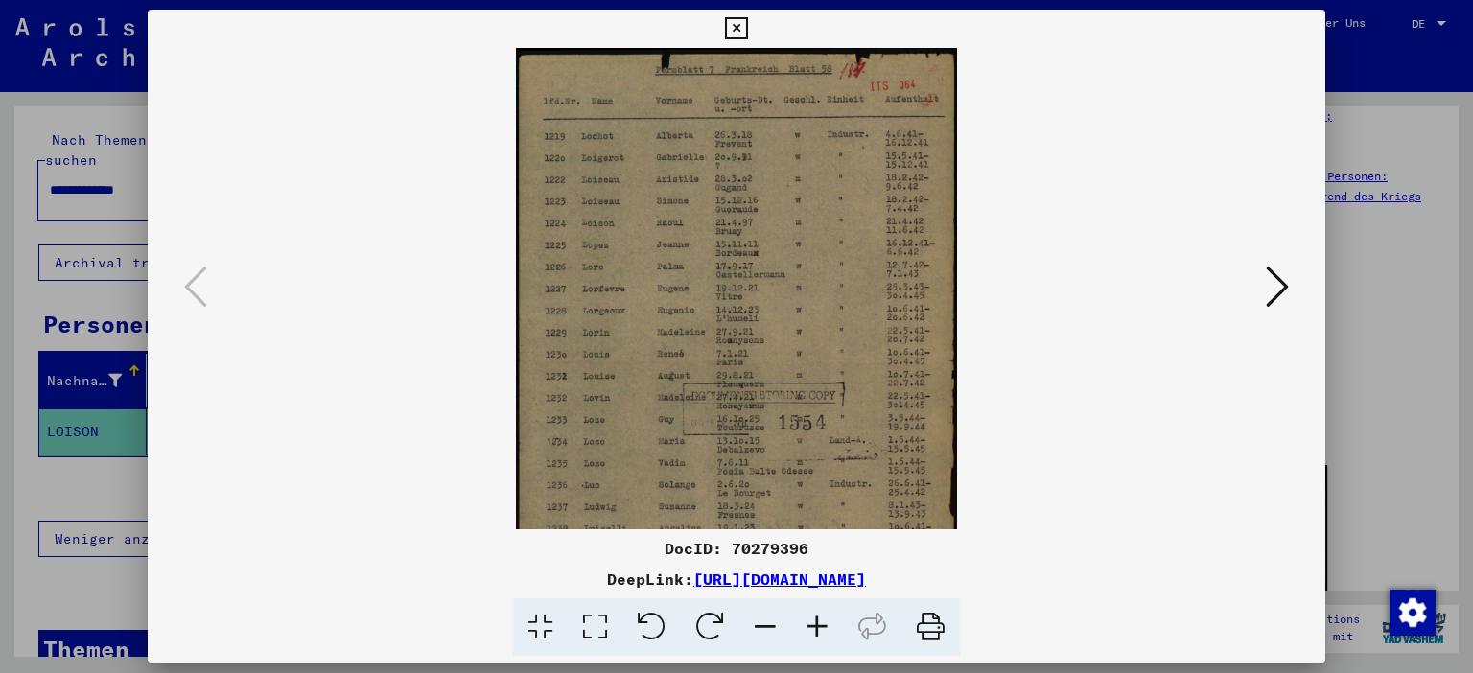
click at [825, 619] on icon at bounding box center [817, 627] width 52 height 59
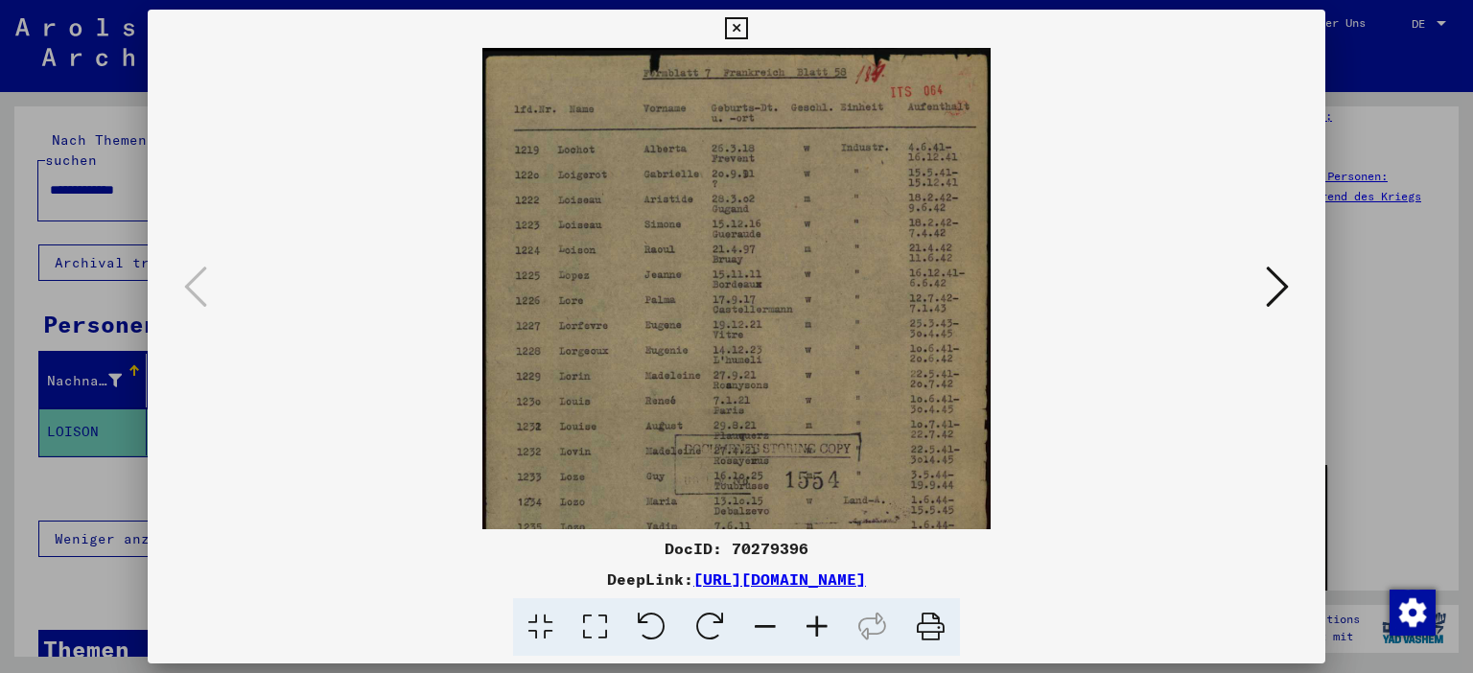
click at [825, 619] on icon at bounding box center [817, 627] width 52 height 59
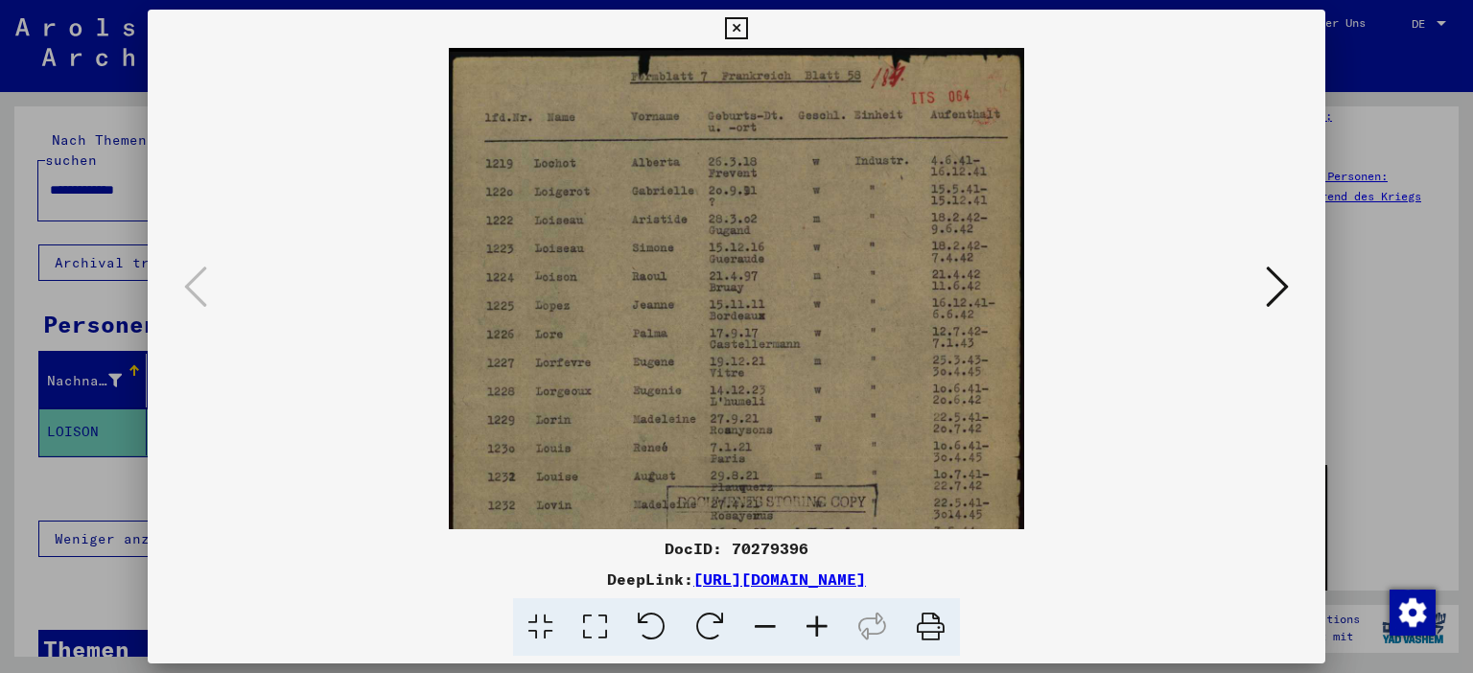
click at [825, 619] on icon at bounding box center [817, 627] width 52 height 59
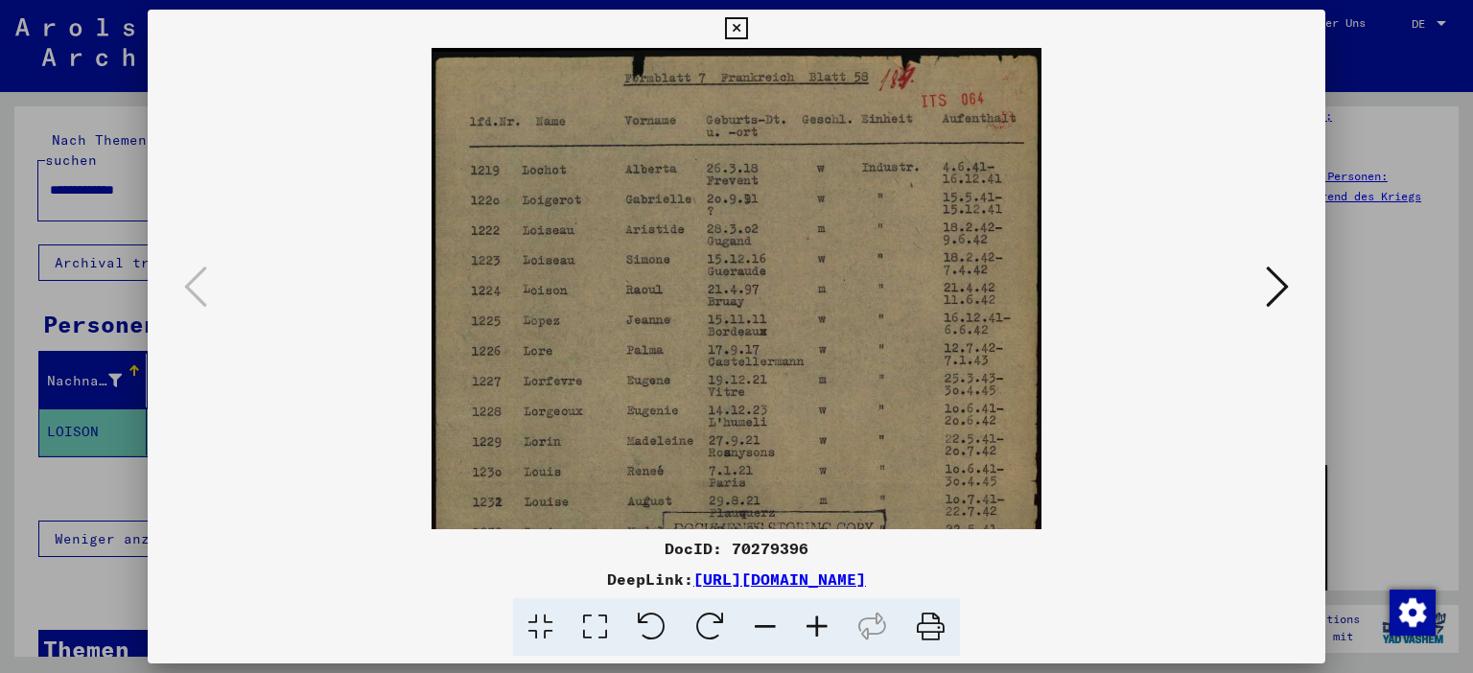
click at [825, 619] on icon at bounding box center [817, 627] width 52 height 59
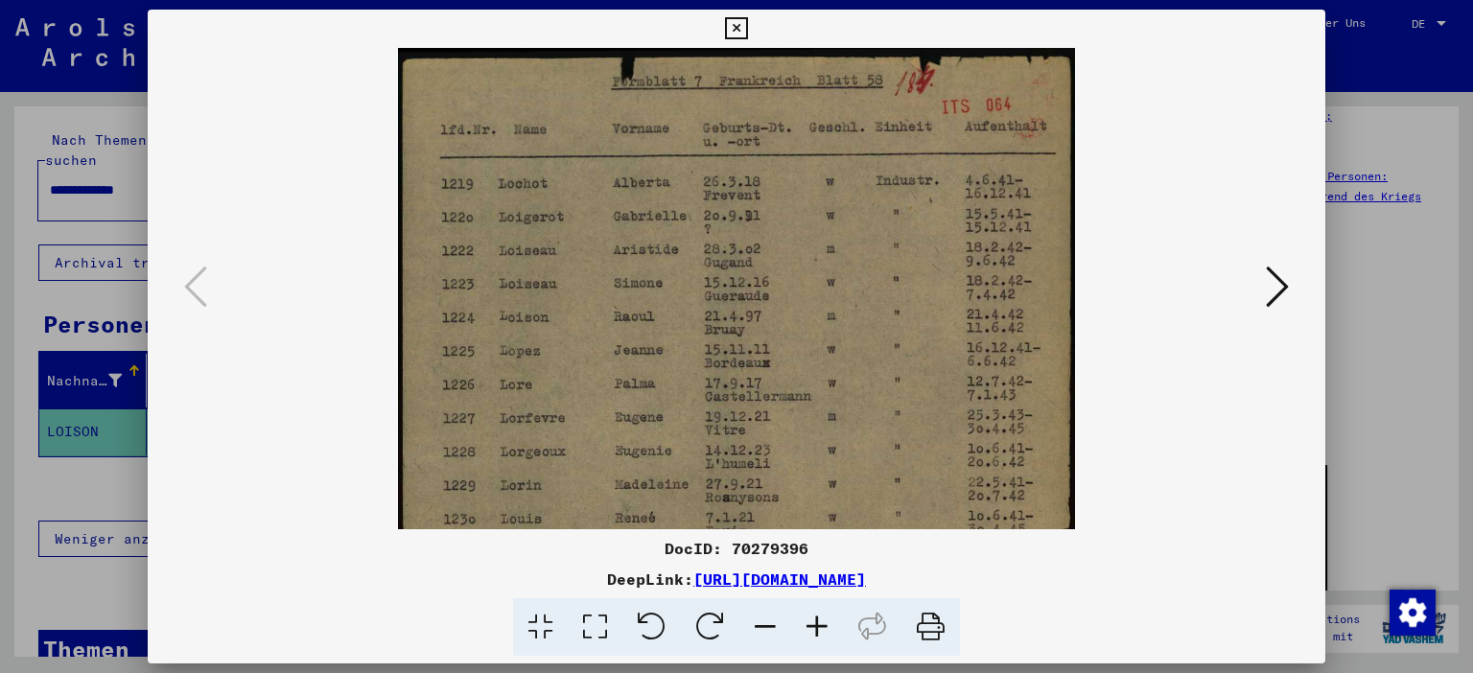
click at [825, 619] on icon at bounding box center [817, 627] width 52 height 59
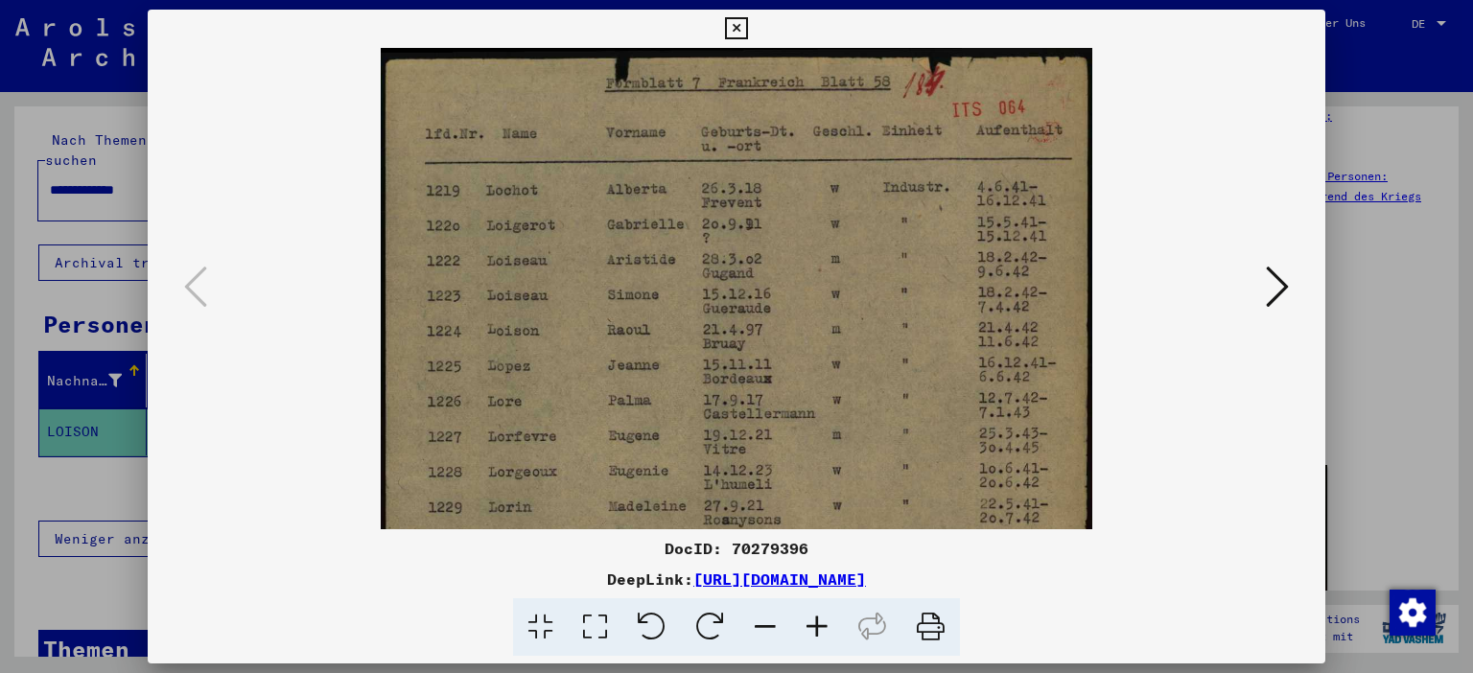
click at [825, 619] on icon at bounding box center [817, 627] width 52 height 59
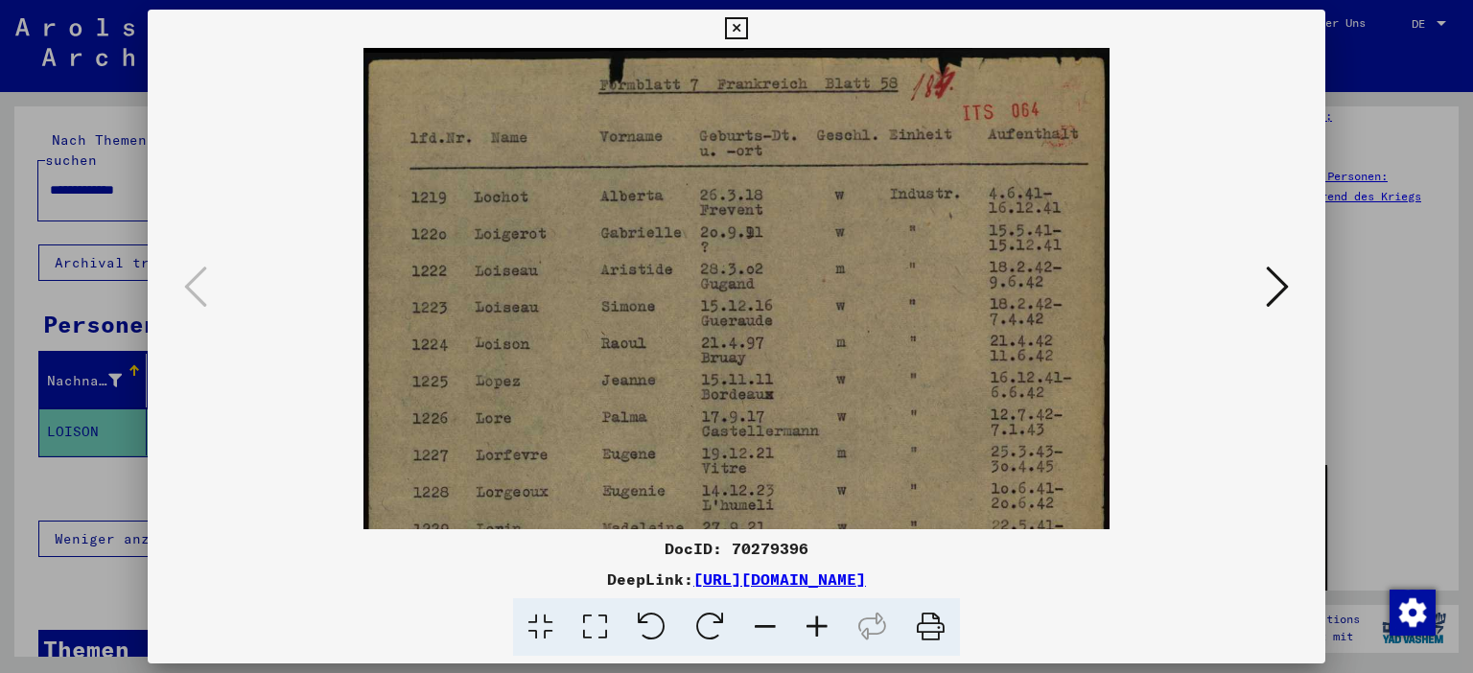
click at [825, 619] on icon at bounding box center [817, 627] width 52 height 59
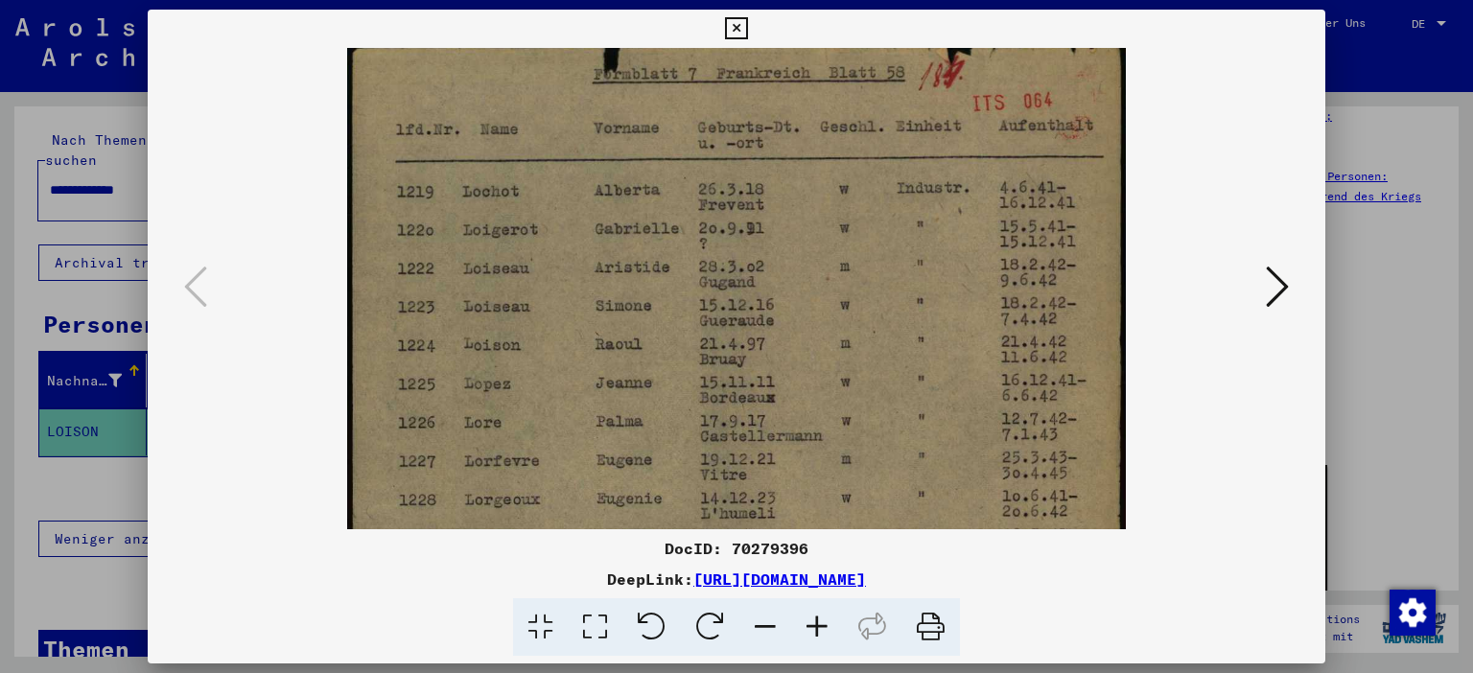
scroll to position [15, 0]
drag, startPoint x: 779, startPoint y: 371, endPoint x: 791, endPoint y: 355, distance: 20.5
click at [791, 355] on img at bounding box center [737, 585] width 780 height 1105
click at [820, 631] on icon at bounding box center [817, 627] width 52 height 59
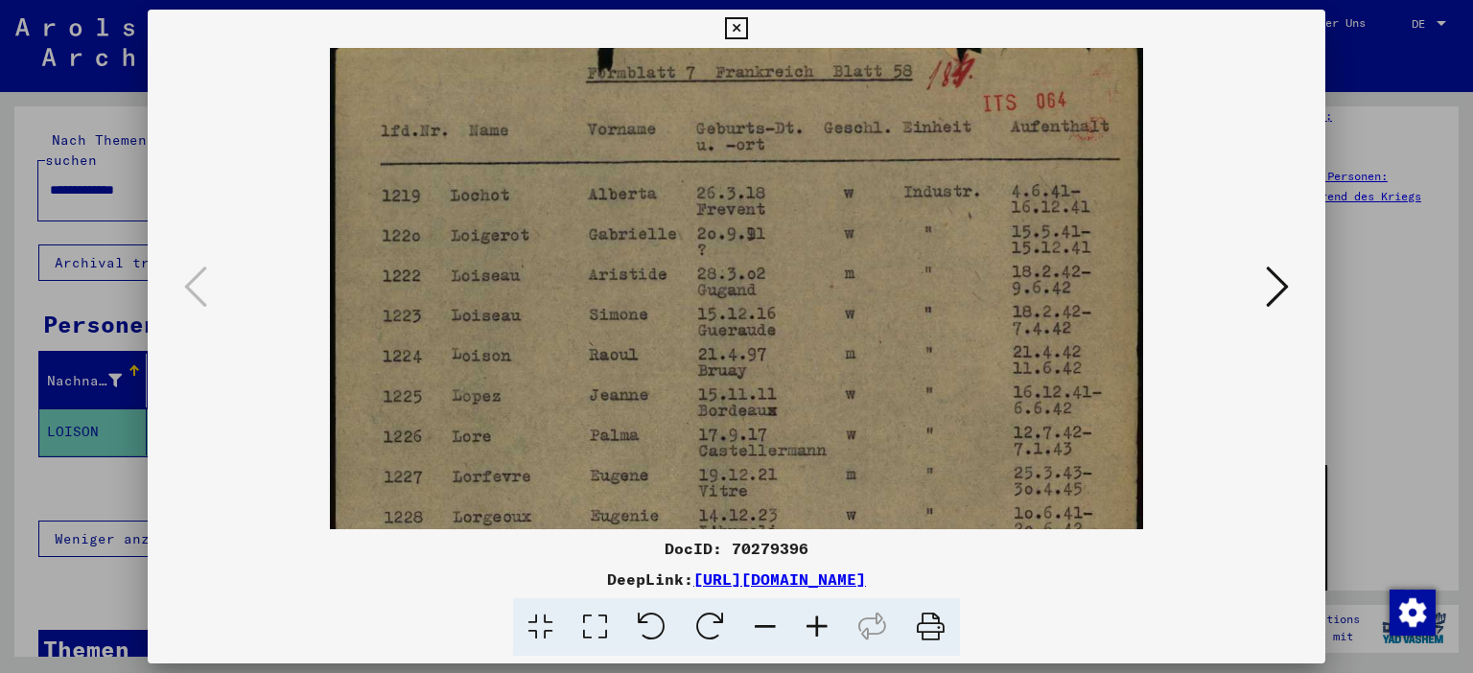
click at [820, 631] on icon at bounding box center [817, 627] width 52 height 59
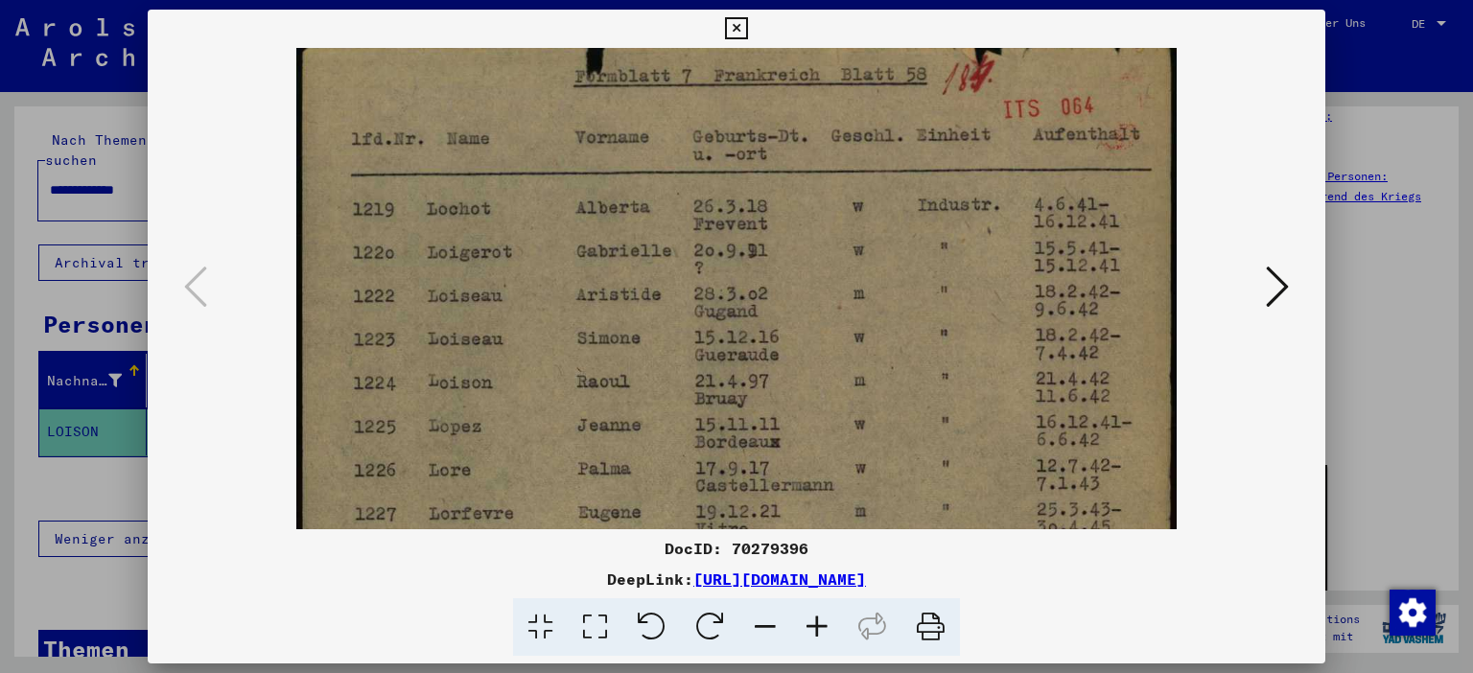
click at [820, 631] on icon at bounding box center [817, 627] width 52 height 59
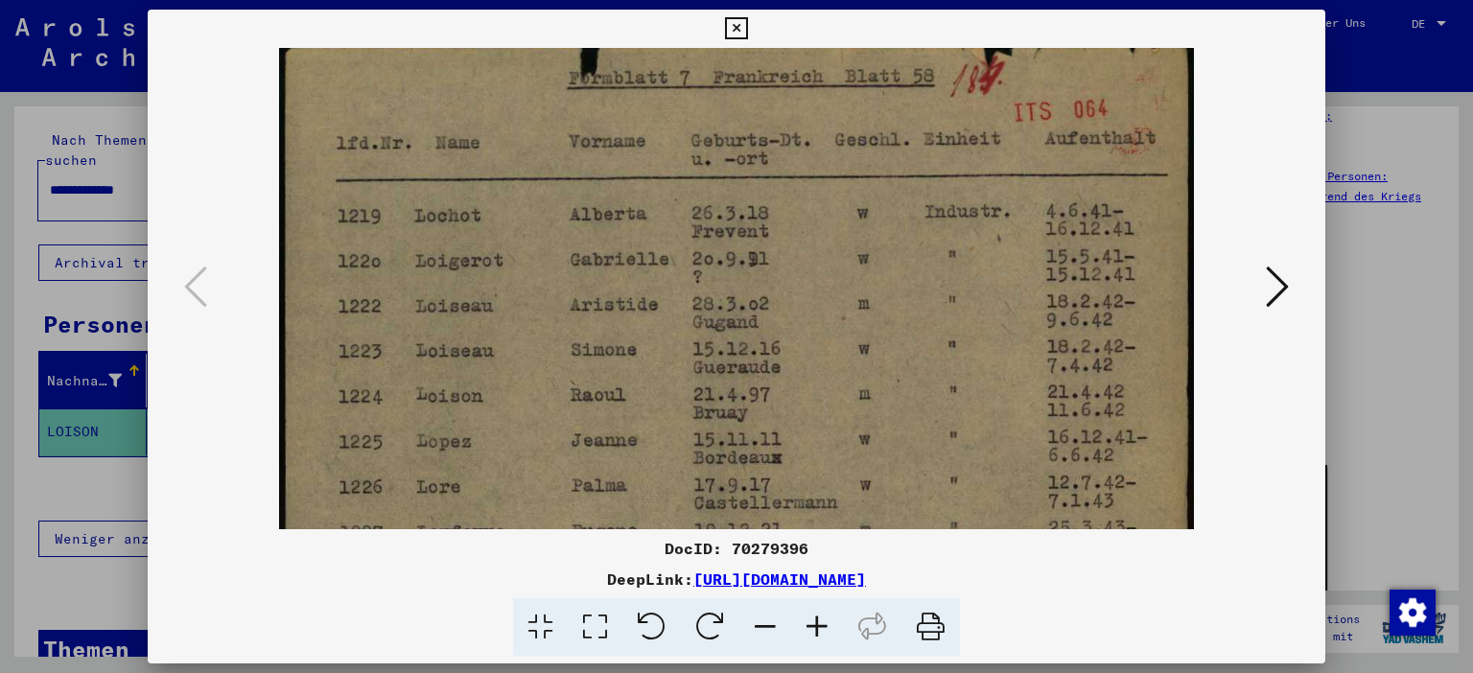
click at [820, 631] on icon at bounding box center [817, 627] width 52 height 59
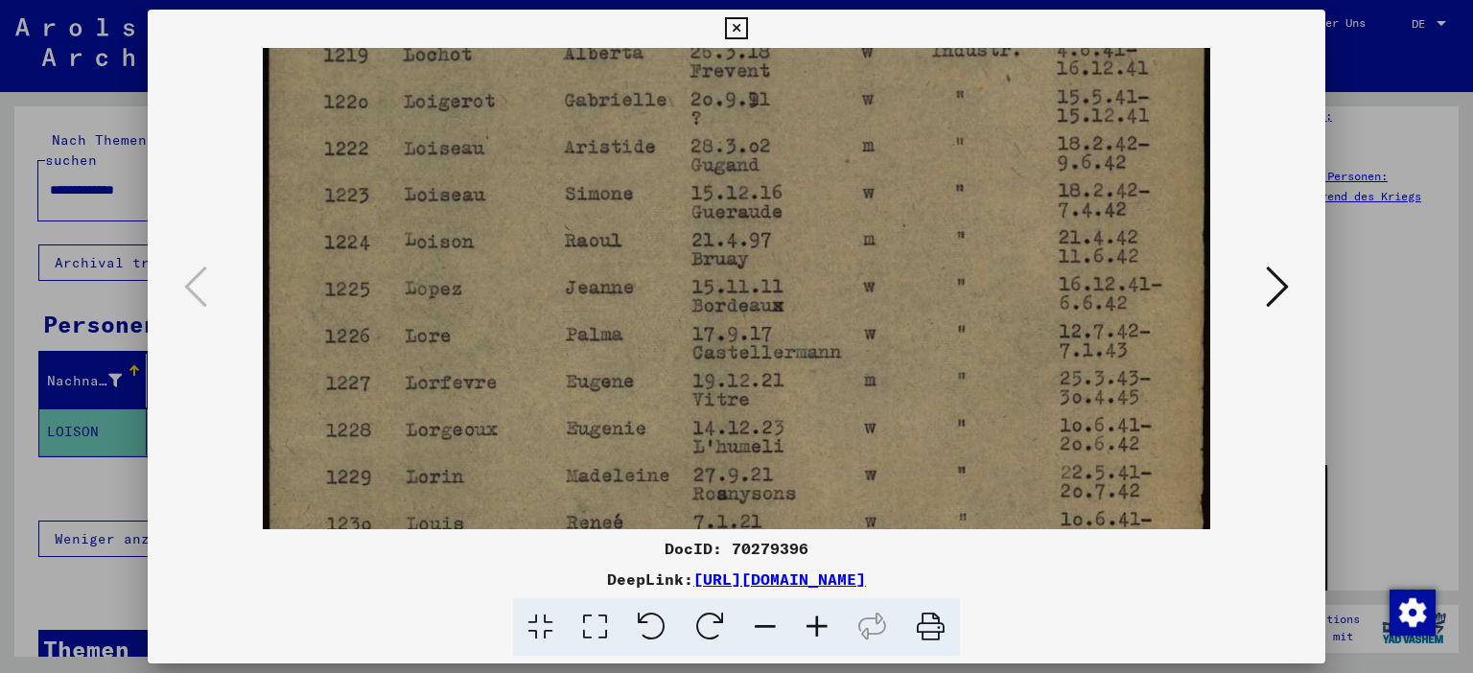
scroll to position [191, 0]
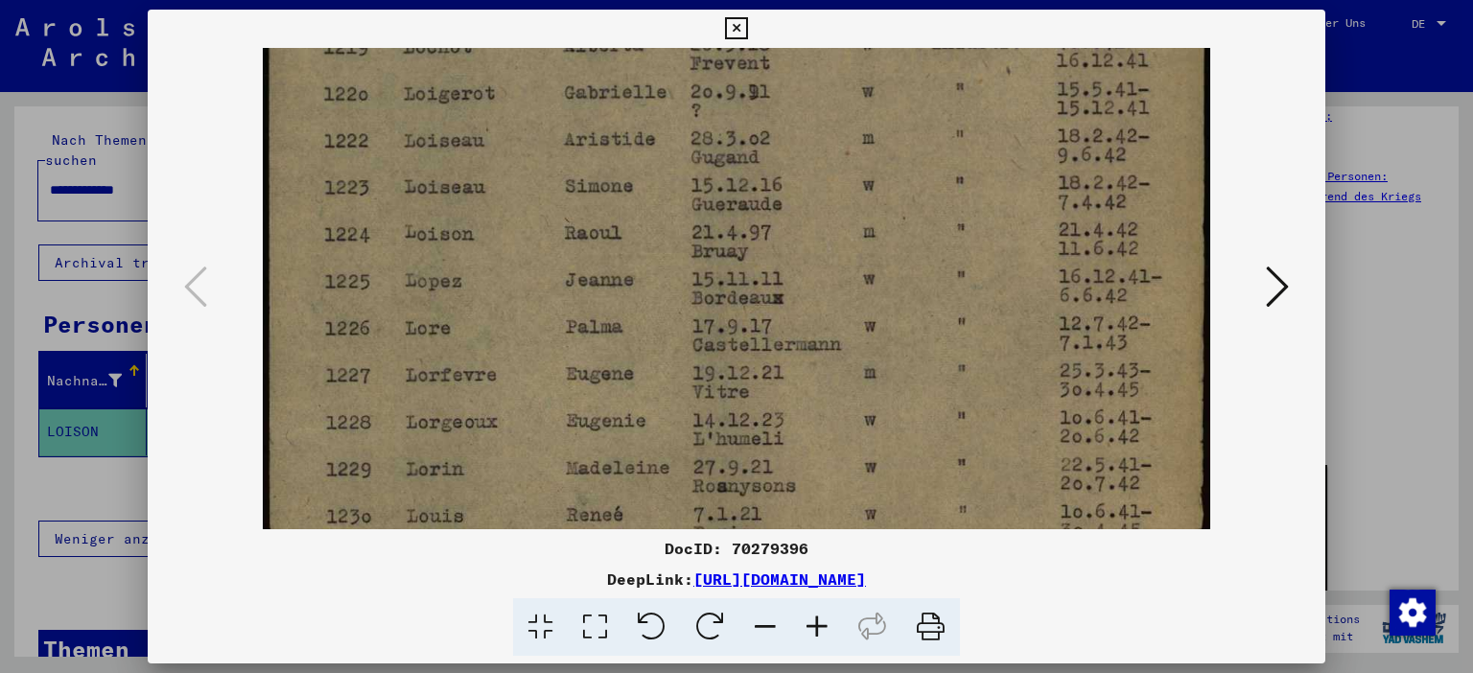
drag, startPoint x: 1147, startPoint y: 422, endPoint x: 1084, endPoint y: 251, distance: 182.1
click at [1084, 251] on img at bounding box center [737, 529] width 949 height 1345
